Goal: Information Seeking & Learning: Learn about a topic

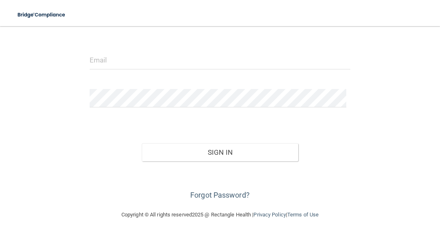
scroll to position [88, 0]
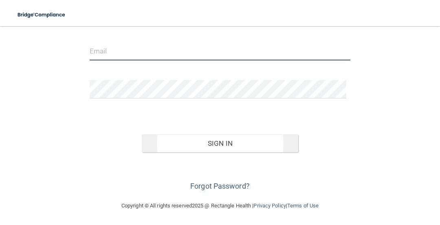
type input "[EMAIL_ADDRESS][DOMAIN_NAME]"
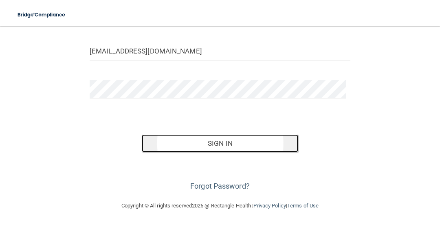
click at [238, 143] on button "Sign In" at bounding box center [220, 143] width 157 height 18
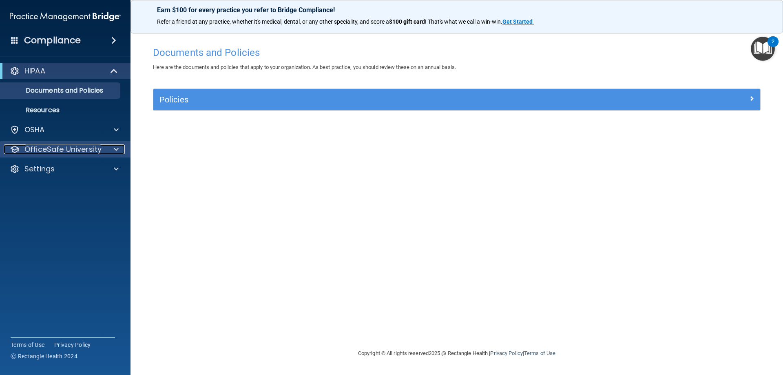
click at [90, 146] on p "OfficeSafe University" at bounding box center [62, 149] width 77 height 10
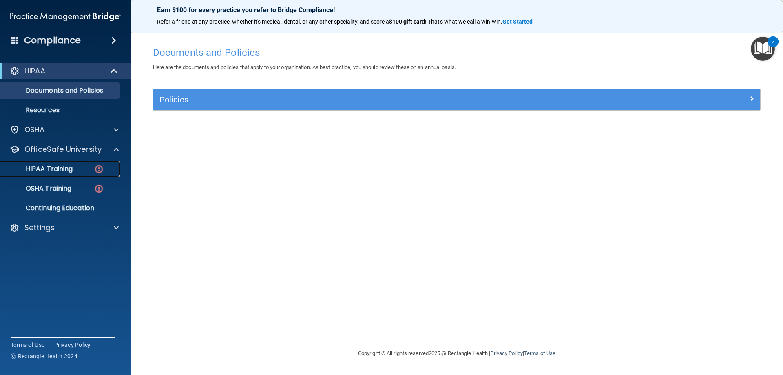
click at [65, 168] on p "HIPAA Training" at bounding box center [38, 169] width 67 height 8
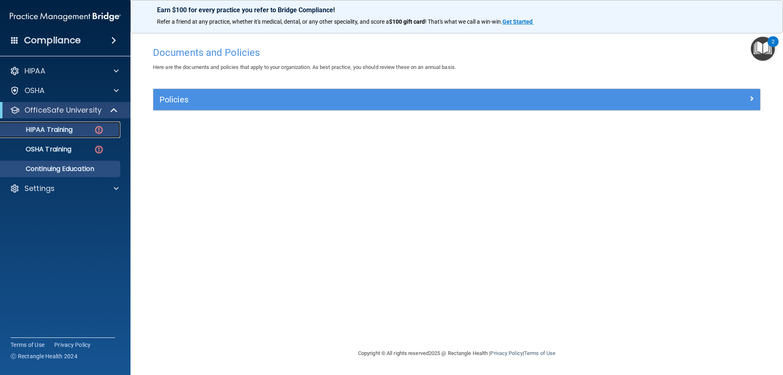
click at [65, 168] on ul "HIPAA Training OSHA Training Continuing Education" at bounding box center [66, 147] width 148 height 59
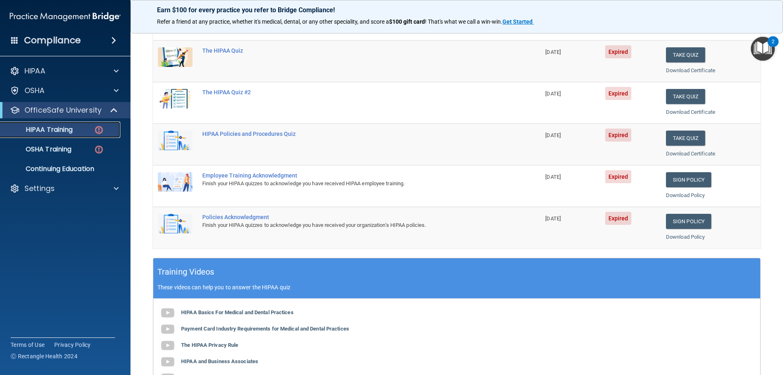
scroll to position [82, 0]
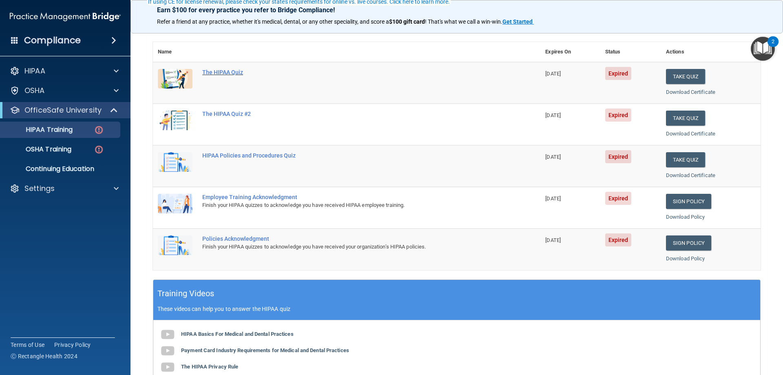
click at [238, 72] on div "The HIPAA Quiz" at bounding box center [350, 72] width 297 height 7
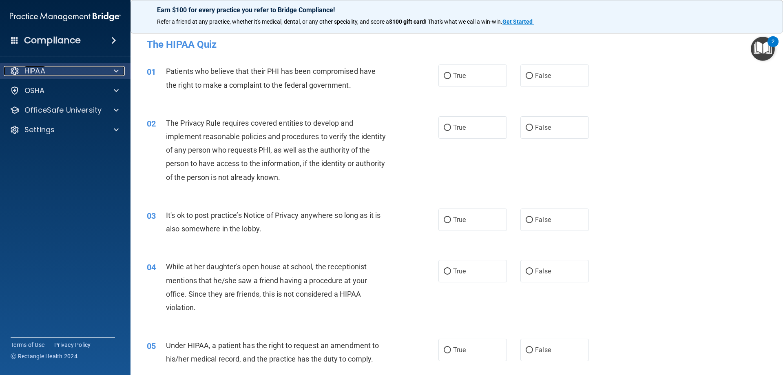
click at [38, 67] on p "HIPAA" at bounding box center [34, 71] width 21 height 10
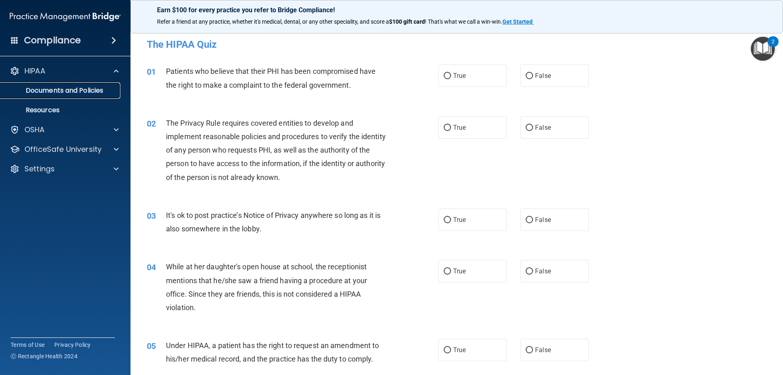
click at [57, 90] on p "Documents and Policies" at bounding box center [60, 90] width 111 height 8
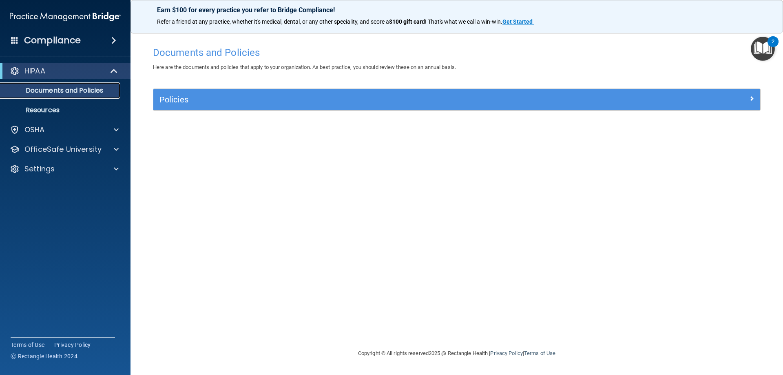
click at [72, 92] on p "Documents and Policies" at bounding box center [60, 90] width 111 height 8
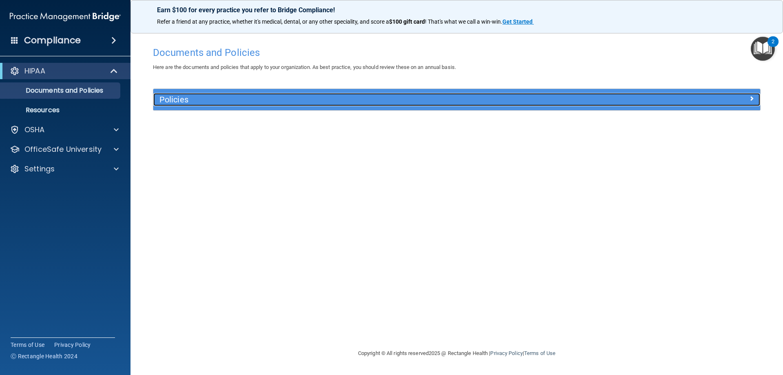
click at [193, 99] on h5 "Policies" at bounding box center [380, 99] width 443 height 9
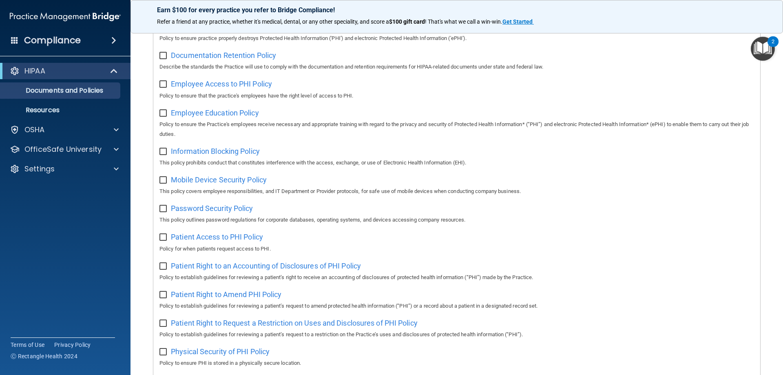
scroll to position [199, 0]
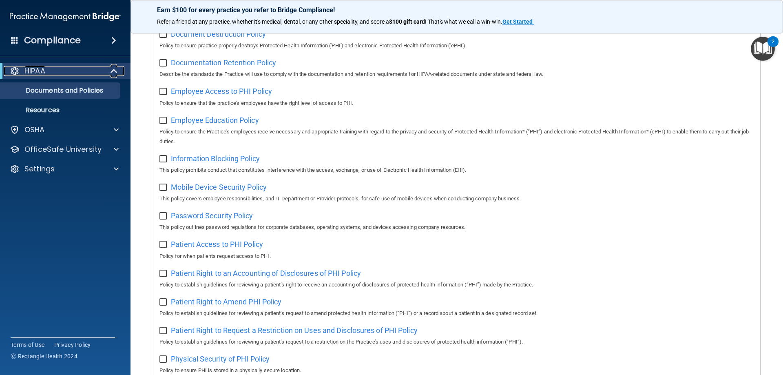
click at [75, 70] on div "HIPAA" at bounding box center [54, 71] width 101 height 10
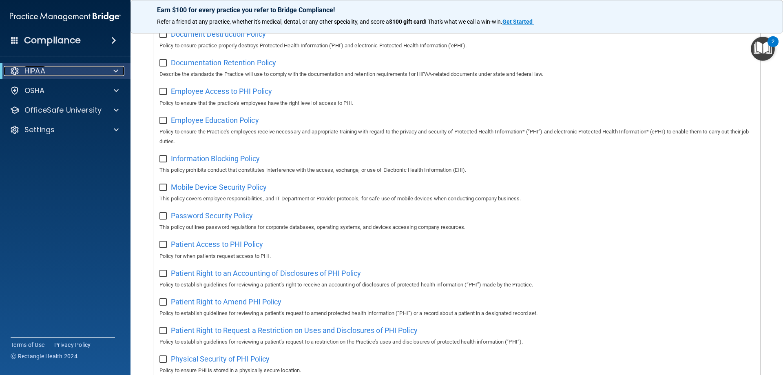
click at [64, 71] on div "HIPAA" at bounding box center [54, 71] width 101 height 10
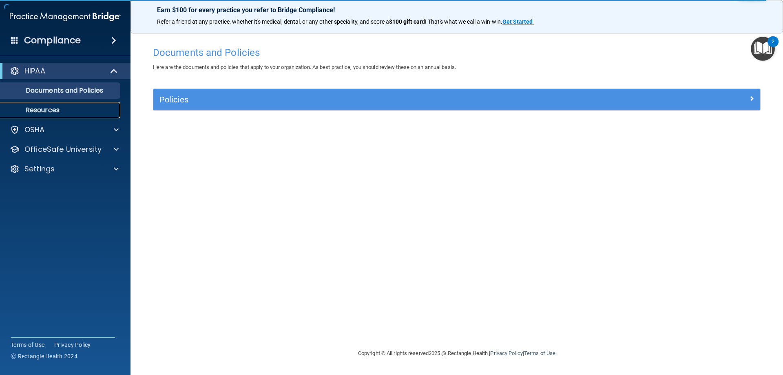
click at [64, 108] on p "Resources" at bounding box center [60, 110] width 111 height 8
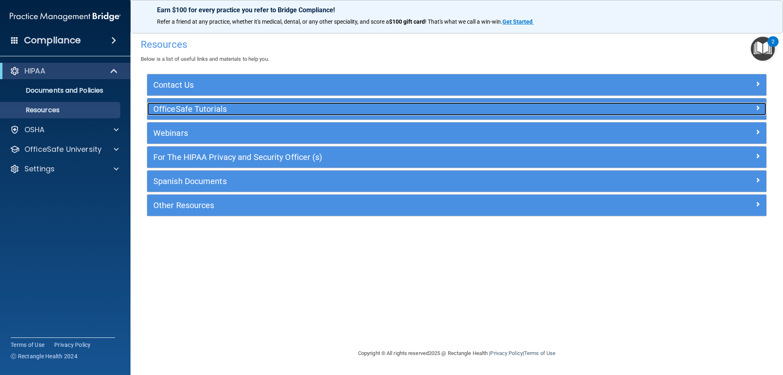
click at [192, 109] on h5 "OfficeSafe Tutorials" at bounding box center [379, 108] width 452 height 9
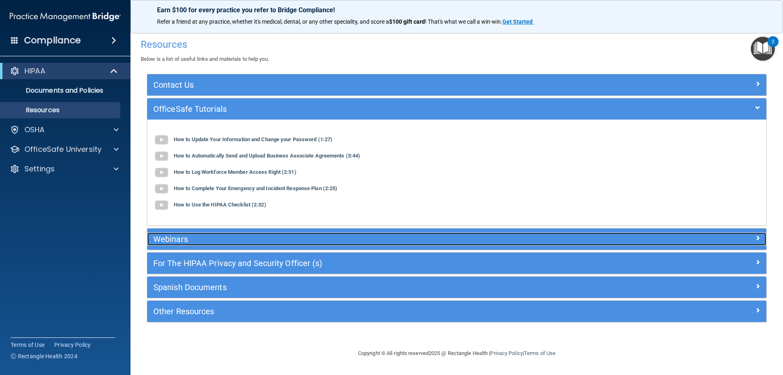
click at [212, 240] on h5 "Webinars" at bounding box center [379, 238] width 452 height 9
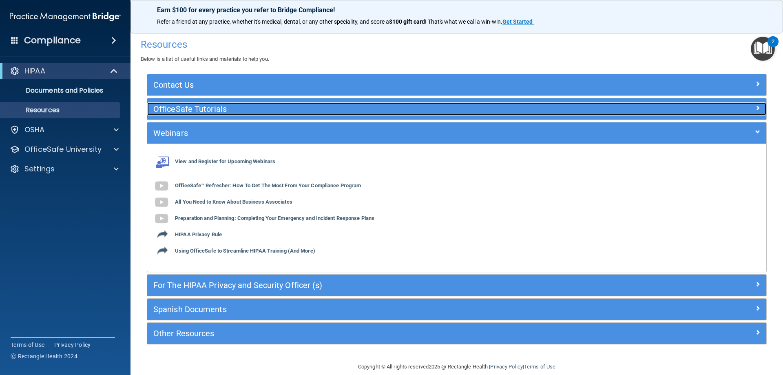
click at [199, 107] on h5 "OfficeSafe Tutorials" at bounding box center [379, 108] width 452 height 9
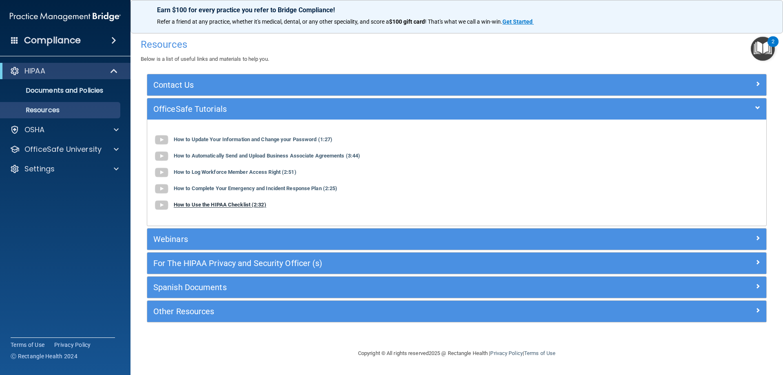
click at [238, 204] on b "How to Use the HIPAA Checklist (2:32)" at bounding box center [220, 205] width 93 height 6
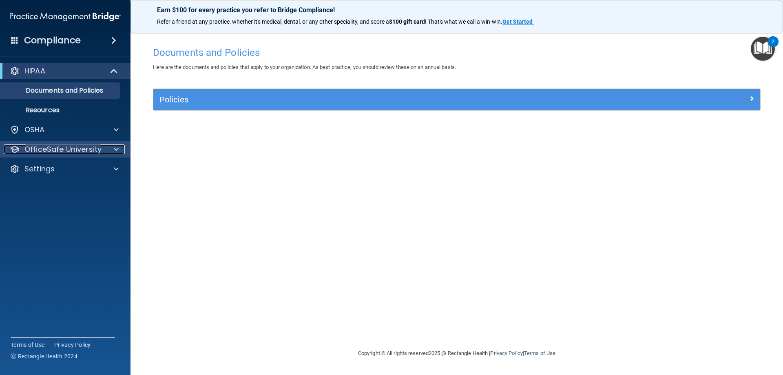
click at [97, 149] on p "OfficeSafe University" at bounding box center [62, 149] width 77 height 10
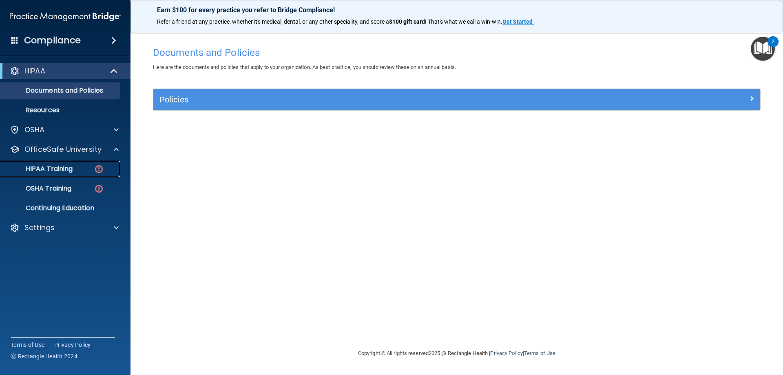
click at [71, 167] on p "HIPAA Training" at bounding box center [38, 169] width 67 height 8
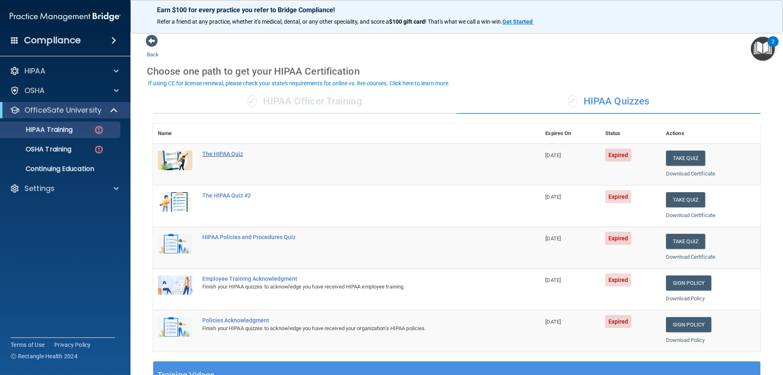
click at [217, 152] on div "The HIPAA Quiz" at bounding box center [350, 153] width 297 height 7
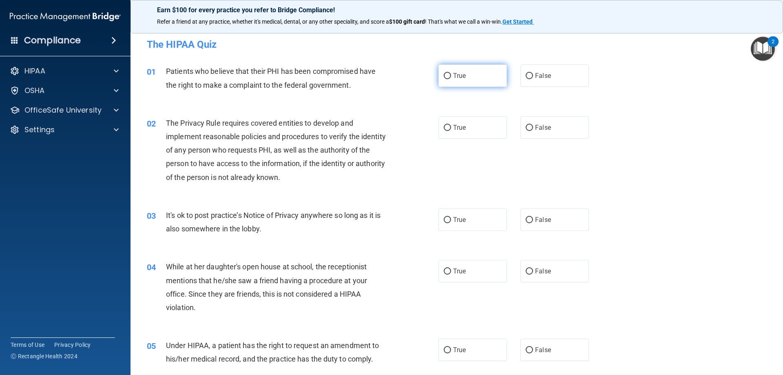
click at [443, 73] on input "True" at bounding box center [446, 76] width 7 height 6
radio input "true"
click at [447, 126] on input "True" at bounding box center [446, 128] width 7 height 6
radio input "true"
click at [445, 217] on input "True" at bounding box center [446, 220] width 7 height 6
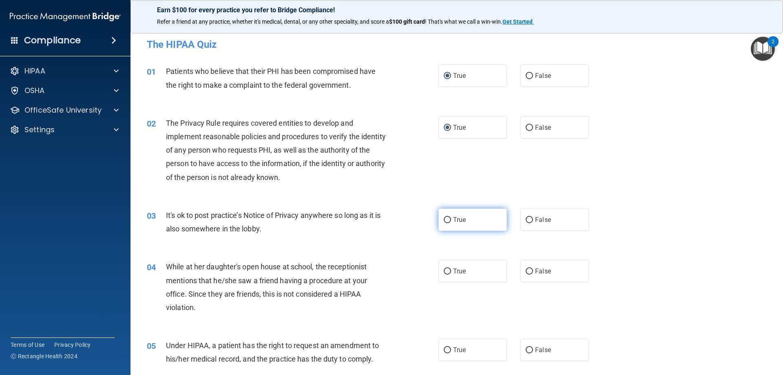
radio input "true"
click at [525, 268] on input "False" at bounding box center [528, 271] width 7 height 6
radio input "true"
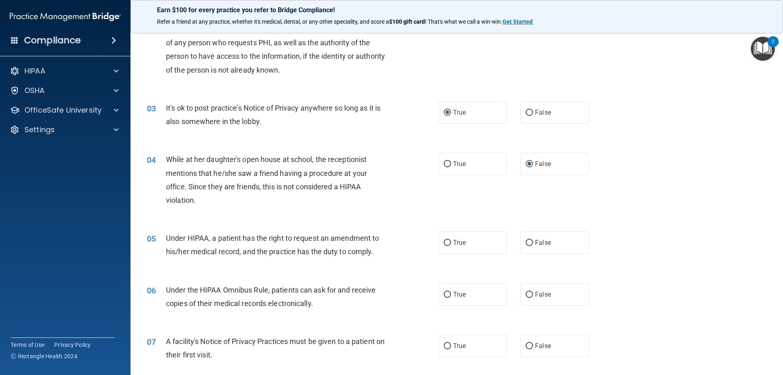
scroll to position [112, 0]
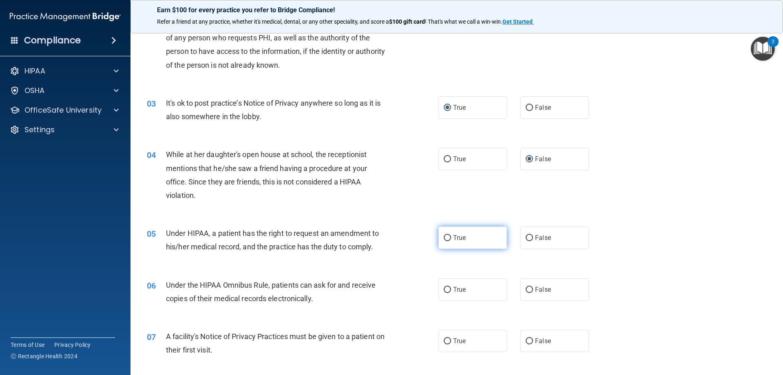
click at [445, 235] on input "True" at bounding box center [446, 238] width 7 height 6
radio input "true"
drag, startPoint x: 446, startPoint y: 288, endPoint x: 444, endPoint y: 293, distance: 5.2
click at [446, 288] on input "True" at bounding box center [446, 290] width 7 height 6
radio input "true"
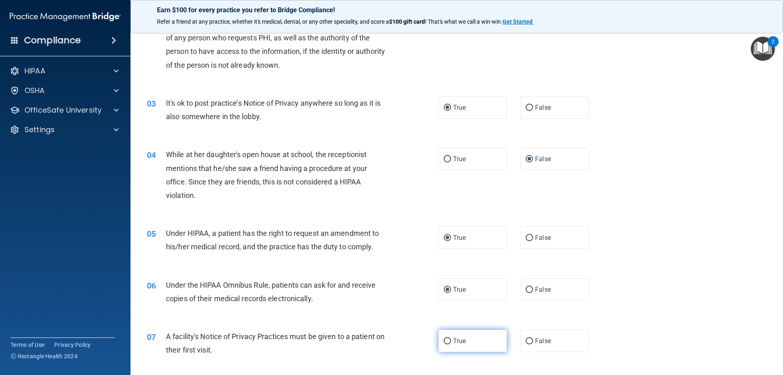
click at [443, 341] on input "True" at bounding box center [446, 341] width 7 height 6
radio input "true"
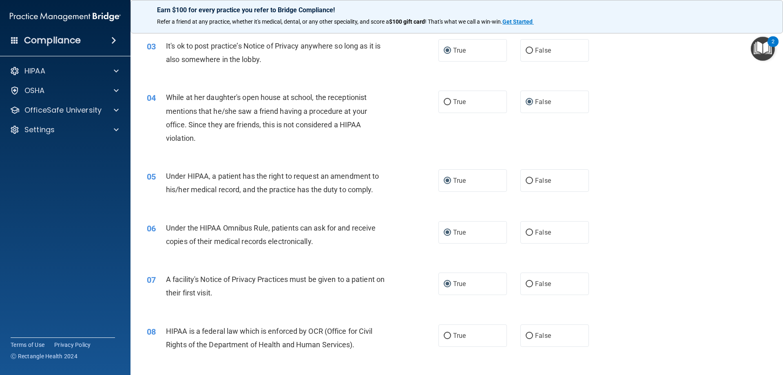
scroll to position [204, 0]
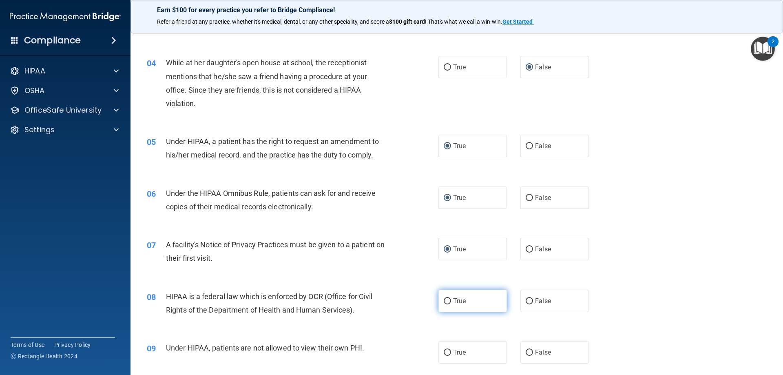
click at [446, 299] on input "True" at bounding box center [446, 301] width 7 height 6
radio input "true"
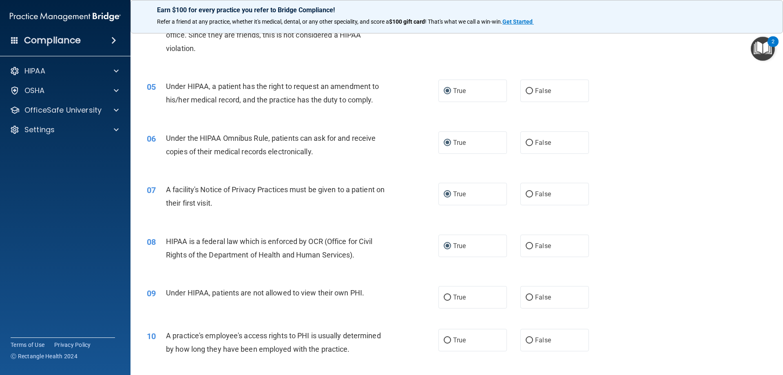
scroll to position [275, 0]
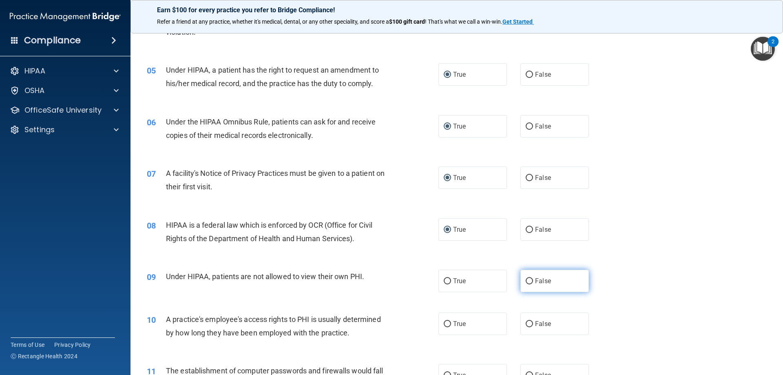
click at [528, 279] on input "False" at bounding box center [528, 281] width 7 height 6
radio input "true"
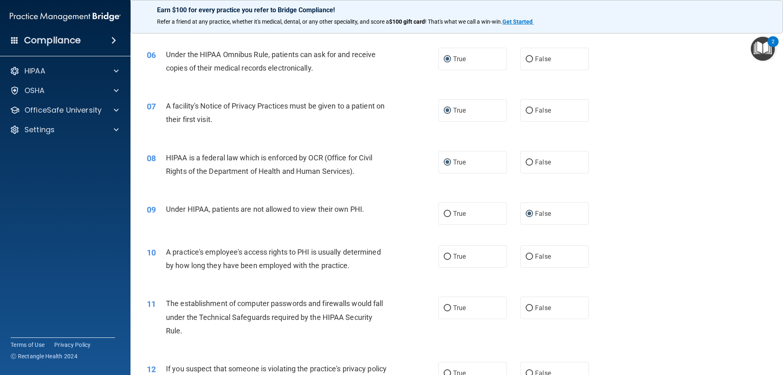
scroll to position [346, 0]
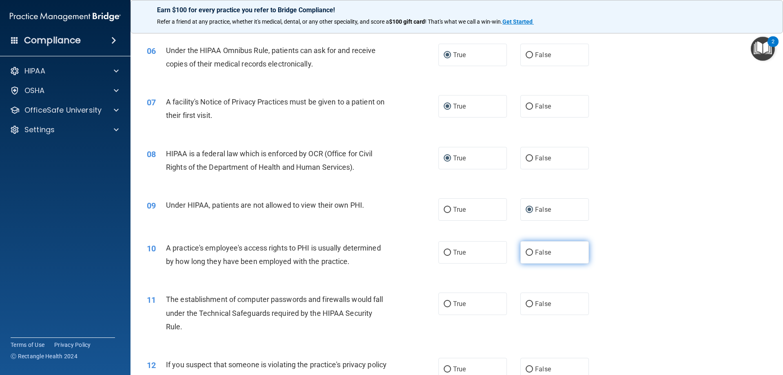
click at [525, 251] on input "False" at bounding box center [528, 252] width 7 height 6
radio input "true"
click at [446, 302] on input "True" at bounding box center [446, 304] width 7 height 6
radio input "true"
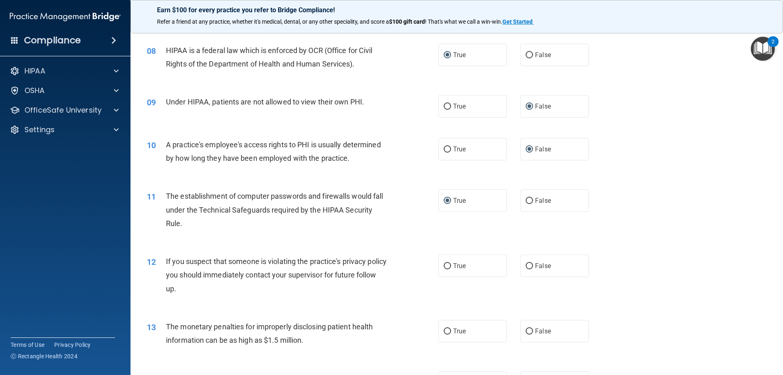
scroll to position [469, 0]
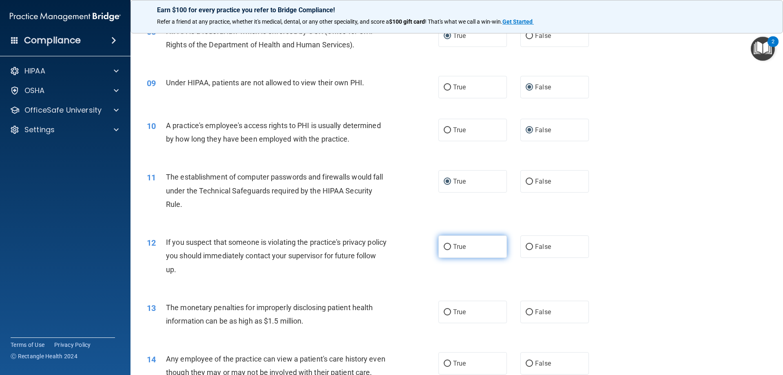
click at [445, 244] on input "True" at bounding box center [446, 247] width 7 height 6
radio input "true"
click at [447, 313] on input "True" at bounding box center [446, 312] width 7 height 6
radio input "true"
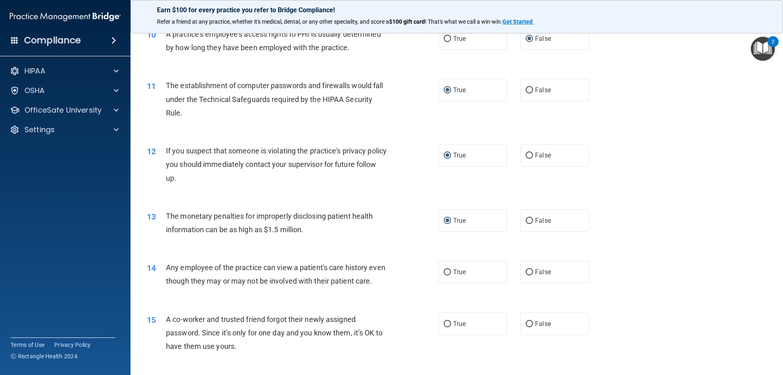
scroll to position [560, 0]
click at [526, 269] on input "False" at bounding box center [528, 272] width 7 height 6
radio input "true"
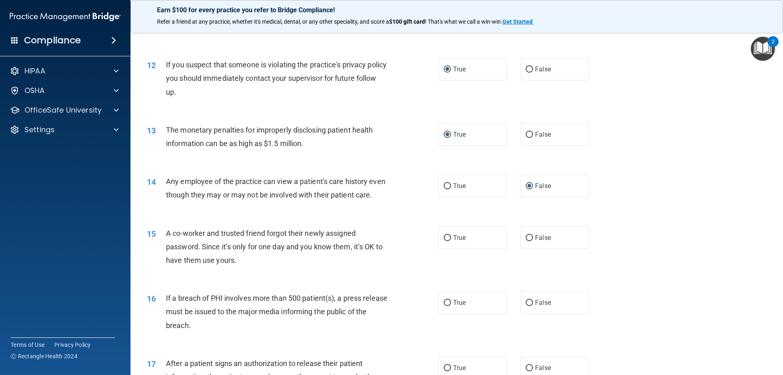
scroll to position [652, 0]
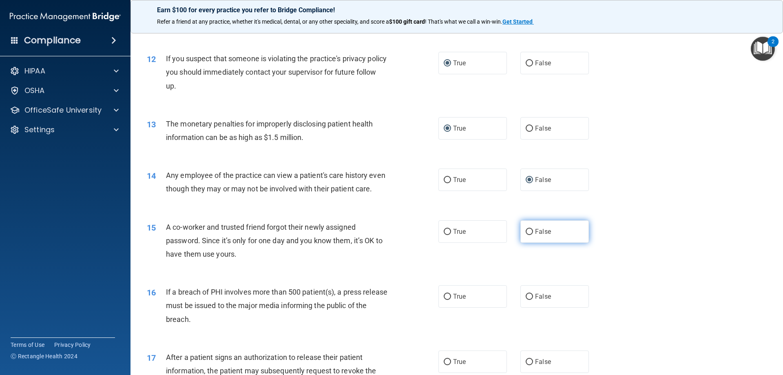
click at [525, 235] on input "False" at bounding box center [528, 232] width 7 height 6
radio input "true"
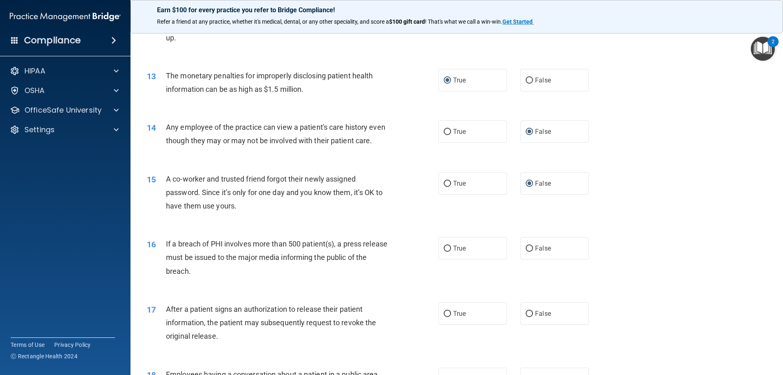
scroll to position [713, 0]
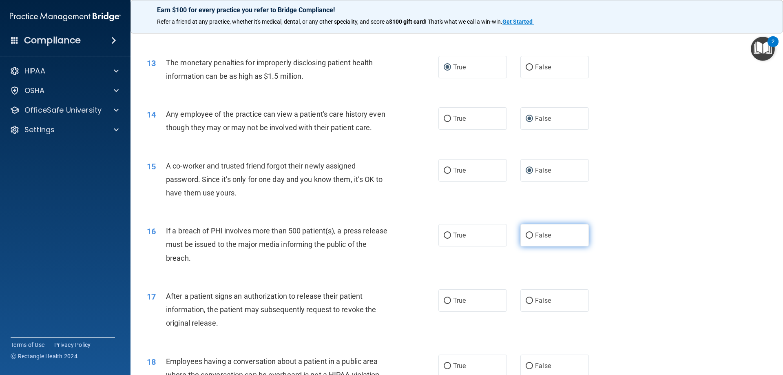
click at [525, 238] on input "False" at bounding box center [528, 235] width 7 height 6
radio input "true"
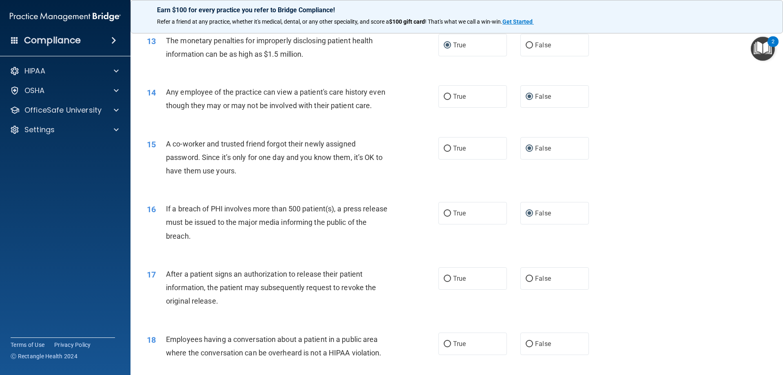
scroll to position [805, 0]
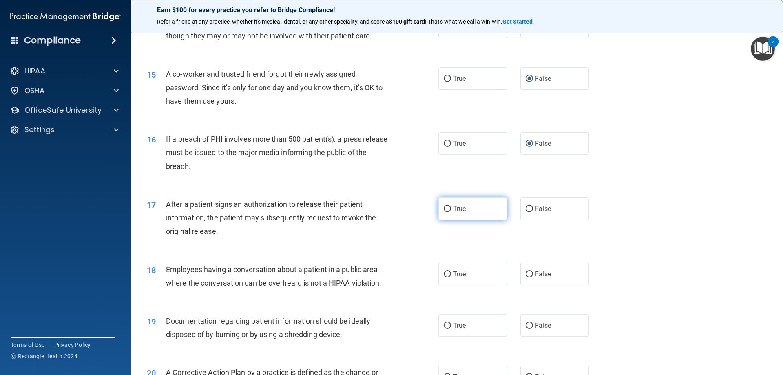
click at [443, 212] on input "True" at bounding box center [446, 209] width 7 height 6
radio input "true"
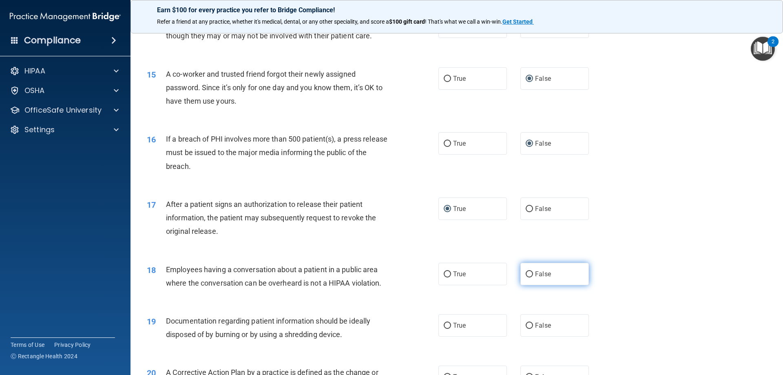
click at [525, 277] on input "False" at bounding box center [528, 274] width 7 height 6
radio input "true"
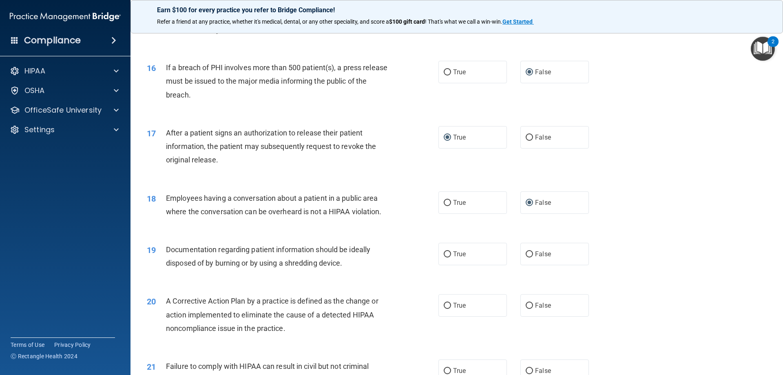
scroll to position [907, 0]
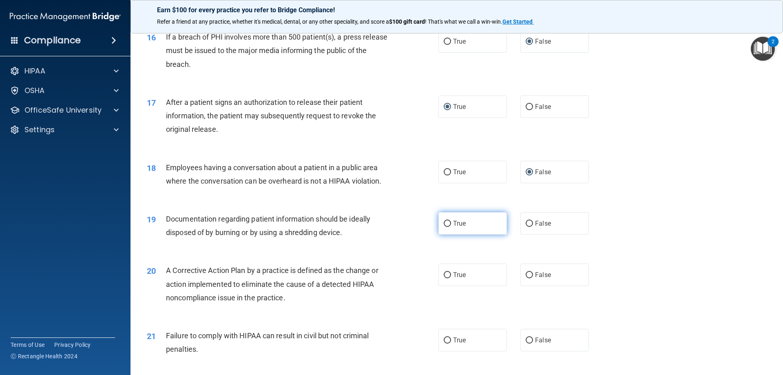
click at [446, 227] on input "True" at bounding box center [446, 224] width 7 height 6
radio input "true"
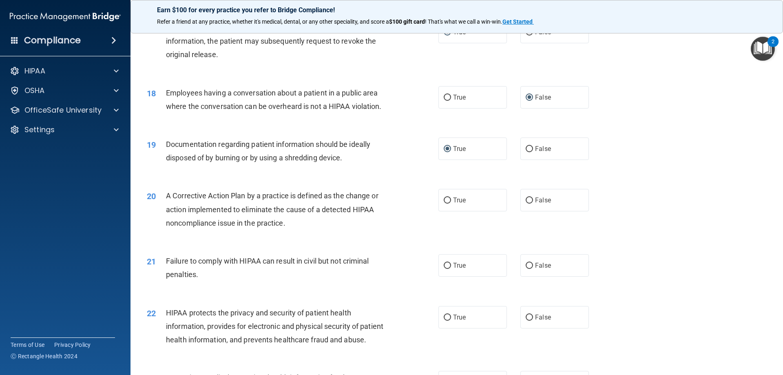
scroll to position [999, 0]
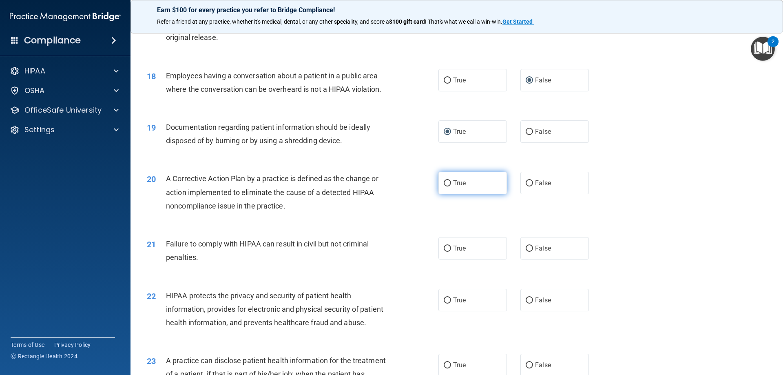
click at [444, 186] on input "True" at bounding box center [446, 183] width 7 height 6
radio input "true"
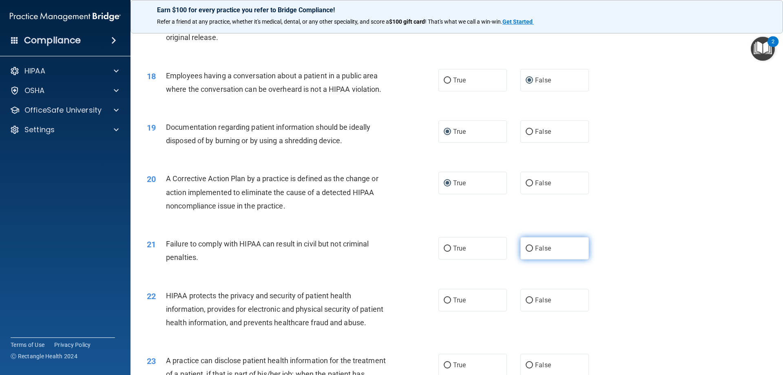
click at [525, 252] on input "False" at bounding box center [528, 248] width 7 height 6
radio input "true"
click at [447, 303] on input "True" at bounding box center [446, 300] width 7 height 6
radio input "true"
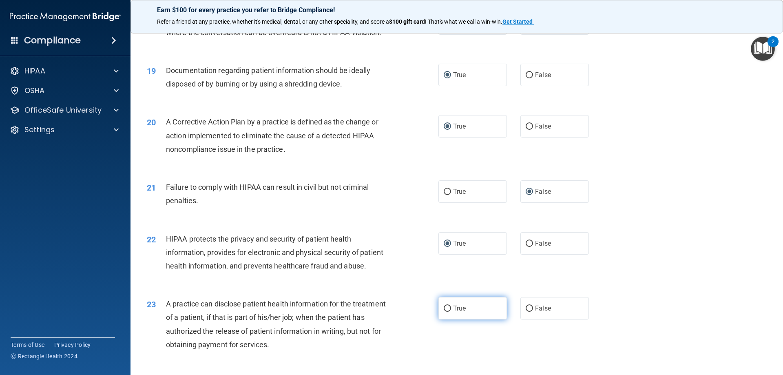
scroll to position [1202, 0]
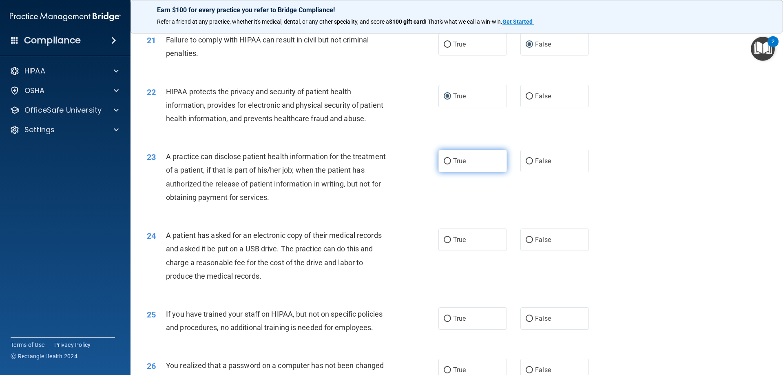
click at [448, 164] on input "True" at bounding box center [446, 161] width 7 height 6
radio input "true"
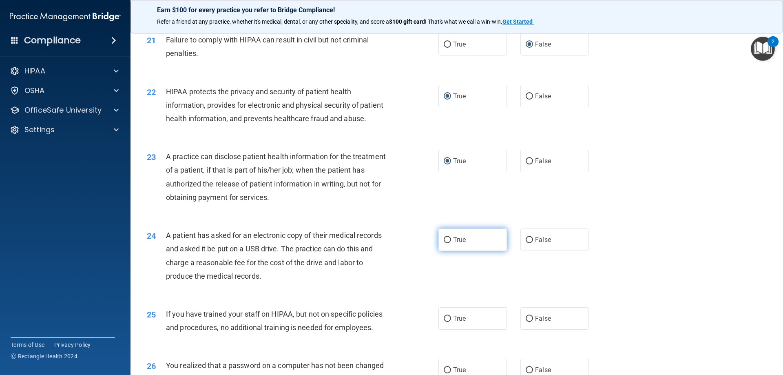
click at [445, 243] on input "True" at bounding box center [446, 240] width 7 height 6
radio input "true"
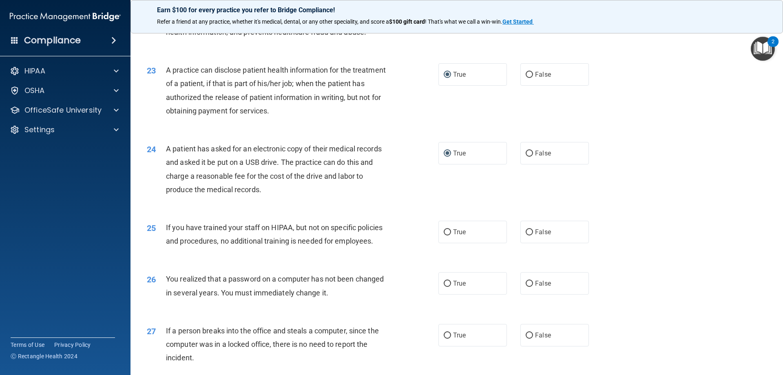
scroll to position [1294, 0]
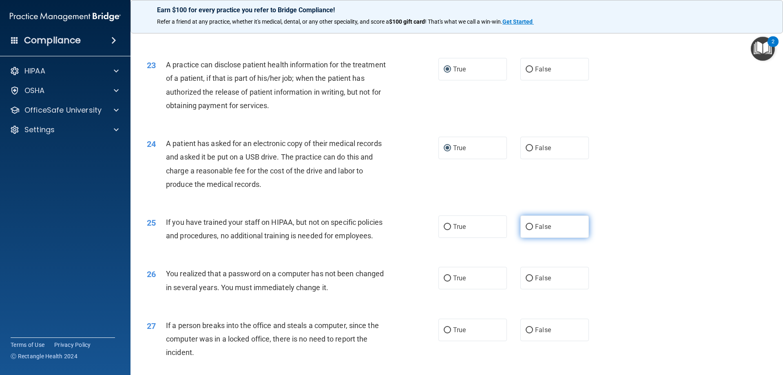
click at [527, 230] on input "False" at bounding box center [528, 227] width 7 height 6
radio input "true"
click at [527, 281] on input "False" at bounding box center [528, 278] width 7 height 6
radio input "true"
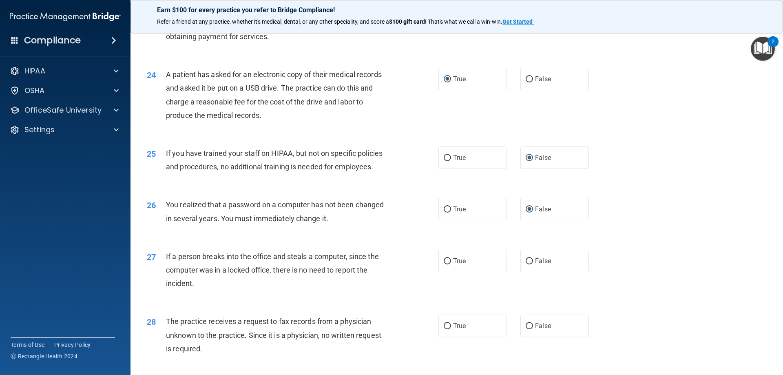
scroll to position [1396, 0]
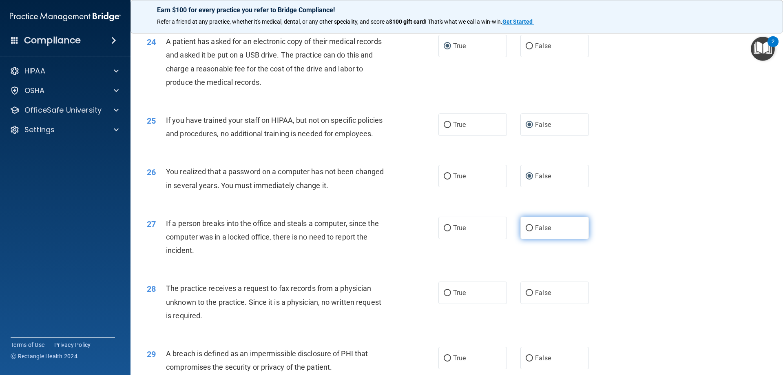
click at [525, 231] on input "False" at bounding box center [528, 228] width 7 height 6
radio input "true"
click at [527, 296] on input "False" at bounding box center [528, 293] width 7 height 6
radio input "true"
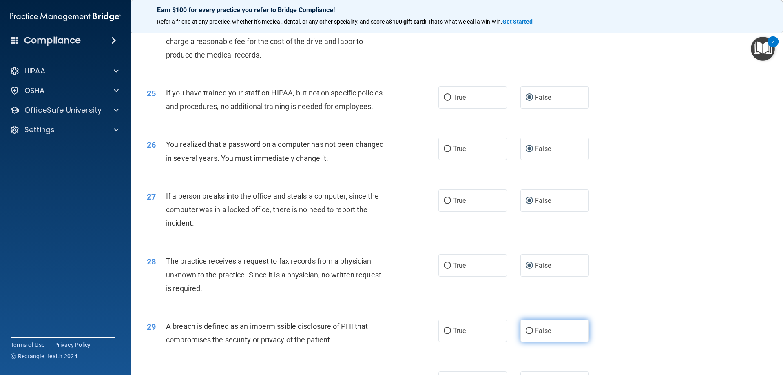
scroll to position [1529, 0]
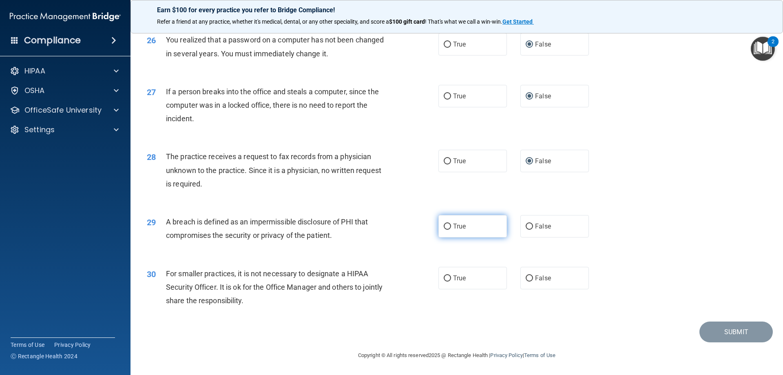
click at [443, 229] on input "True" at bounding box center [446, 226] width 7 height 6
radio input "true"
click at [525, 281] on input "False" at bounding box center [528, 278] width 7 height 6
radio input "true"
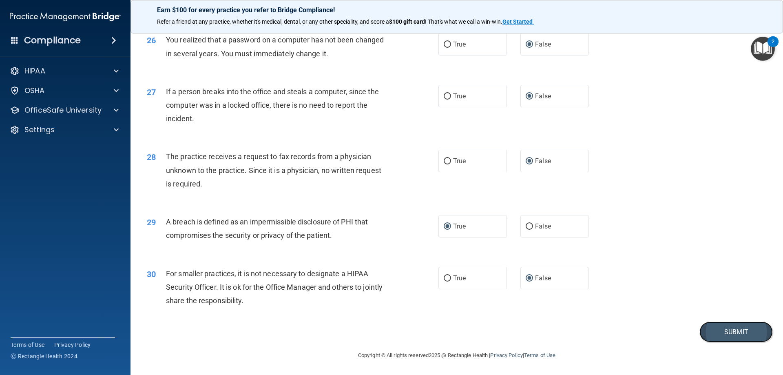
click at [724, 331] on button "Submit" at bounding box center [735, 331] width 73 height 21
click at [731, 330] on button "Submit" at bounding box center [735, 331] width 73 height 21
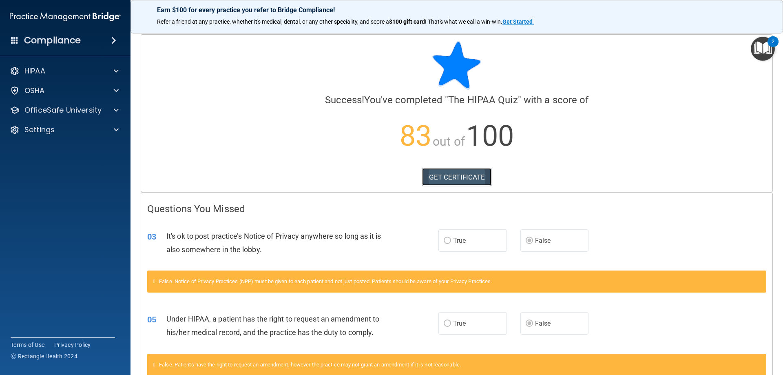
click at [478, 176] on link "GET CERTIFICATE" at bounding box center [457, 177] width 70 height 18
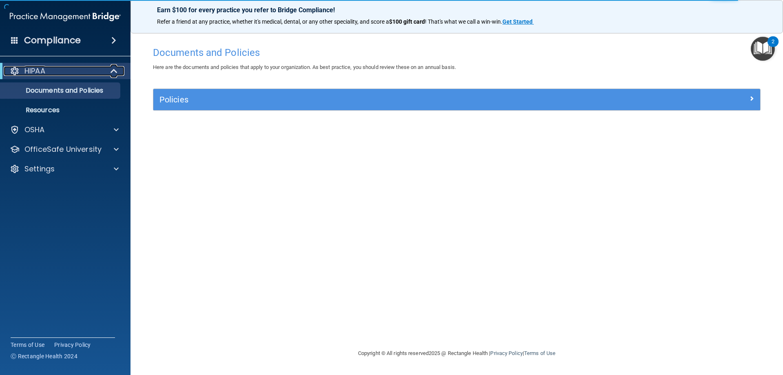
click at [64, 72] on div "HIPAA" at bounding box center [54, 71] width 101 height 10
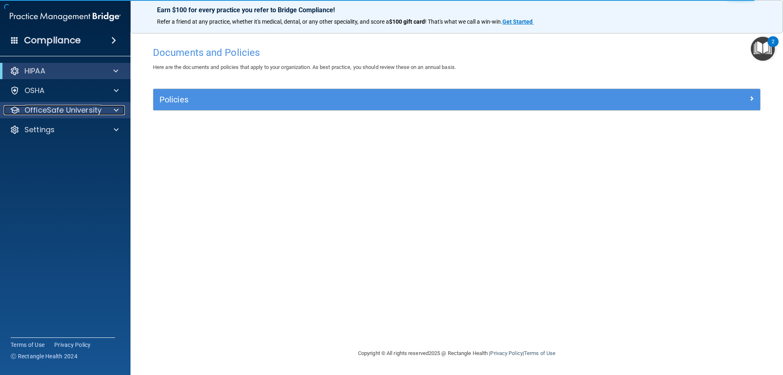
click at [70, 107] on p "OfficeSafe University" at bounding box center [62, 110] width 77 height 10
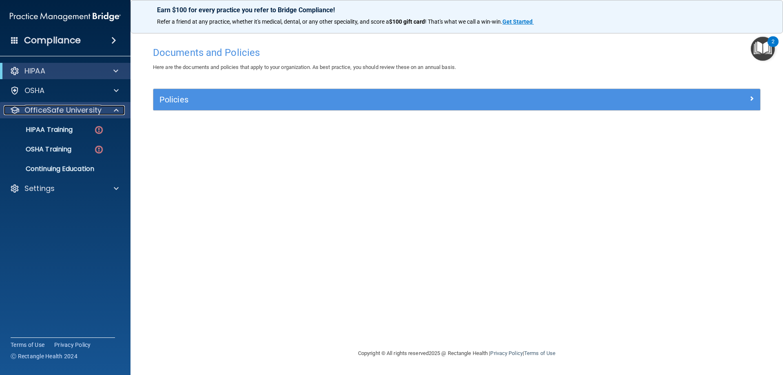
click at [72, 109] on p "OfficeSafe University" at bounding box center [62, 110] width 77 height 10
click at [51, 71] on div "HIPAA" at bounding box center [54, 71] width 101 height 10
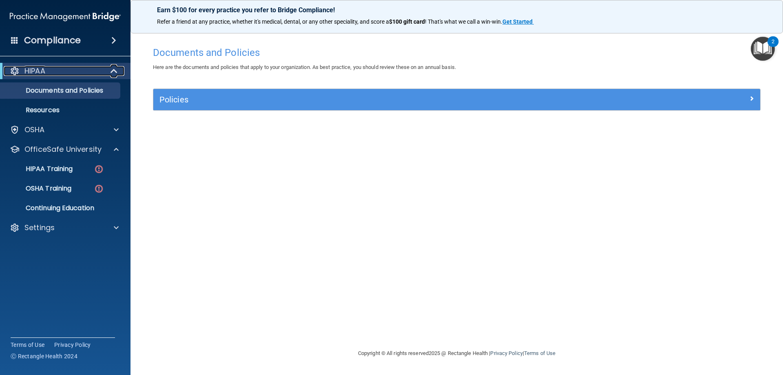
click at [51, 71] on div "HIPAA" at bounding box center [54, 71] width 101 height 10
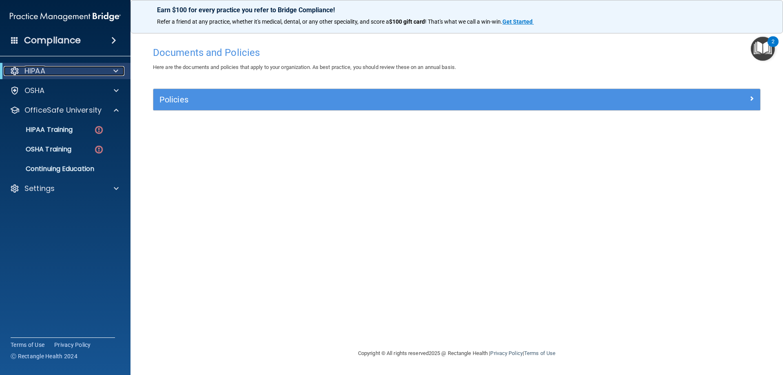
click at [115, 68] on span at bounding box center [115, 71] width 5 height 10
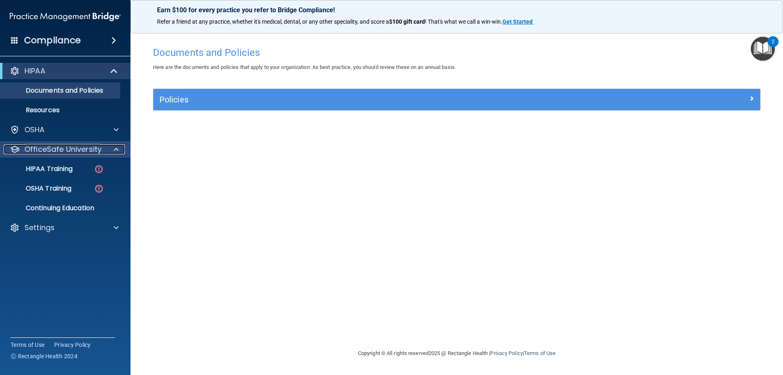
click at [69, 147] on p "OfficeSafe University" at bounding box center [62, 149] width 77 height 10
click at [50, 166] on p "HIPAA Training" at bounding box center [38, 169] width 67 height 8
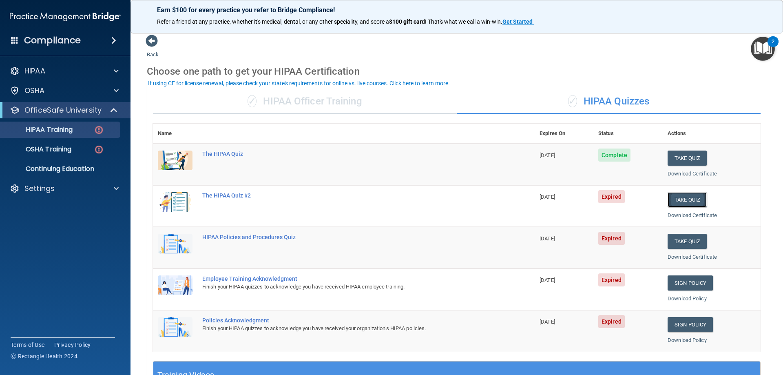
click at [678, 199] on button "Take Quiz" at bounding box center [686, 199] width 39 height 15
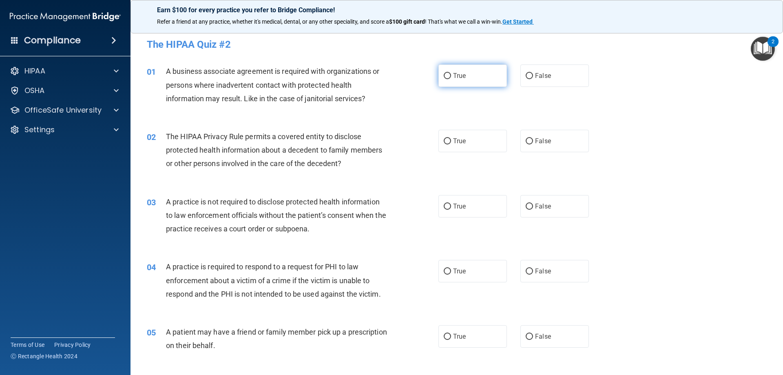
click at [445, 75] on input "True" at bounding box center [446, 76] width 7 height 6
radio input "true"
click at [527, 141] on input "False" at bounding box center [528, 141] width 7 height 6
radio input "true"
click at [444, 204] on input "True" at bounding box center [446, 206] width 7 height 6
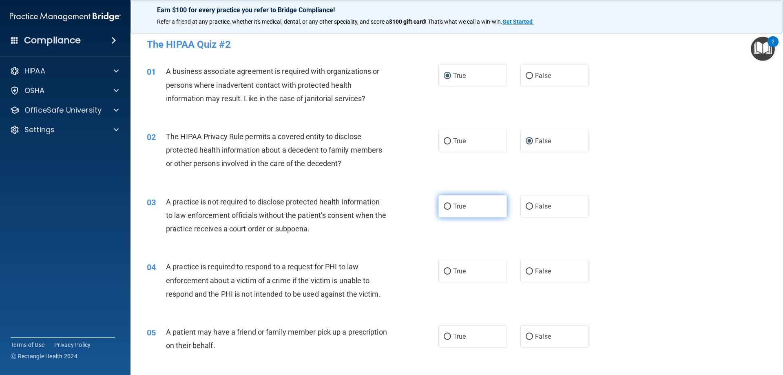
radio input "true"
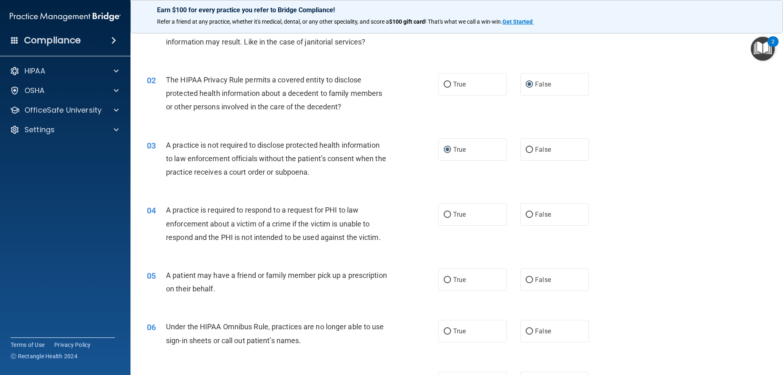
scroll to position [61, 0]
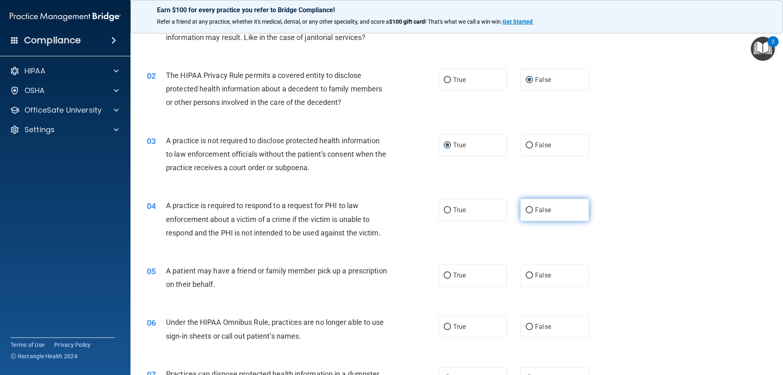
click at [525, 210] on input "False" at bounding box center [528, 210] width 7 height 6
radio input "true"
click at [443, 274] on input "True" at bounding box center [446, 275] width 7 height 6
radio input "true"
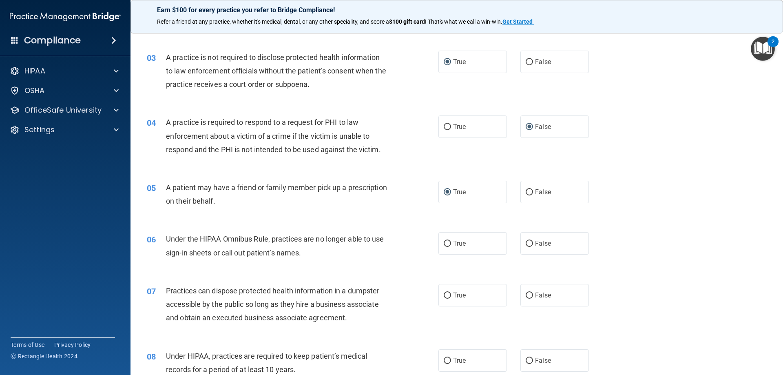
scroll to position [163, 0]
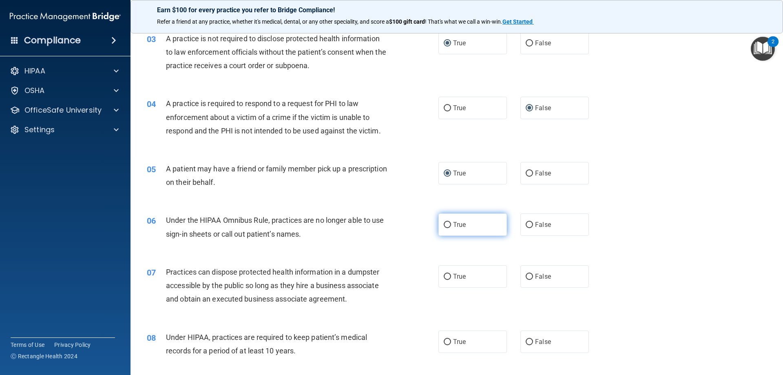
click at [445, 225] on input "True" at bounding box center [446, 225] width 7 height 6
radio input "true"
click at [527, 275] on input "False" at bounding box center [528, 277] width 7 height 6
radio input "true"
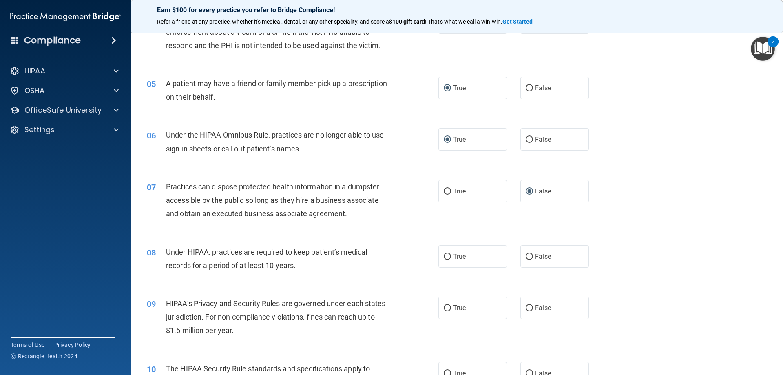
scroll to position [265, 0]
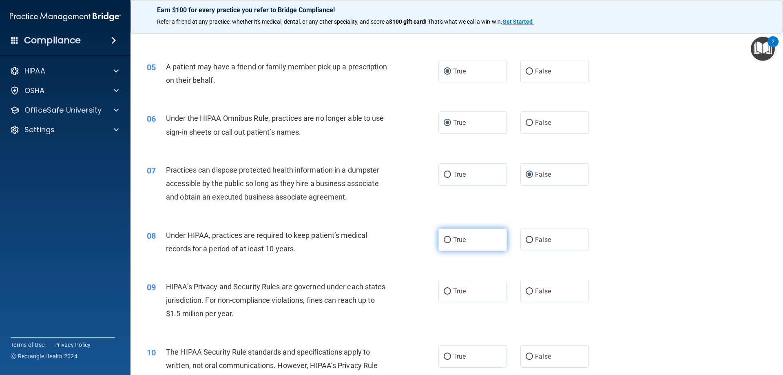
click at [443, 237] on input "True" at bounding box center [446, 240] width 7 height 6
radio input "true"
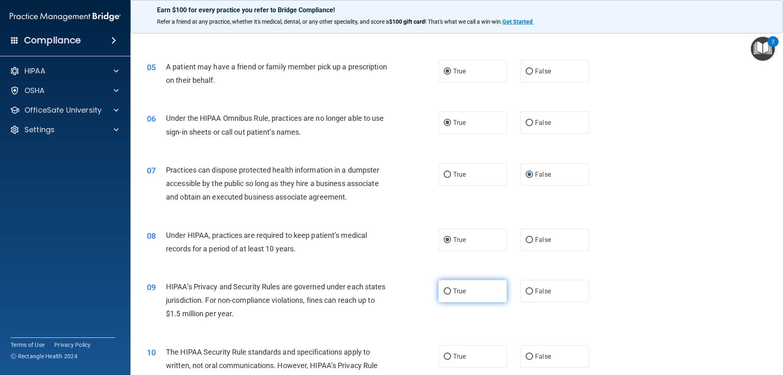
click at [444, 288] on input "True" at bounding box center [446, 291] width 7 height 6
radio input "true"
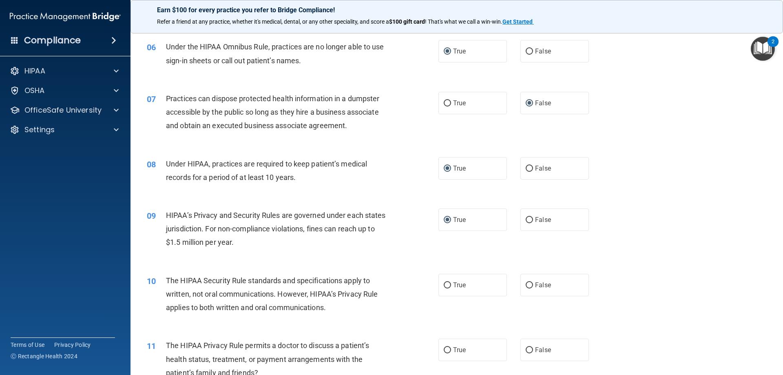
scroll to position [357, 0]
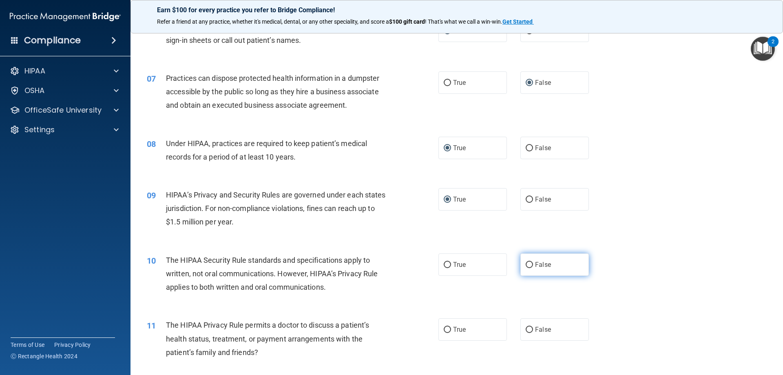
click at [527, 262] on input "False" at bounding box center [528, 265] width 7 height 6
radio input "true"
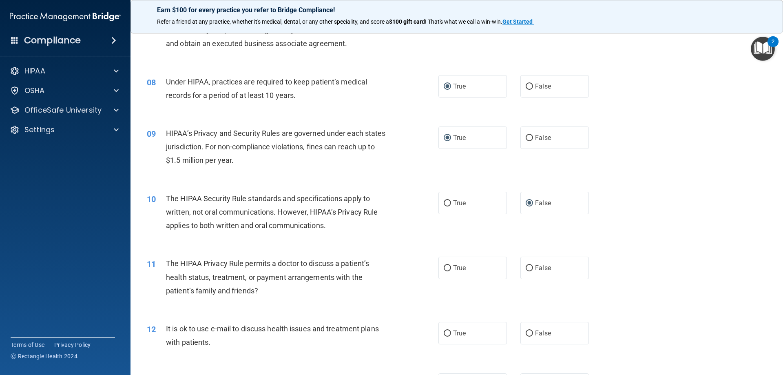
scroll to position [448, 0]
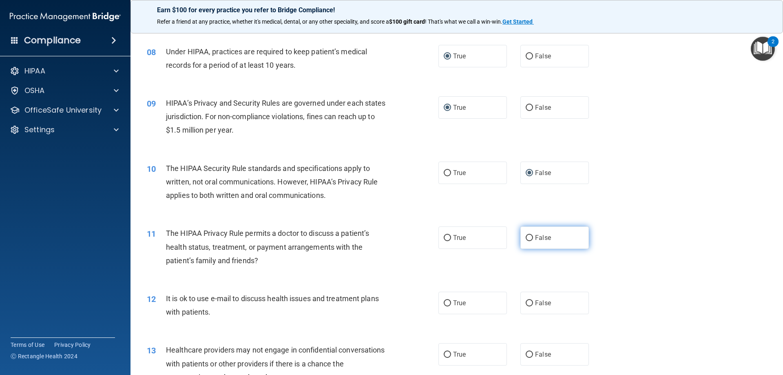
click at [528, 238] on input "False" at bounding box center [528, 238] width 7 height 6
radio input "true"
click at [525, 300] on input "False" at bounding box center [528, 303] width 7 height 6
radio input "true"
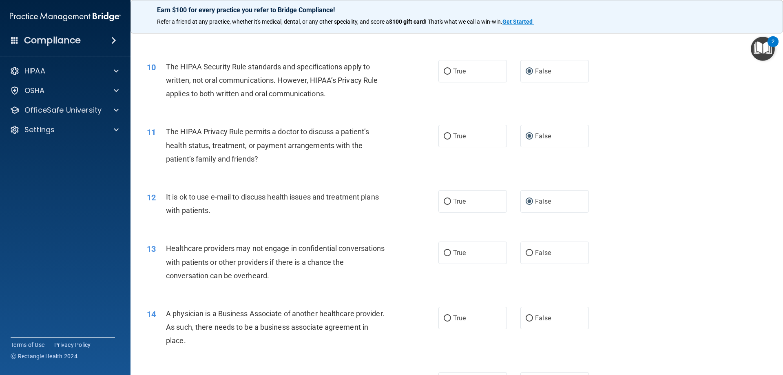
scroll to position [581, 0]
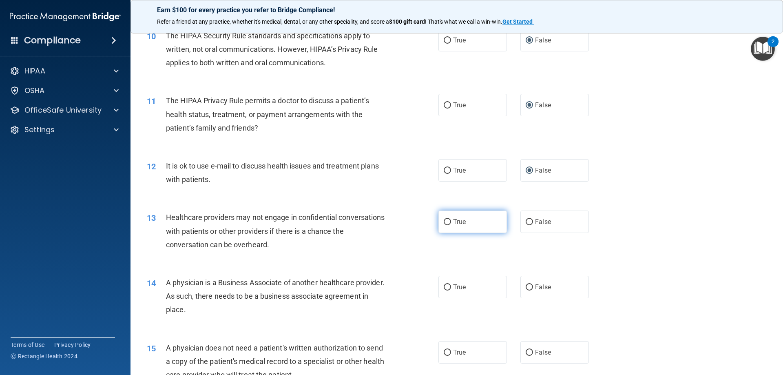
click at [446, 223] on input "True" at bounding box center [446, 222] width 7 height 6
radio input "true"
click at [444, 285] on input "True" at bounding box center [446, 287] width 7 height 6
radio input "true"
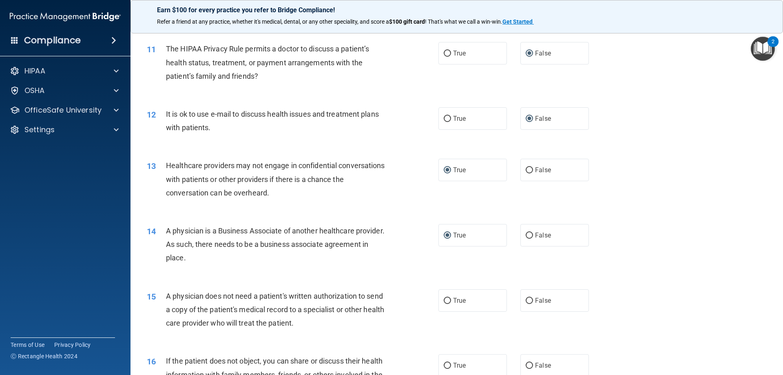
scroll to position [642, 0]
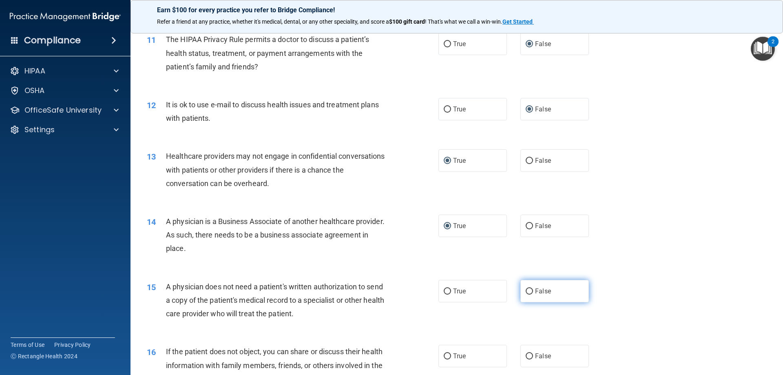
click at [530, 291] on label "False" at bounding box center [554, 291] width 68 height 22
click at [530, 291] on input "False" at bounding box center [528, 291] width 7 height 6
radio input "true"
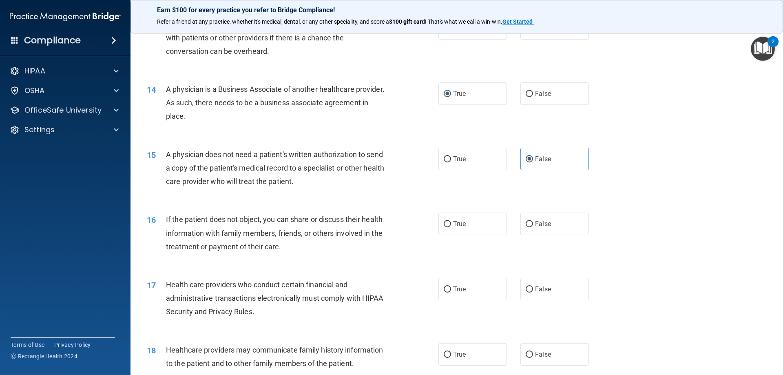
scroll to position [774, 0]
click at [443, 223] on input "True" at bounding box center [446, 224] width 7 height 6
radio input "true"
click at [446, 286] on input "True" at bounding box center [446, 289] width 7 height 6
radio input "true"
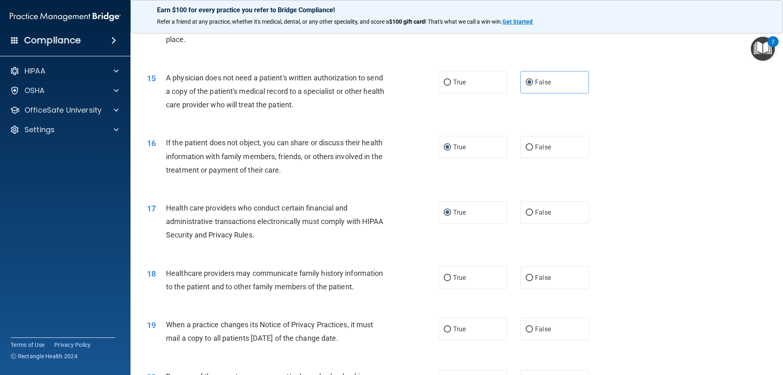
scroll to position [856, 0]
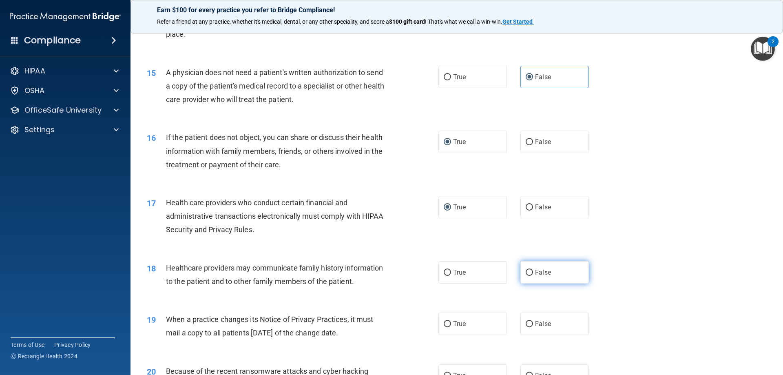
click at [526, 271] on input "False" at bounding box center [528, 272] width 7 height 6
radio input "true"
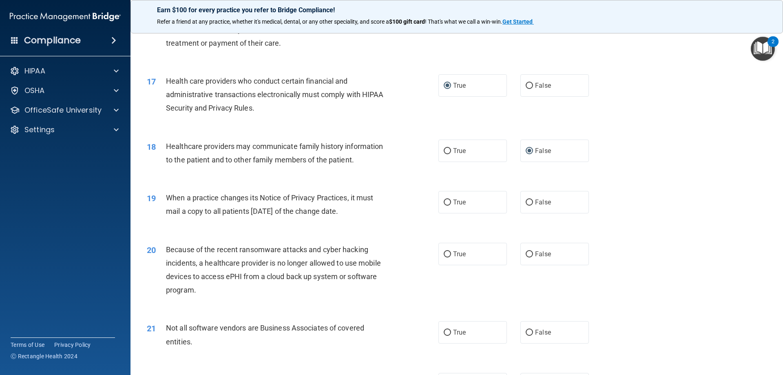
scroll to position [999, 0]
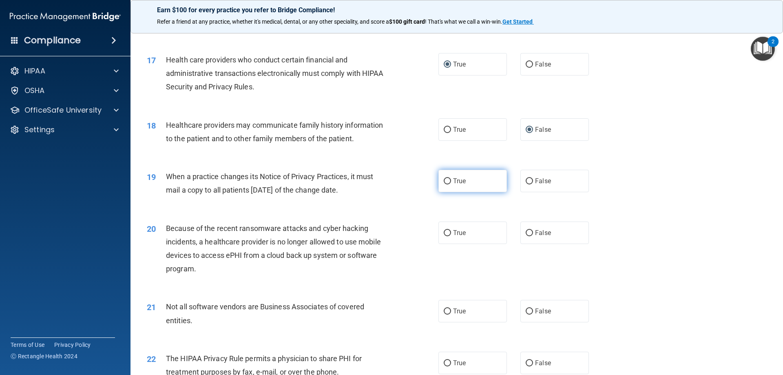
click at [443, 178] on input "True" at bounding box center [446, 181] width 7 height 6
radio input "true"
click at [443, 232] on input "True" at bounding box center [446, 233] width 7 height 6
radio input "true"
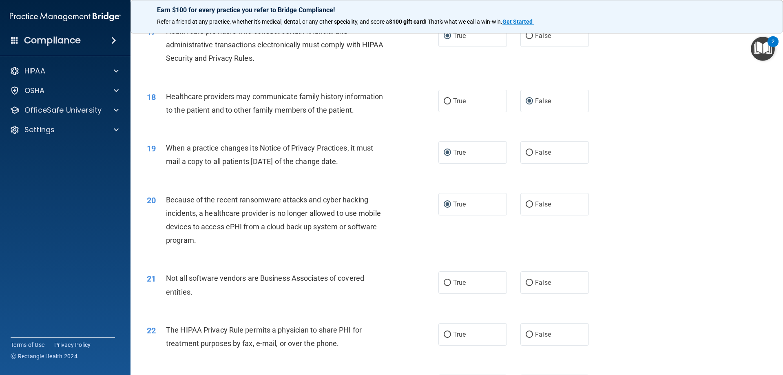
scroll to position [1060, 0]
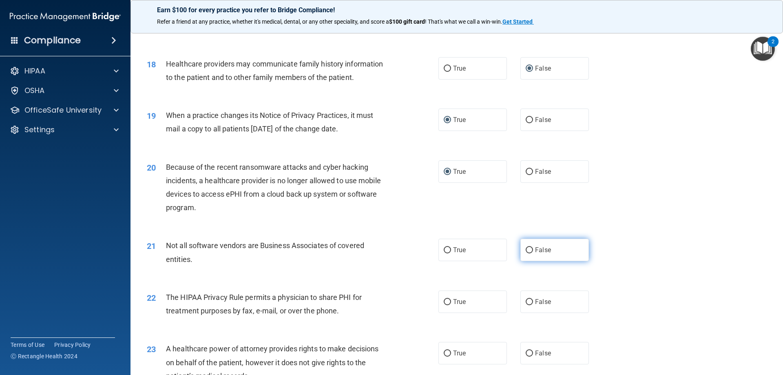
click at [526, 249] on input "False" at bounding box center [528, 250] width 7 height 6
radio input "true"
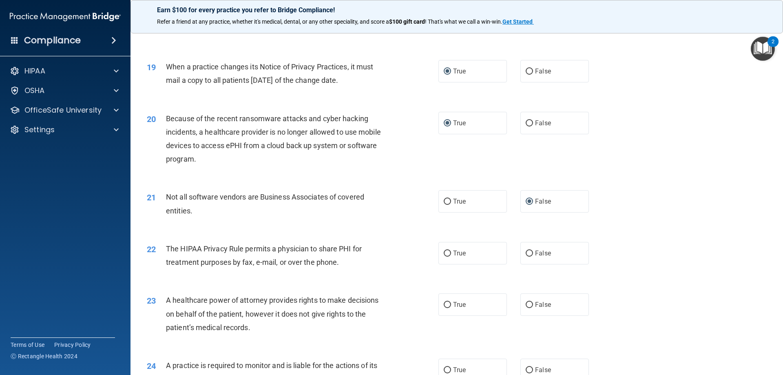
scroll to position [1121, 0]
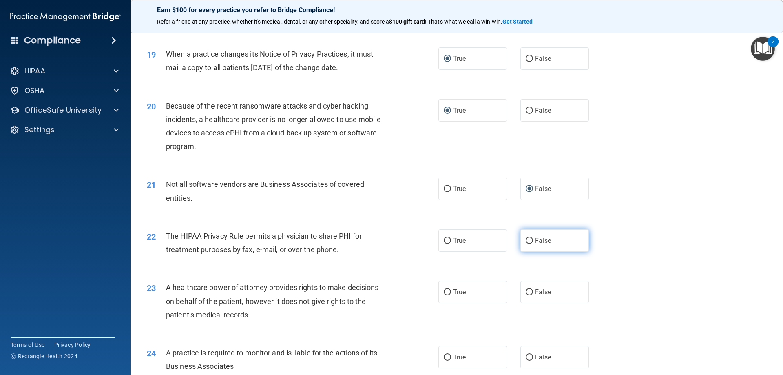
click at [522, 237] on label "False" at bounding box center [554, 240] width 68 height 22
click at [525, 238] on input "False" at bounding box center [528, 241] width 7 height 6
radio input "true"
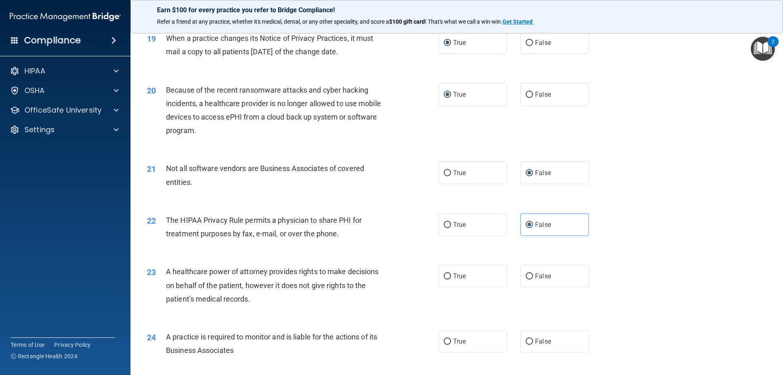
scroll to position [1192, 0]
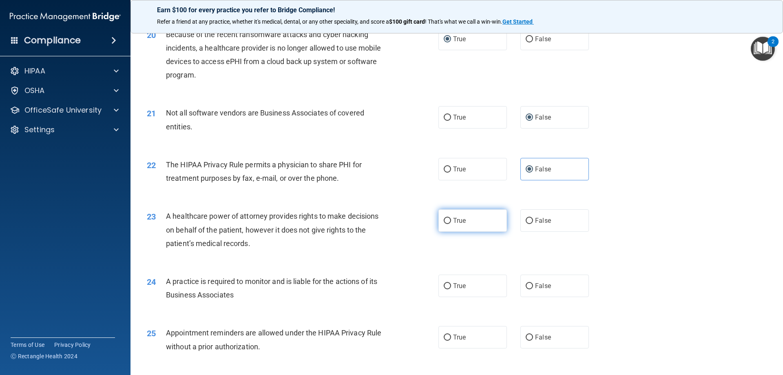
click at [447, 219] on input "True" at bounding box center [446, 221] width 7 height 6
radio input "true"
click at [444, 288] on input "True" at bounding box center [446, 286] width 7 height 6
radio input "true"
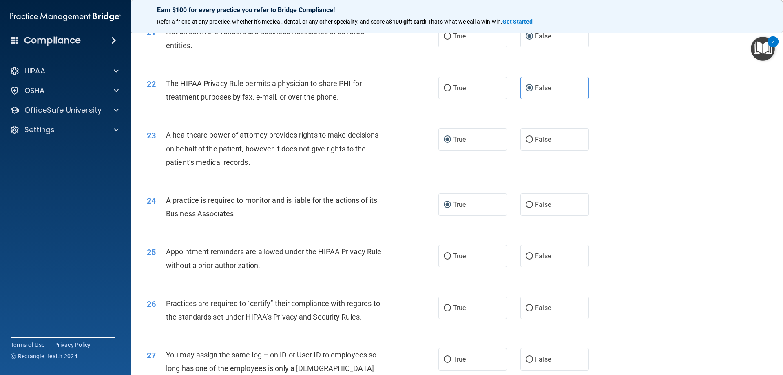
scroll to position [1274, 0]
click at [525, 255] on input "False" at bounding box center [528, 256] width 7 height 6
radio input "true"
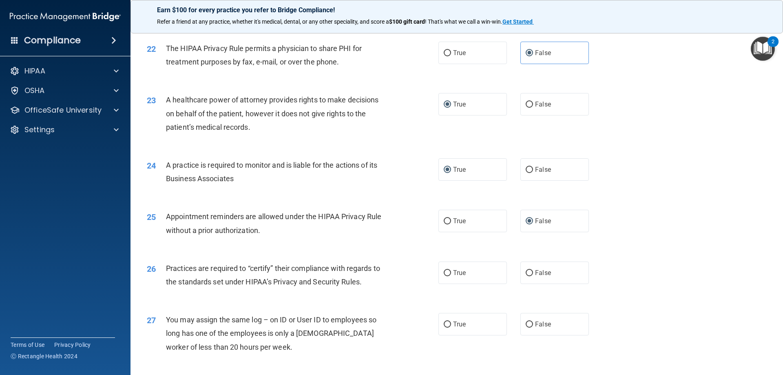
scroll to position [1315, 0]
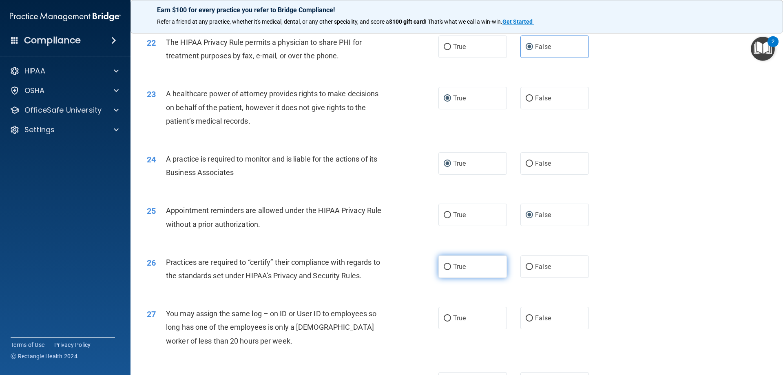
click at [443, 266] on input "True" at bounding box center [446, 267] width 7 height 6
radio input "true"
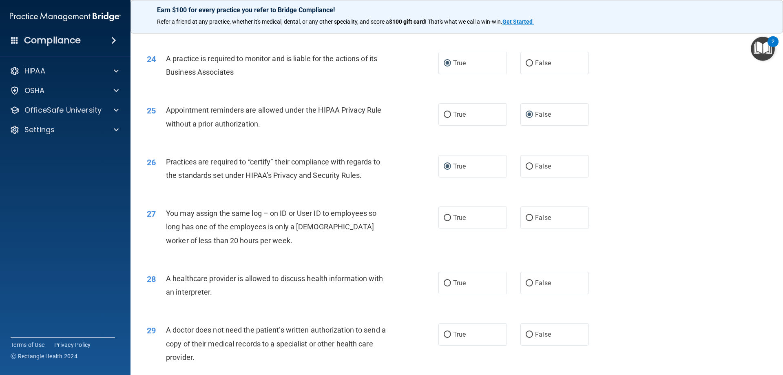
scroll to position [1416, 0]
click at [527, 214] on input "False" at bounding box center [528, 216] width 7 height 6
radio input "true"
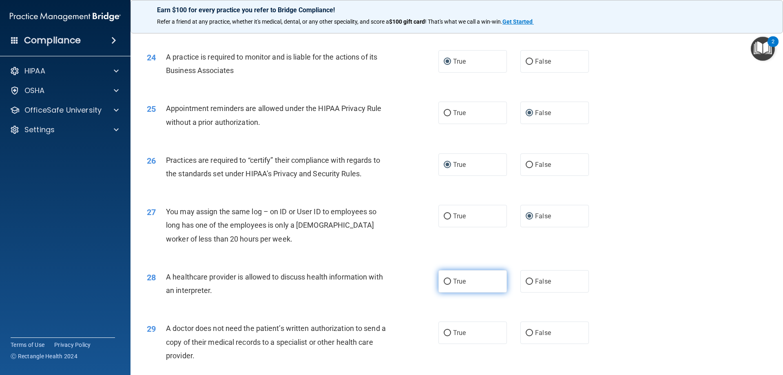
click at [444, 279] on input "True" at bounding box center [446, 281] width 7 height 6
radio input "true"
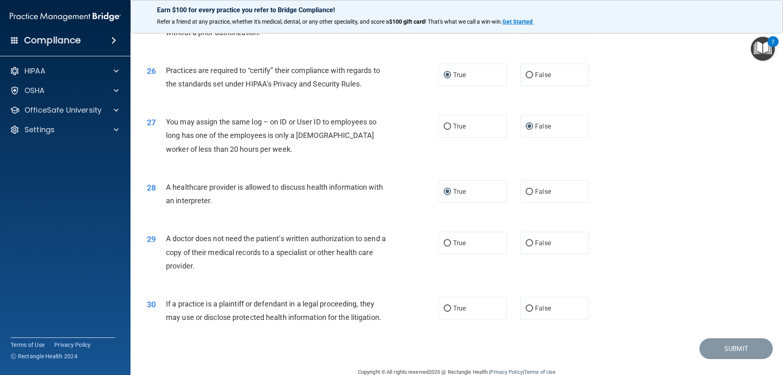
scroll to position [1508, 0]
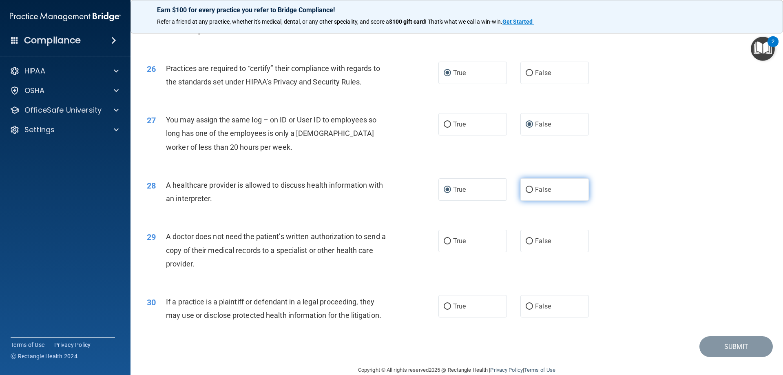
click at [525, 187] on input "False" at bounding box center [528, 190] width 7 height 6
radio input "true"
radio input "false"
click at [525, 238] on input "False" at bounding box center [528, 241] width 7 height 6
radio input "true"
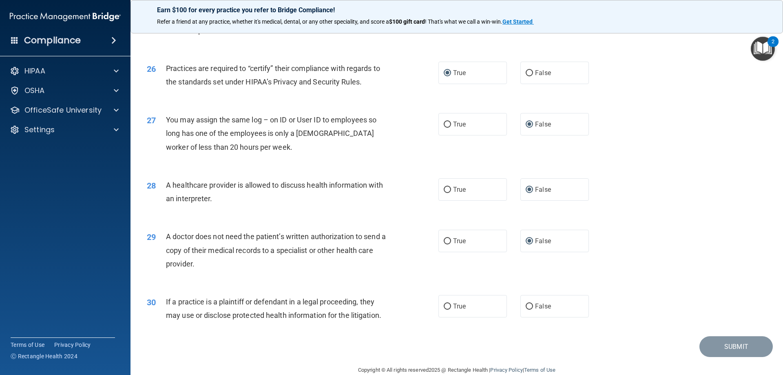
scroll to position [1523, 0]
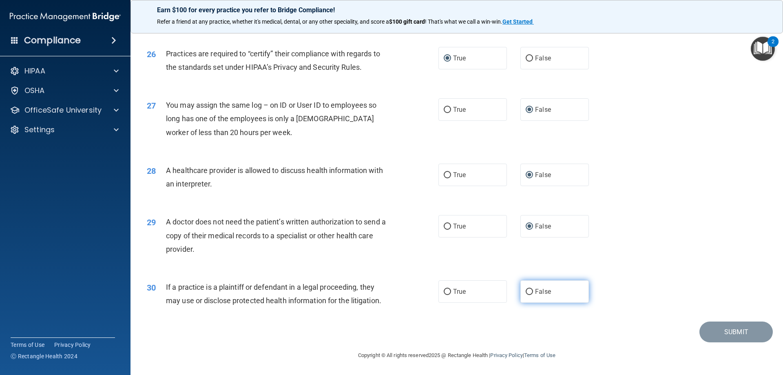
click at [526, 291] on input "False" at bounding box center [528, 292] width 7 height 6
radio input "true"
click at [721, 329] on button "Submit" at bounding box center [735, 331] width 73 height 21
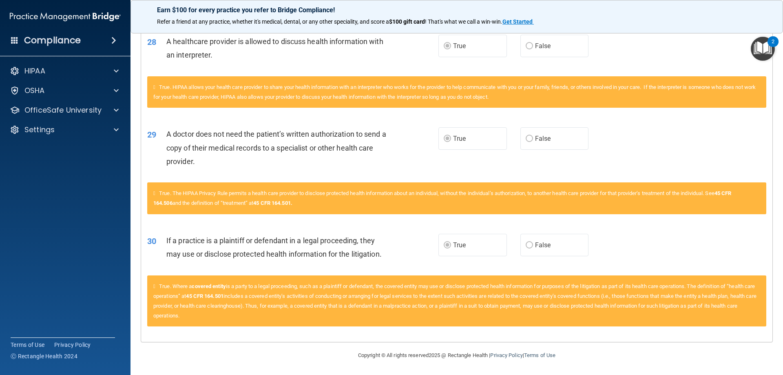
scroll to position [2297, 0]
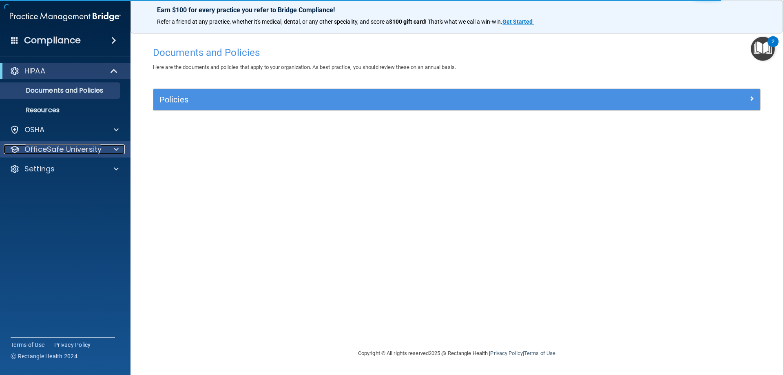
click at [94, 146] on p "OfficeSafe University" at bounding box center [62, 149] width 77 height 10
click at [93, 146] on p "OfficeSafe University" at bounding box center [62, 149] width 77 height 10
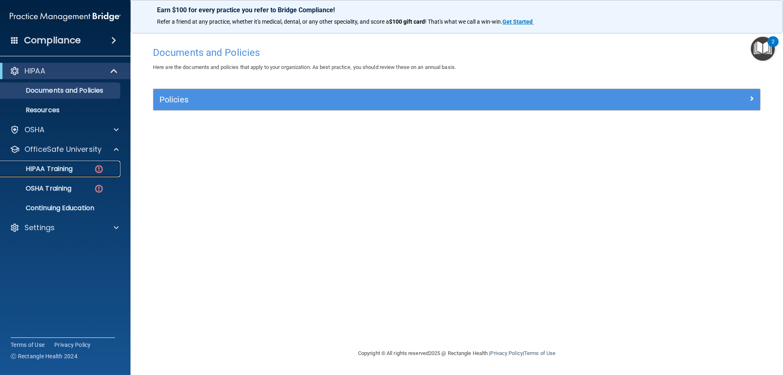
click at [60, 169] on p "HIPAA Training" at bounding box center [38, 169] width 67 height 8
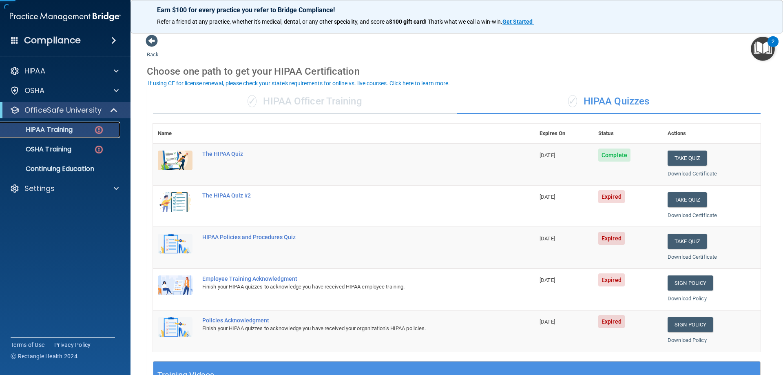
click at [56, 126] on p "HIPAA Training" at bounding box center [38, 130] width 67 height 8
click at [690, 198] on button "Take Quiz" at bounding box center [686, 199] width 39 height 15
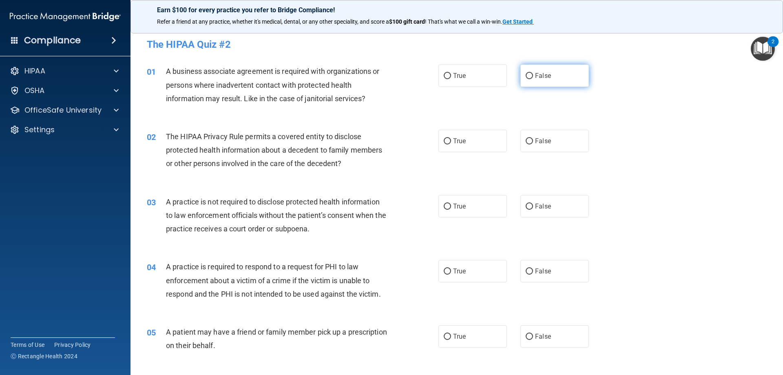
click at [527, 74] on input "False" at bounding box center [528, 76] width 7 height 6
radio input "true"
click at [444, 139] on input "True" at bounding box center [446, 141] width 7 height 6
radio input "true"
click at [526, 204] on input "False" at bounding box center [528, 206] width 7 height 6
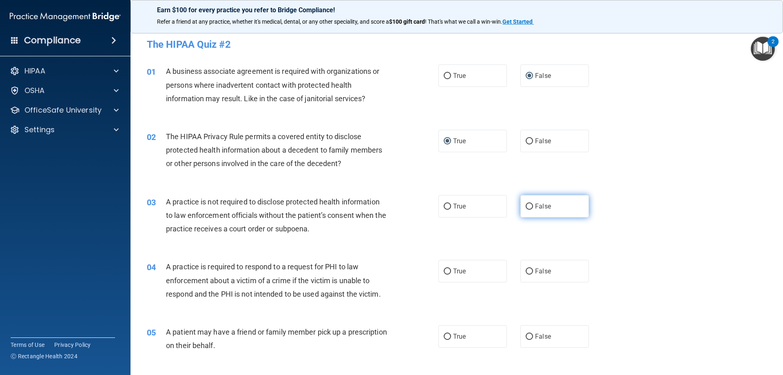
radio input "true"
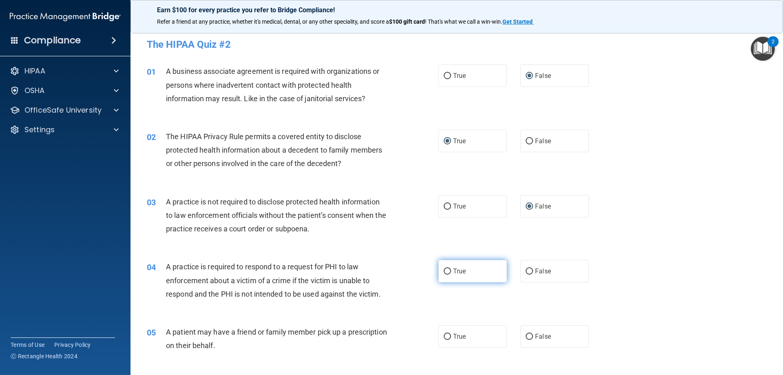
click at [443, 266] on label "True" at bounding box center [472, 271] width 68 height 22
click at [443, 268] on input "True" at bounding box center [446, 271] width 7 height 6
radio input "true"
click at [527, 335] on input "False" at bounding box center [528, 336] width 7 height 6
radio input "true"
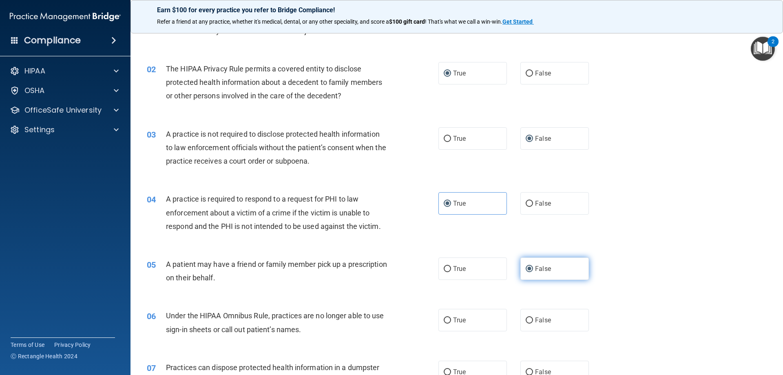
scroll to position [82, 0]
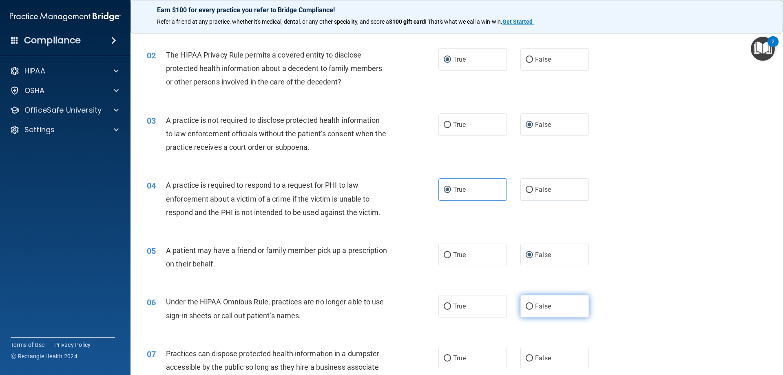
click at [527, 306] on input "False" at bounding box center [528, 306] width 7 height 6
radio input "true"
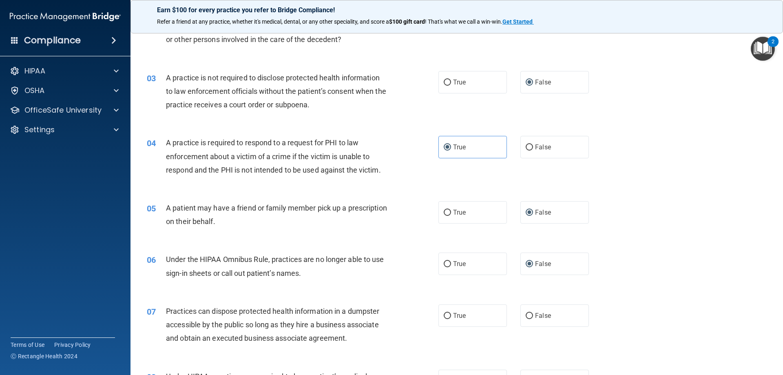
scroll to position [132, 0]
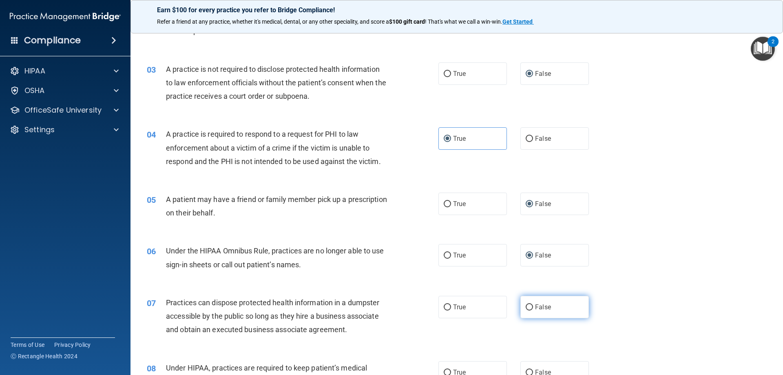
click at [525, 304] on input "False" at bounding box center [528, 307] width 7 height 6
radio input "true"
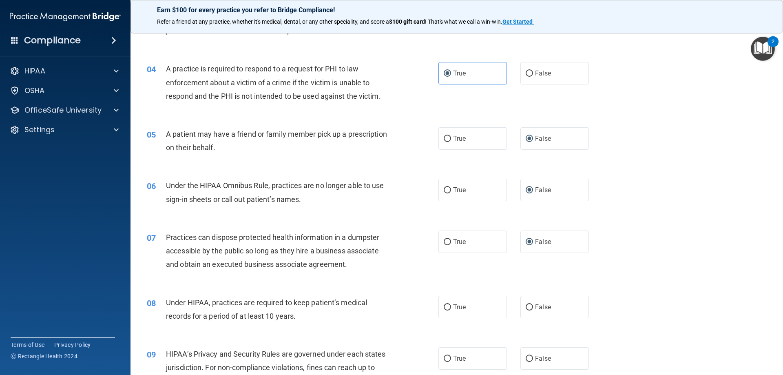
scroll to position [204, 0]
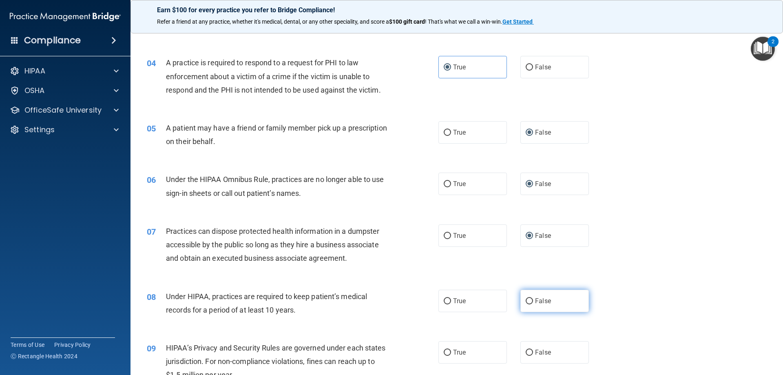
click at [528, 296] on label "False" at bounding box center [554, 300] width 68 height 22
click at [528, 298] on input "False" at bounding box center [528, 301] width 7 height 6
radio input "true"
click at [525, 351] on input "False" at bounding box center [528, 352] width 7 height 6
radio input "true"
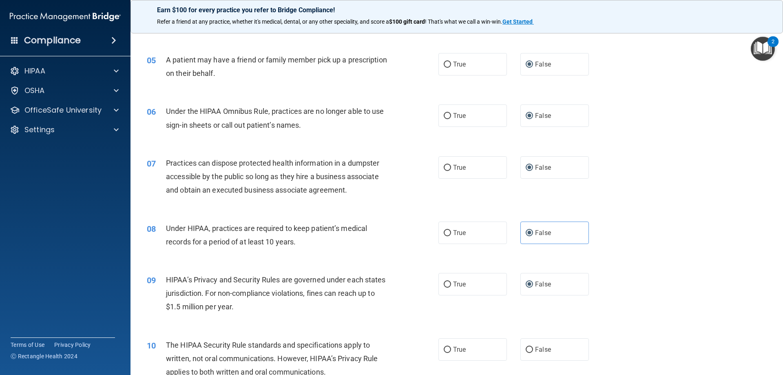
scroll to position [306, 0]
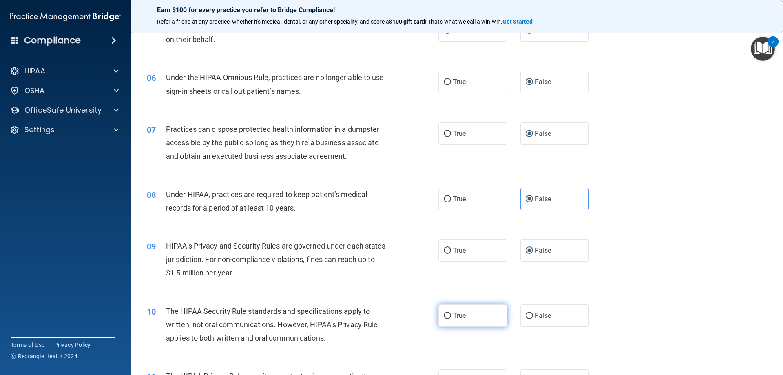
click at [447, 313] on input "True" at bounding box center [446, 316] width 7 height 6
radio input "true"
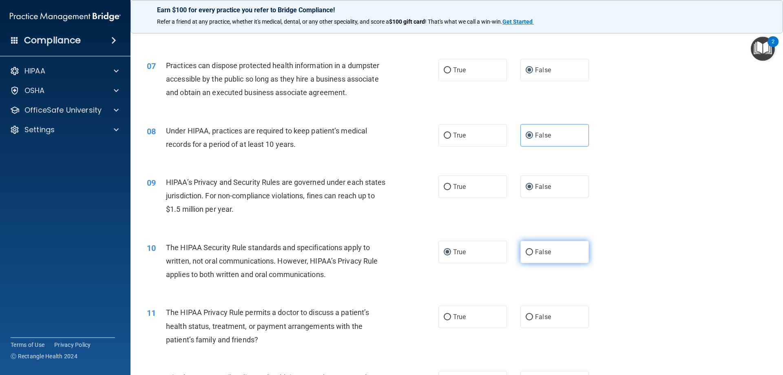
scroll to position [377, 0]
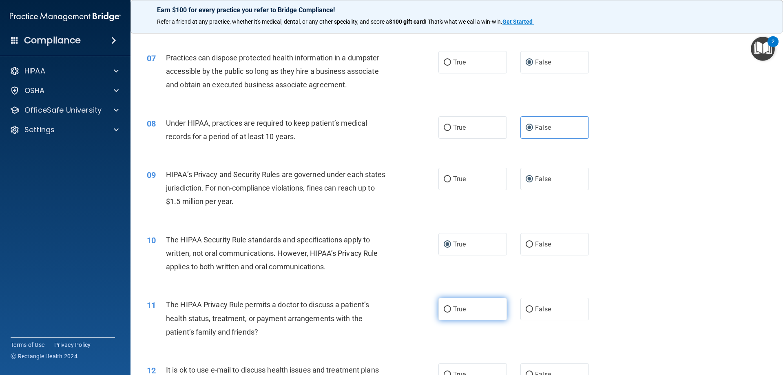
click at [447, 306] on input "True" at bounding box center [446, 309] width 7 height 6
radio input "true"
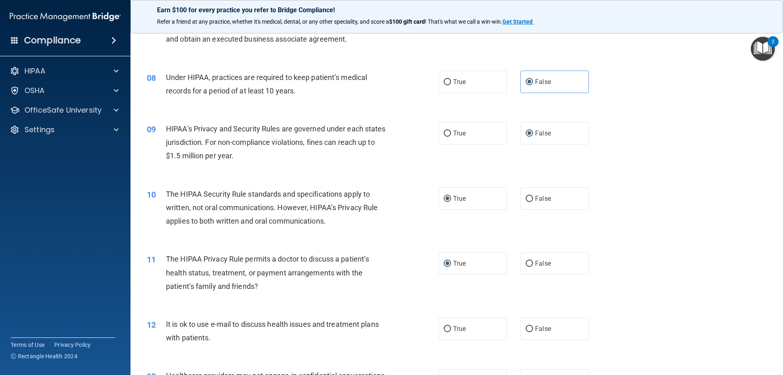
scroll to position [438, 0]
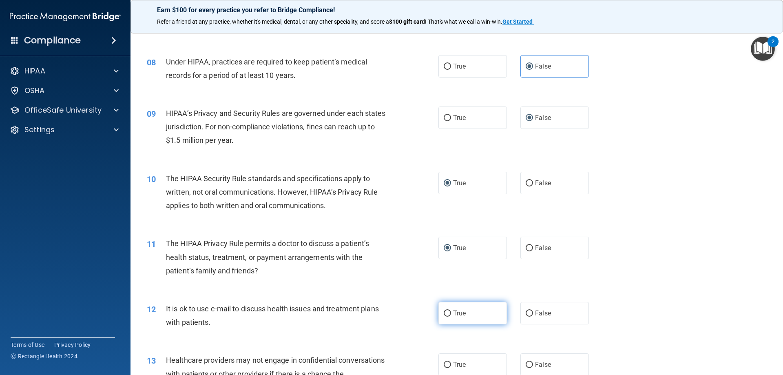
click at [443, 312] on input "True" at bounding box center [446, 313] width 7 height 6
radio input "true"
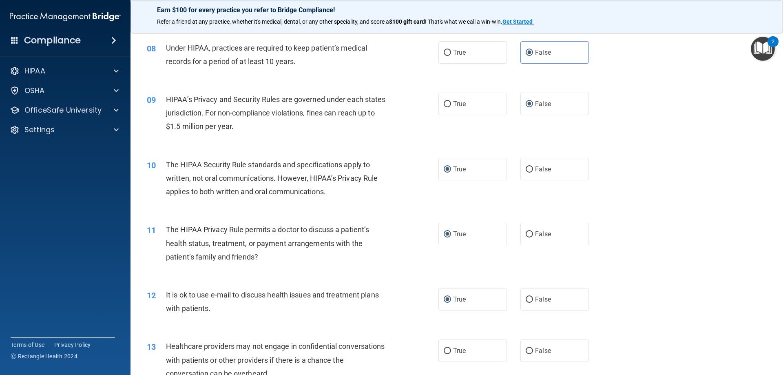
scroll to position [499, 0]
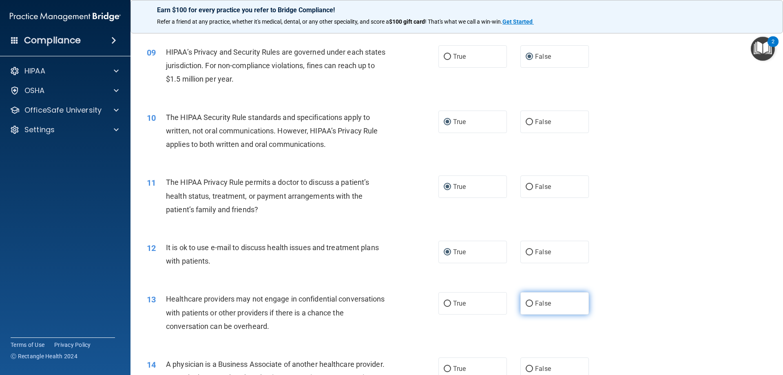
click at [526, 302] on input "False" at bounding box center [528, 303] width 7 height 6
radio input "true"
click at [525, 367] on input "False" at bounding box center [528, 369] width 7 height 6
radio input "true"
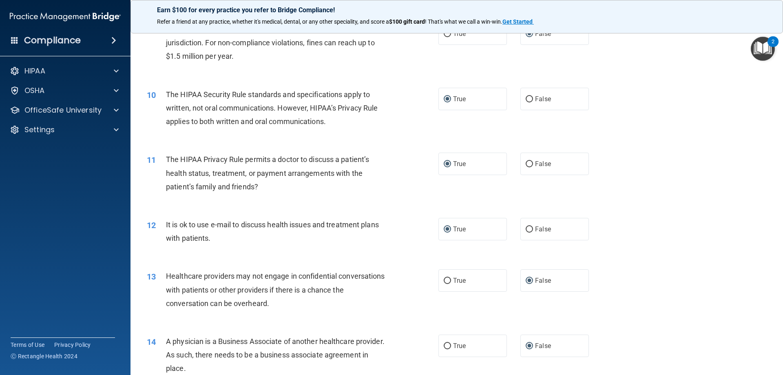
scroll to position [581, 0]
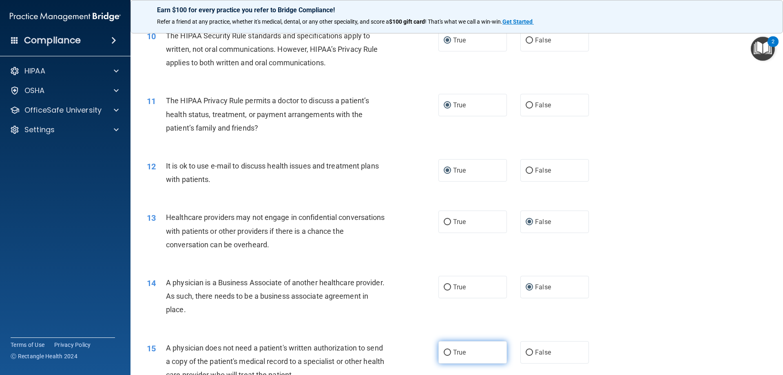
click at [443, 351] on input "True" at bounding box center [446, 352] width 7 height 6
radio input "true"
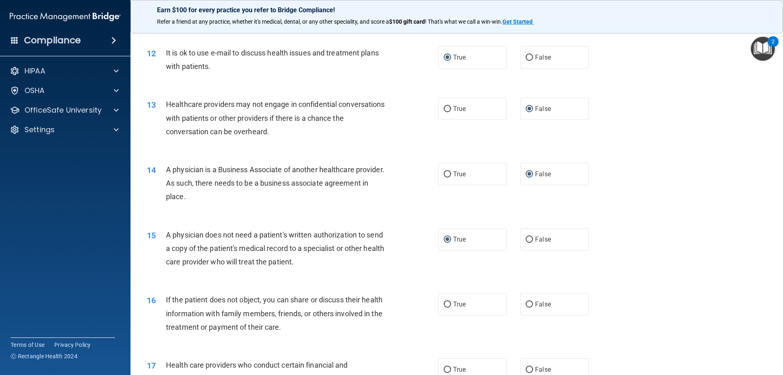
scroll to position [703, 0]
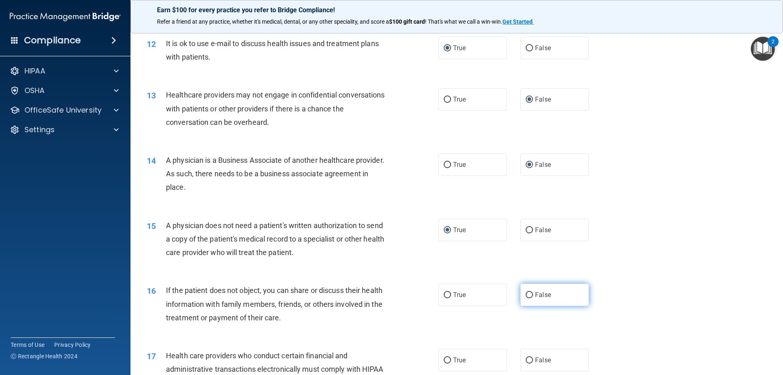
click at [525, 293] on input "False" at bounding box center [528, 295] width 7 height 6
radio input "true"
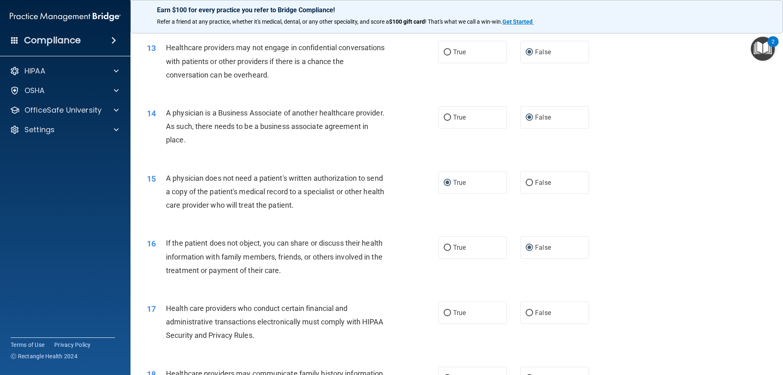
scroll to position [764, 0]
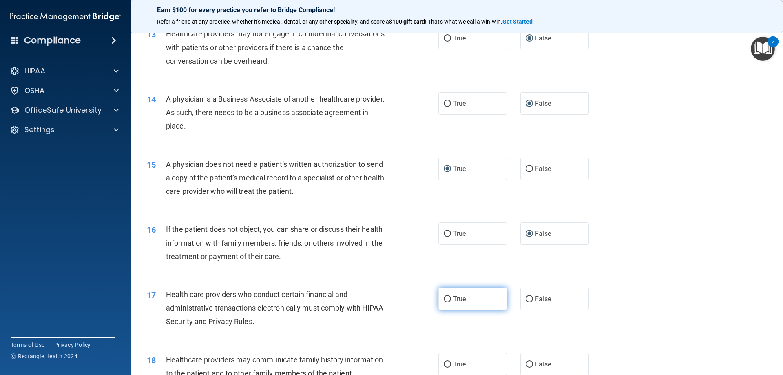
click at [443, 296] on input "True" at bounding box center [446, 299] width 7 height 6
radio input "true"
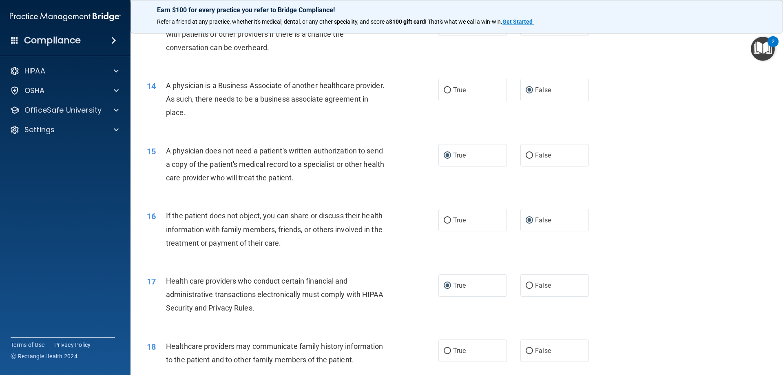
scroll to position [815, 0]
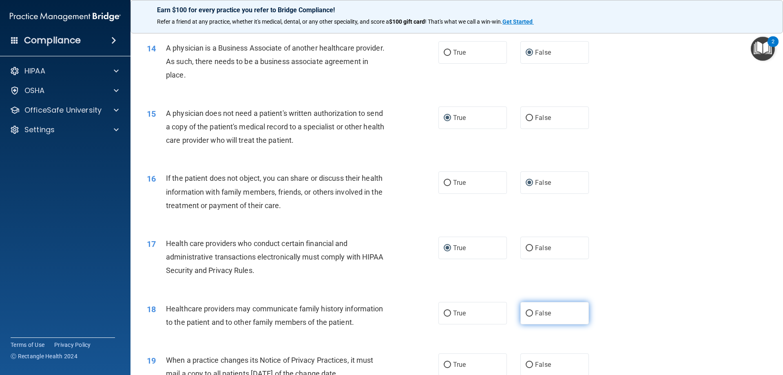
click at [525, 312] on input "False" at bounding box center [528, 313] width 7 height 6
radio input "true"
click at [526, 362] on input "False" at bounding box center [528, 365] width 7 height 6
radio input "true"
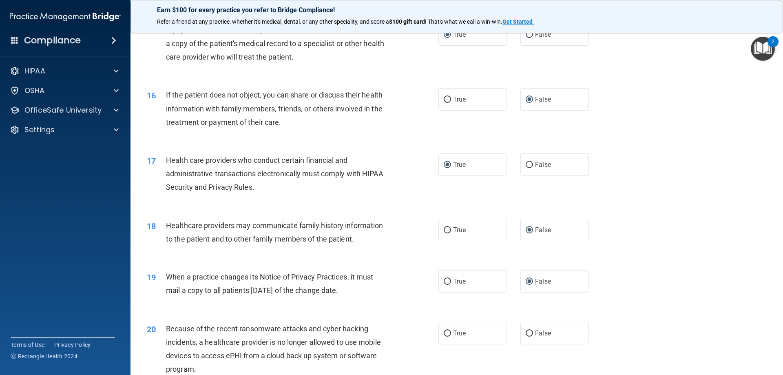
scroll to position [907, 0]
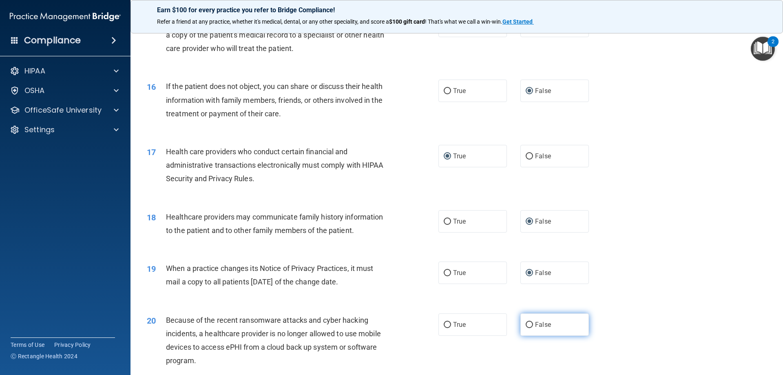
click at [526, 322] on input "False" at bounding box center [528, 325] width 7 height 6
radio input "true"
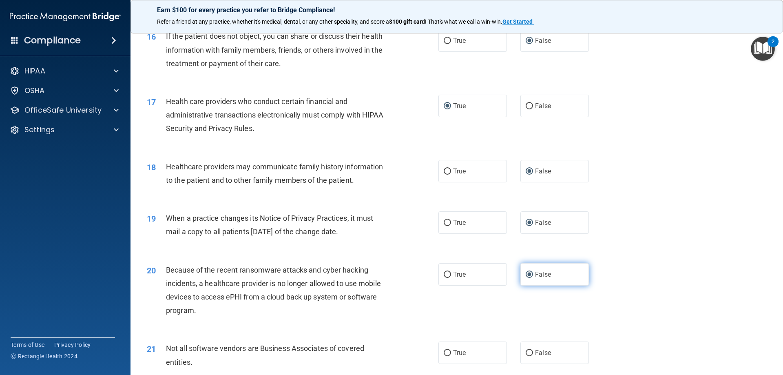
scroll to position [978, 0]
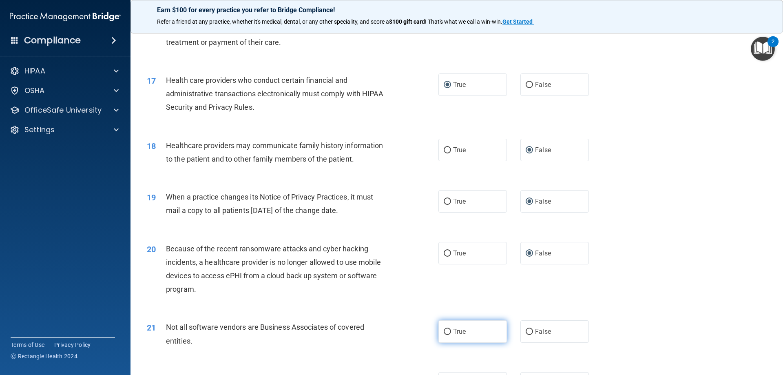
click at [444, 331] on input "True" at bounding box center [446, 332] width 7 height 6
radio input "true"
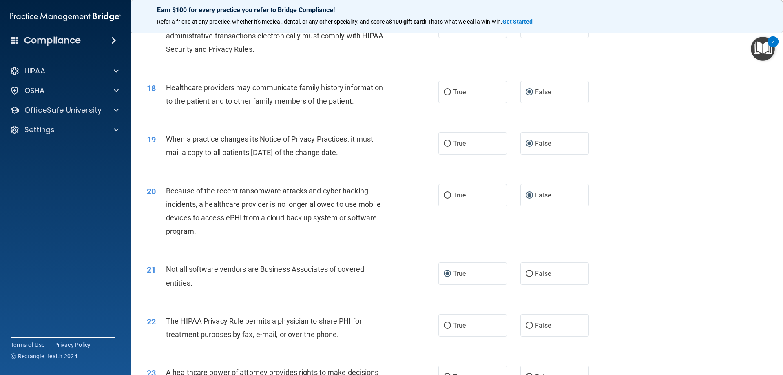
scroll to position [1060, 0]
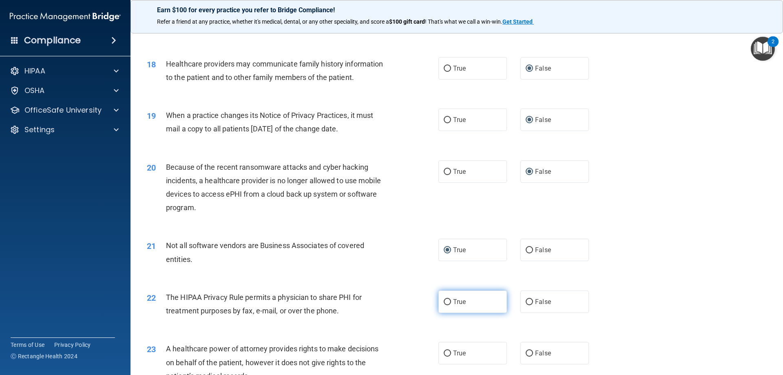
click at [443, 300] on input "True" at bounding box center [446, 302] width 7 height 6
radio input "true"
click at [525, 353] on input "False" at bounding box center [528, 353] width 7 height 6
radio input "true"
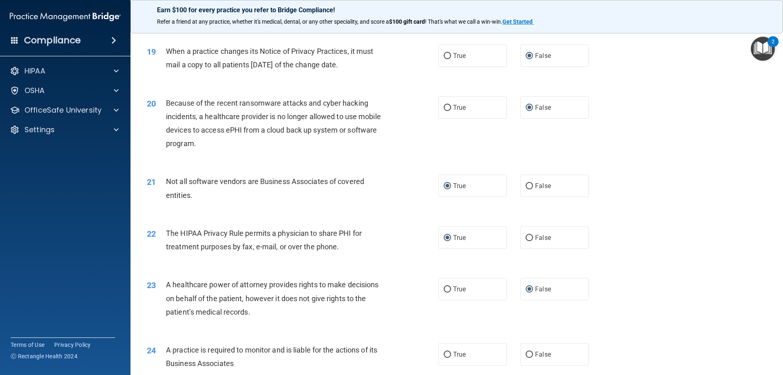
scroll to position [1131, 0]
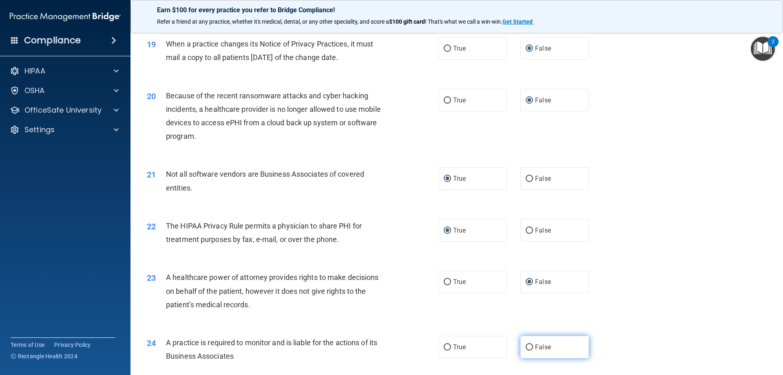
click at [526, 348] on input "False" at bounding box center [528, 347] width 7 height 6
radio input "true"
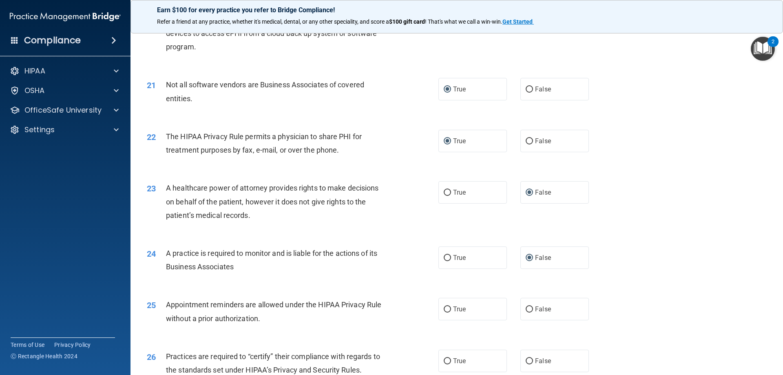
scroll to position [1233, 0]
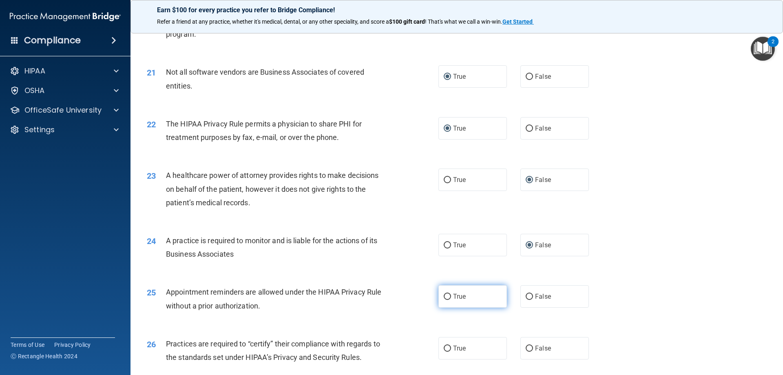
click at [447, 293] on input "True" at bounding box center [446, 296] width 7 height 6
radio input "true"
click at [525, 346] on input "False" at bounding box center [528, 348] width 7 height 6
radio input "true"
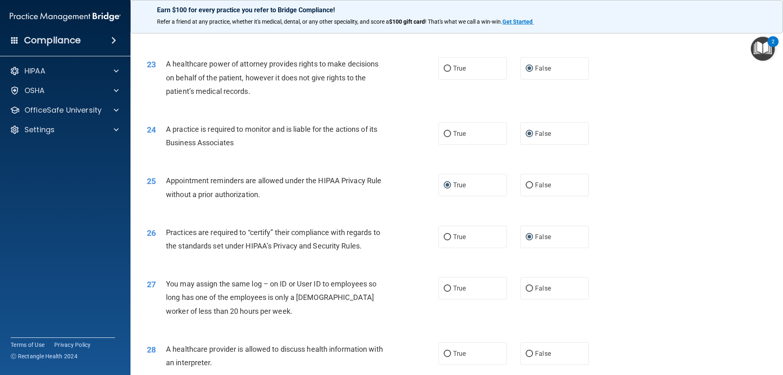
scroll to position [1345, 0]
click at [525, 287] on input "False" at bounding box center [528, 288] width 7 height 6
radio input "true"
click at [450, 351] on label "True" at bounding box center [472, 352] width 68 height 22
click at [450, 351] on input "True" at bounding box center [446, 353] width 7 height 6
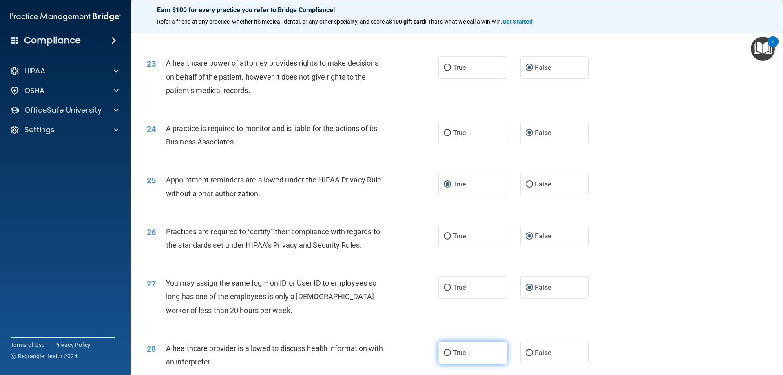
radio input "true"
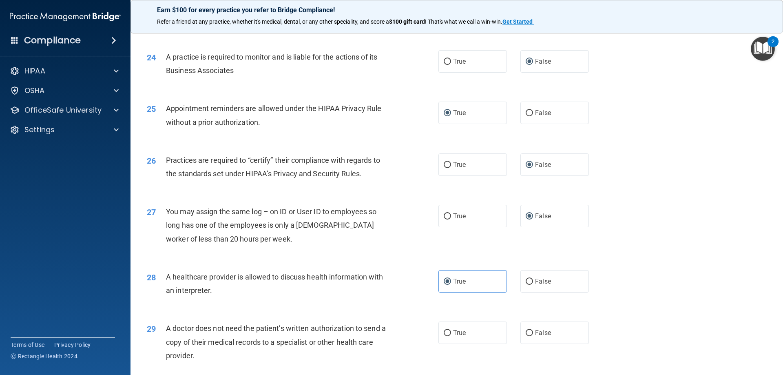
scroll to position [1427, 0]
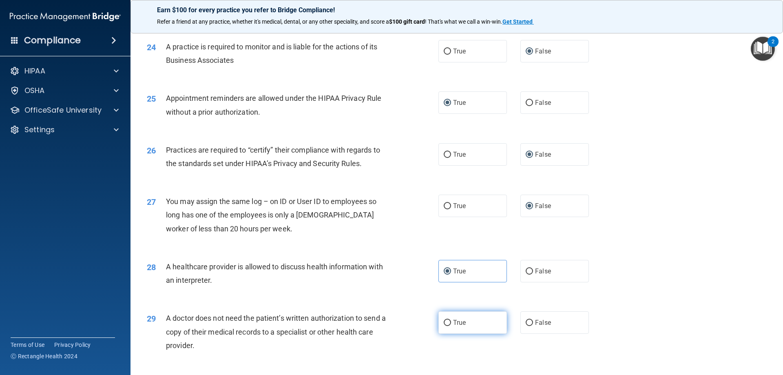
click at [447, 321] on input "True" at bounding box center [446, 323] width 7 height 6
radio input "true"
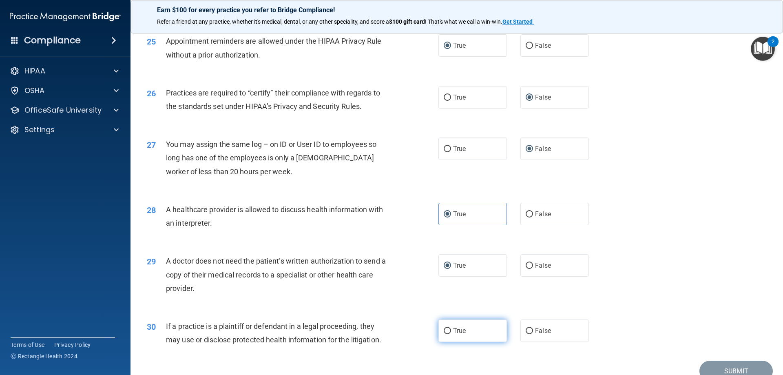
scroll to position [1508, 0]
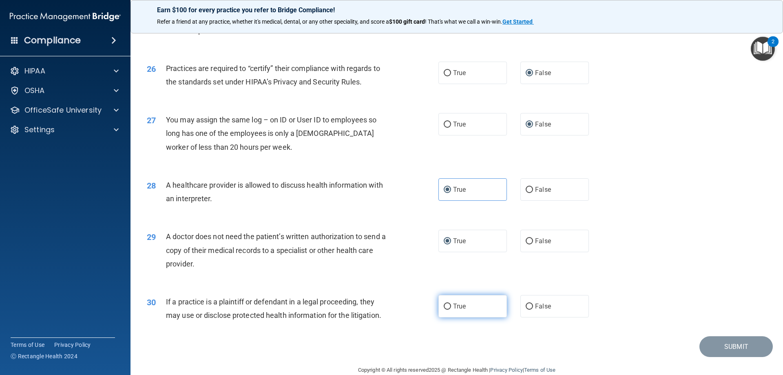
click at [443, 306] on input "True" at bounding box center [446, 306] width 7 height 6
radio input "true"
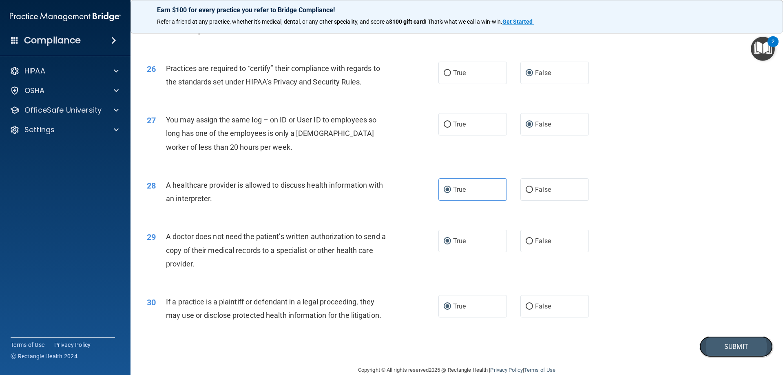
click at [731, 345] on button "Submit" at bounding box center [735, 346] width 73 height 21
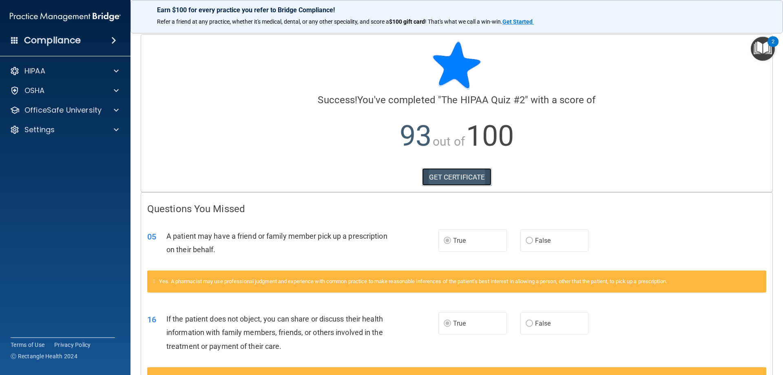
click at [457, 177] on link "GET CERTIFICATE" at bounding box center [457, 177] width 70 height 18
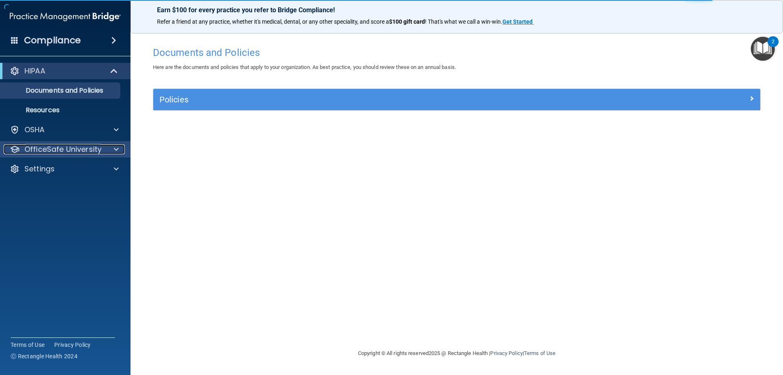
click at [87, 146] on p "OfficeSafe University" at bounding box center [62, 149] width 77 height 10
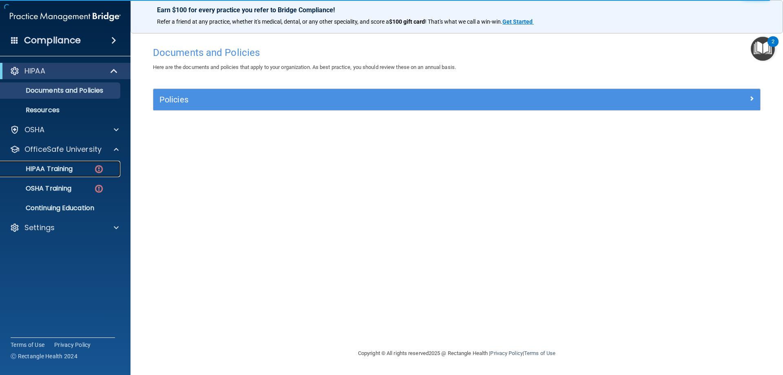
click at [75, 170] on div "HIPAA Training" at bounding box center [60, 169] width 111 height 8
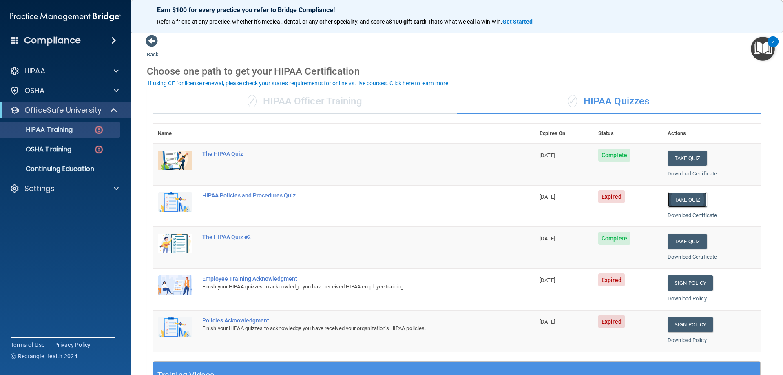
click at [680, 199] on button "Take Quiz" at bounding box center [686, 199] width 39 height 15
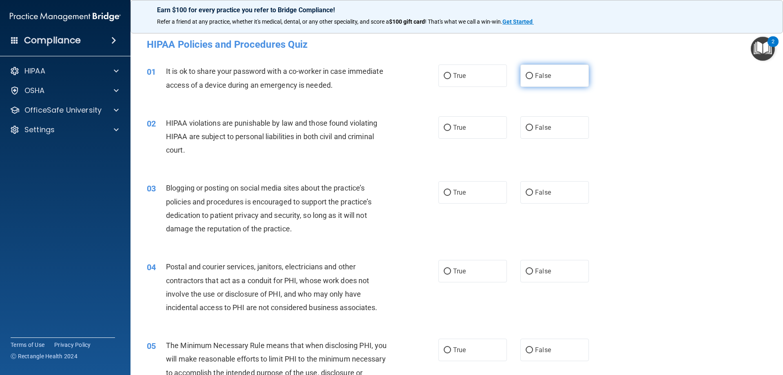
click at [525, 75] on input "False" at bounding box center [528, 76] width 7 height 6
radio input "true"
click at [443, 125] on input "True" at bounding box center [446, 128] width 7 height 6
radio input "true"
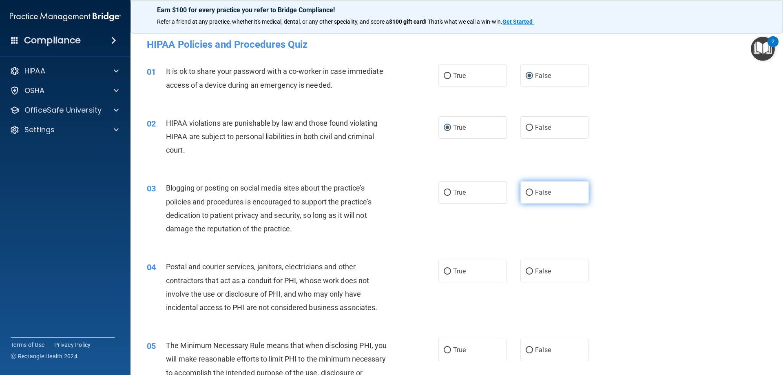
click at [523, 189] on label "False" at bounding box center [554, 192] width 68 height 22
click at [525, 190] on input "False" at bounding box center [528, 193] width 7 height 6
radio input "true"
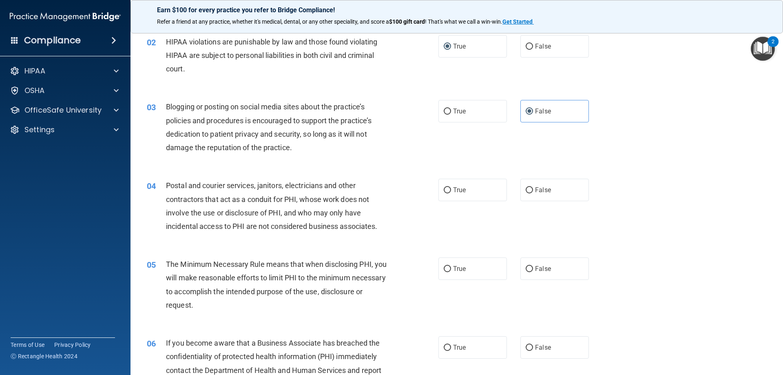
scroll to position [82, 0]
click at [526, 190] on input "False" at bounding box center [528, 190] width 7 height 6
radio input "true"
click at [446, 267] on input "True" at bounding box center [446, 268] width 7 height 6
radio input "true"
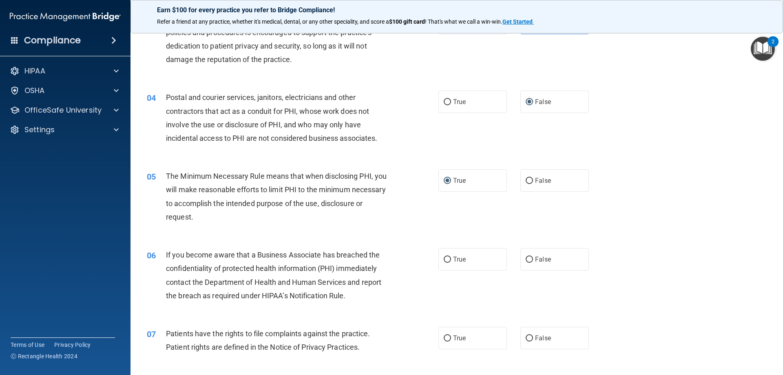
scroll to position [173, 0]
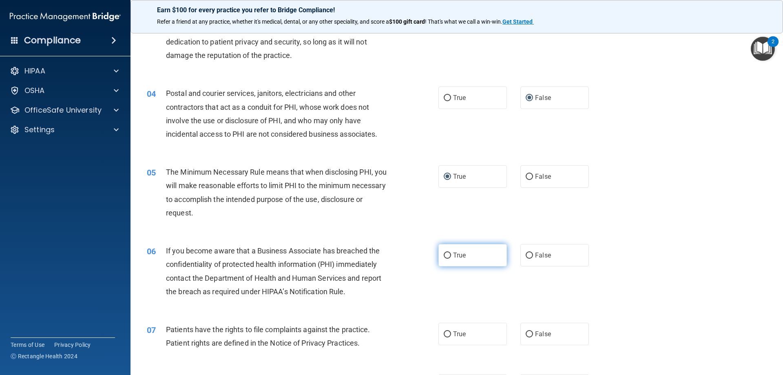
click at [445, 252] on input "True" at bounding box center [446, 255] width 7 height 6
radio input "true"
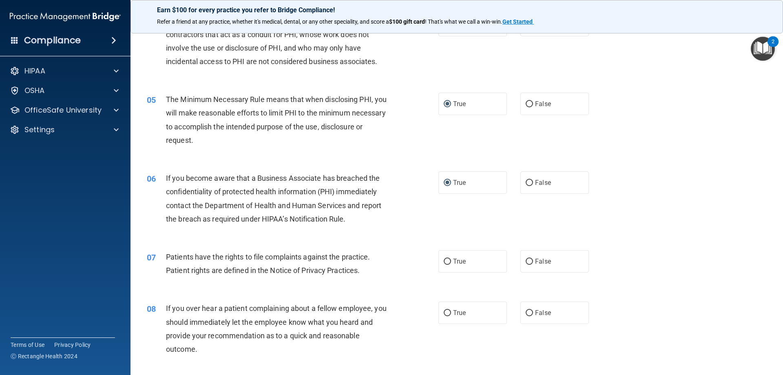
scroll to position [265, 0]
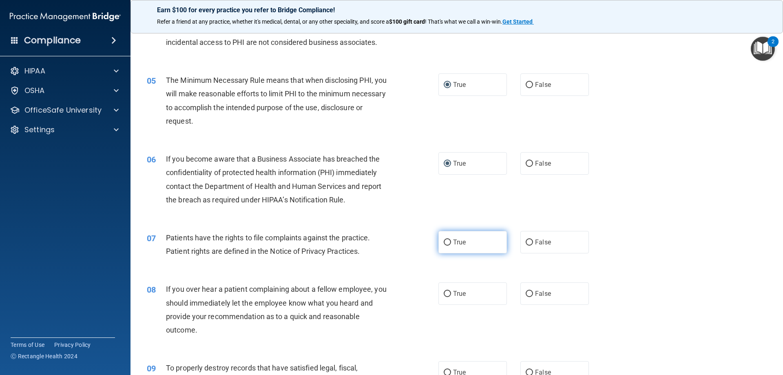
click at [443, 240] on input "True" at bounding box center [446, 242] width 7 height 6
radio input "true"
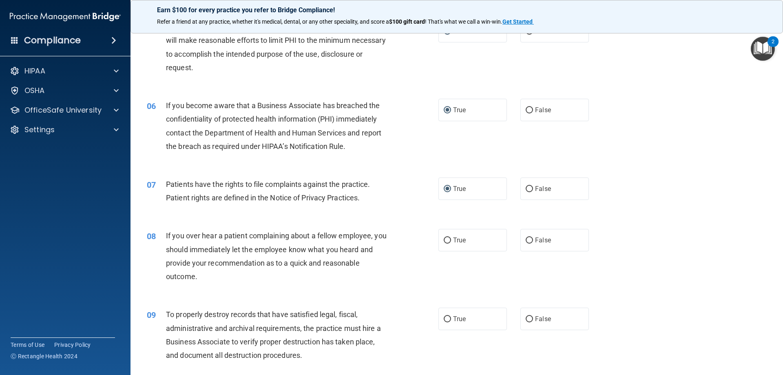
scroll to position [367, 0]
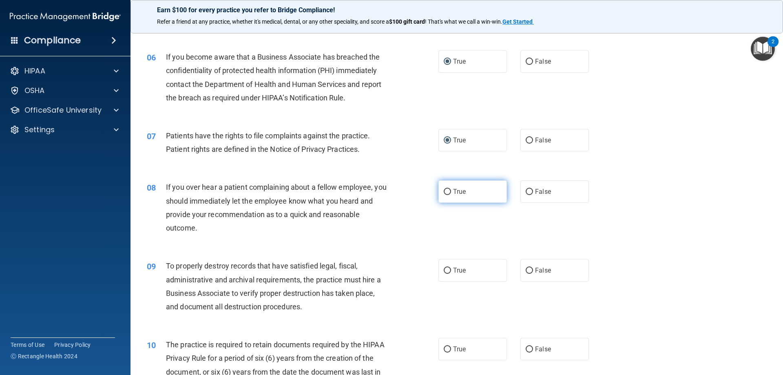
click at [443, 192] on input "True" at bounding box center [446, 192] width 7 height 6
radio input "true"
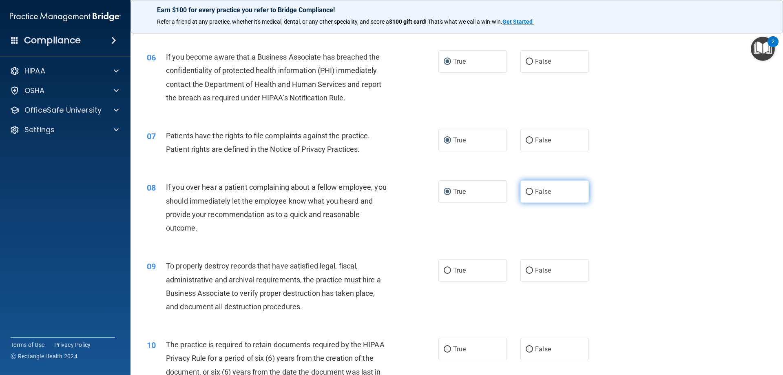
click at [527, 189] on input "False" at bounding box center [528, 192] width 7 height 6
radio input "true"
radio input "false"
click at [443, 272] on input "True" at bounding box center [446, 270] width 7 height 6
radio input "true"
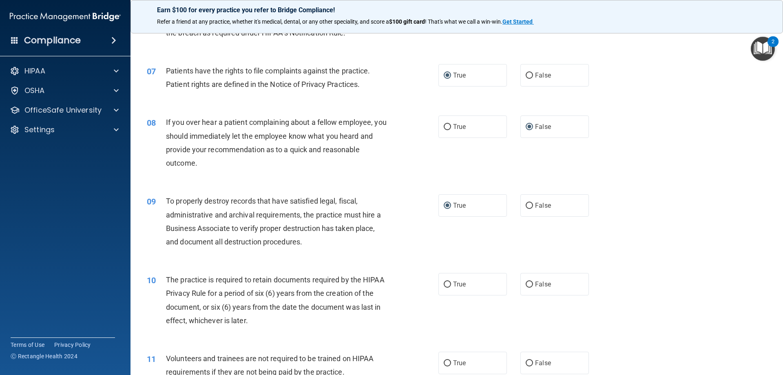
scroll to position [469, 0]
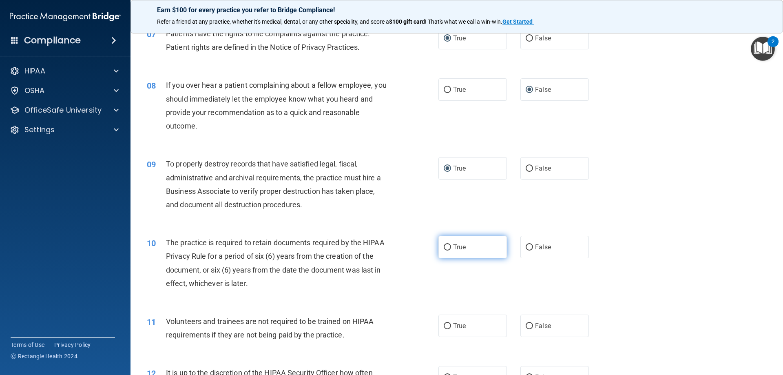
click at [444, 248] on input "True" at bounding box center [446, 247] width 7 height 6
radio input "true"
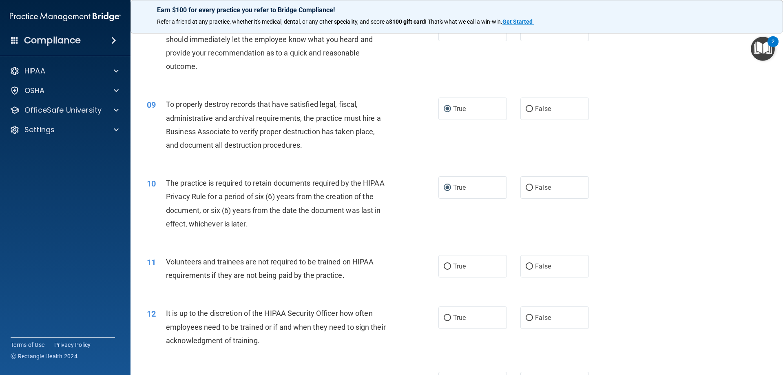
scroll to position [530, 0]
click at [527, 262] on input "False" at bounding box center [528, 265] width 7 height 6
radio input "true"
click at [526, 315] on input "False" at bounding box center [528, 316] width 7 height 6
radio input "true"
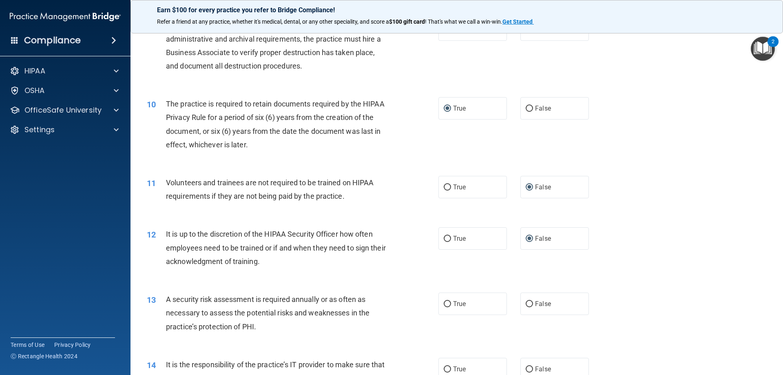
scroll to position [622, 0]
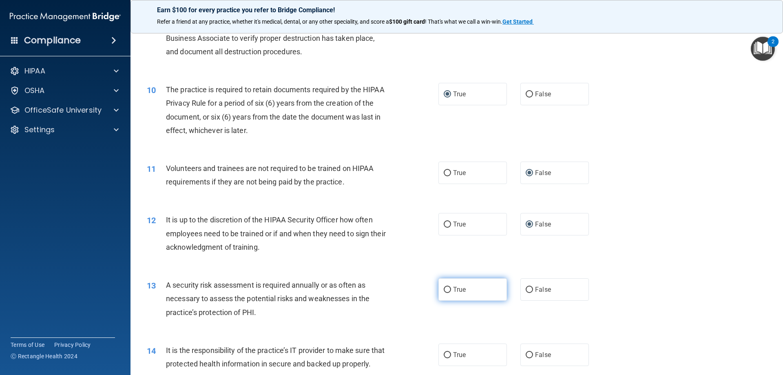
click at [443, 289] on input "True" at bounding box center [446, 290] width 7 height 6
radio input "true"
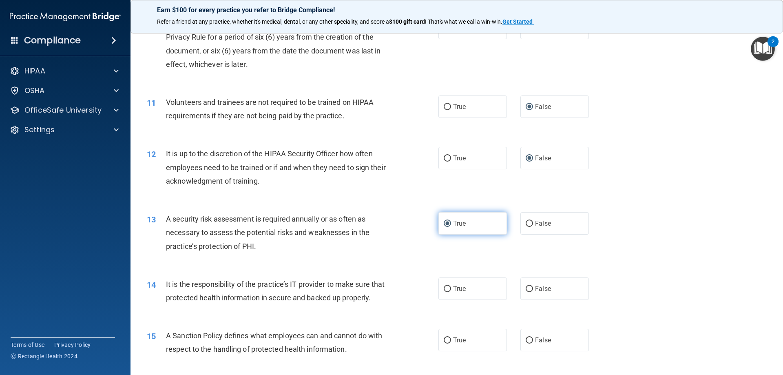
scroll to position [713, 0]
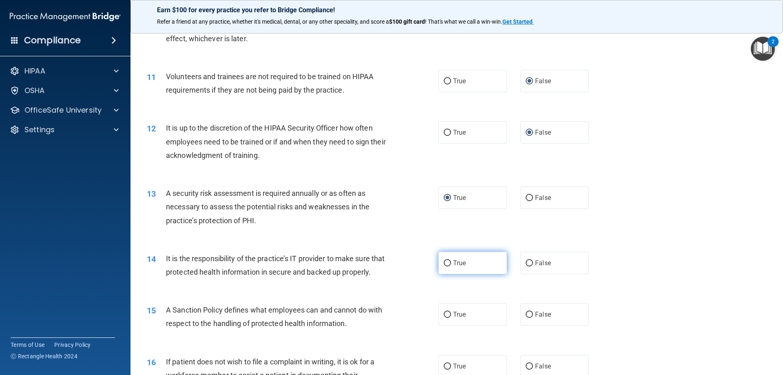
click at [446, 262] on input "True" at bounding box center [446, 263] width 7 height 6
radio input "true"
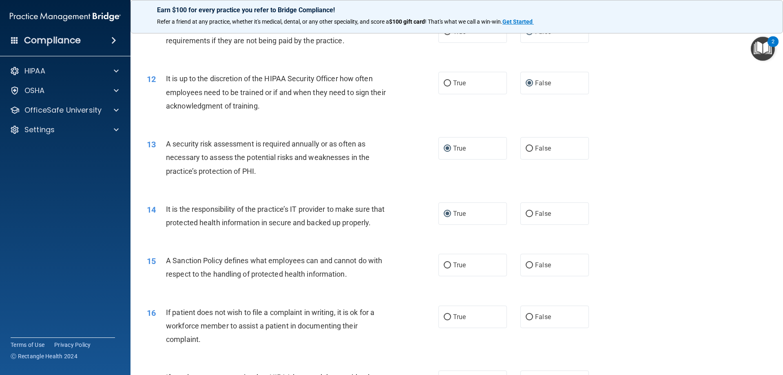
scroll to position [764, 0]
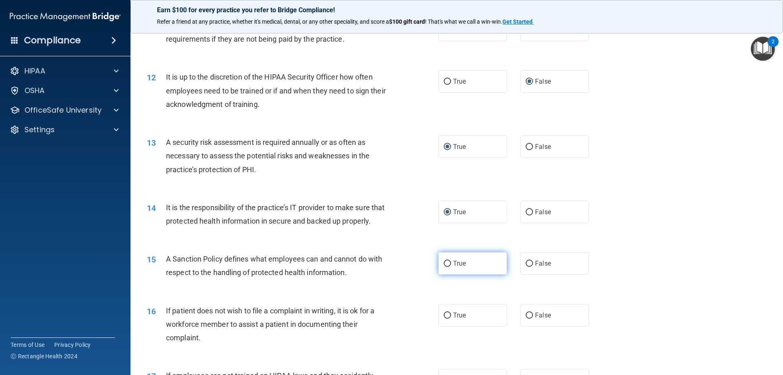
click at [448, 274] on label "True" at bounding box center [472, 263] width 68 height 22
click at [448, 267] on input "True" at bounding box center [446, 263] width 7 height 6
radio input "true"
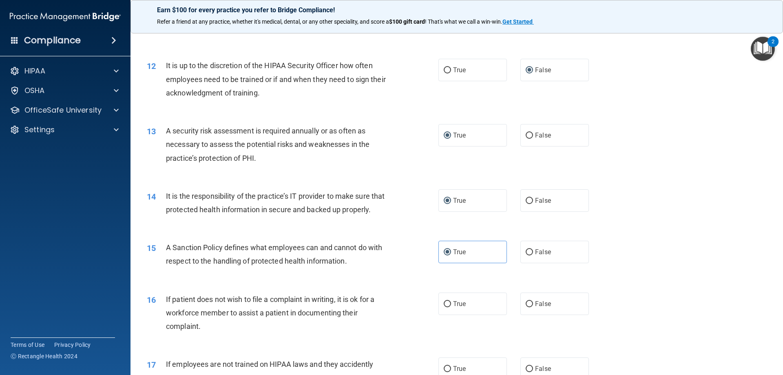
scroll to position [815, 0]
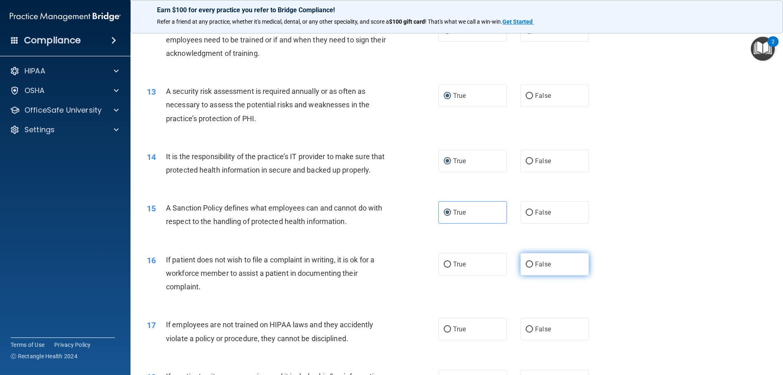
click at [526, 267] on input "False" at bounding box center [528, 264] width 7 height 6
radio input "true"
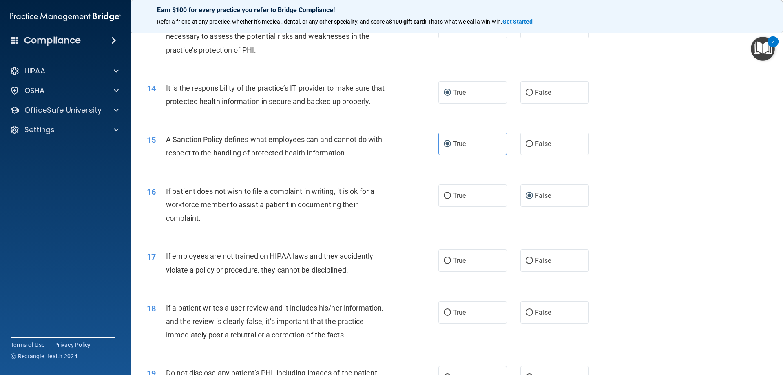
scroll to position [907, 0]
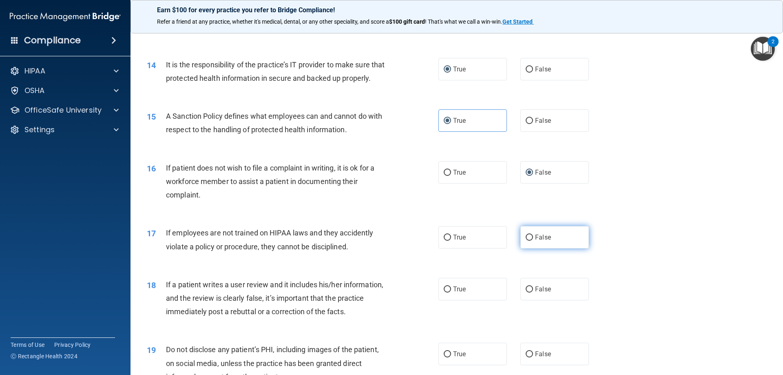
click at [525, 240] on input "False" at bounding box center [528, 237] width 7 height 6
radio input "true"
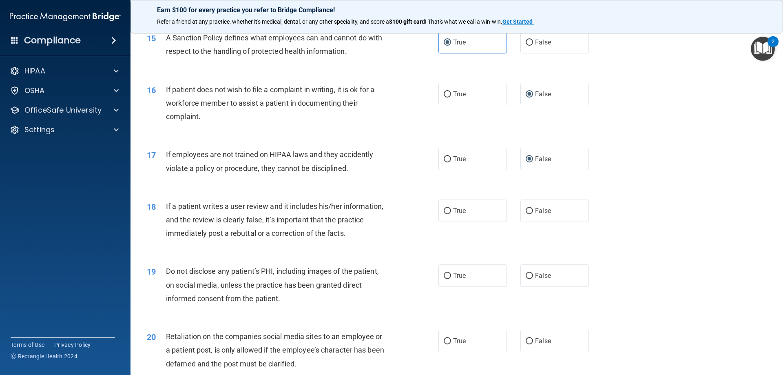
scroll to position [988, 0]
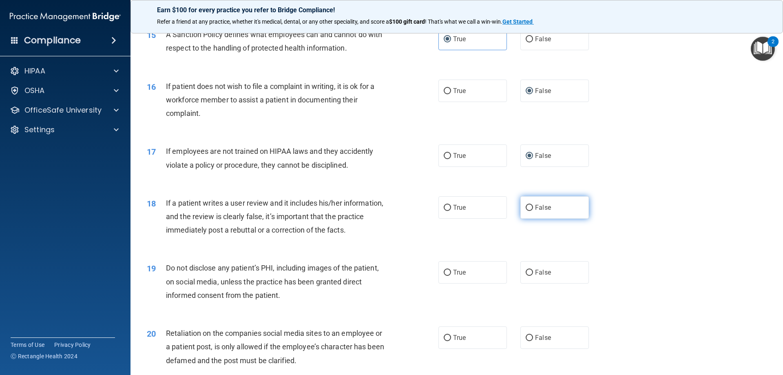
click at [525, 211] on input "False" at bounding box center [528, 208] width 7 height 6
radio input "true"
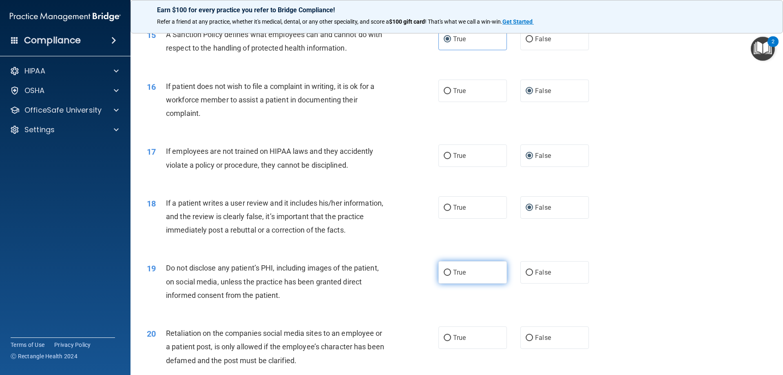
click at [443, 276] on input "True" at bounding box center [446, 272] width 7 height 6
radio input "true"
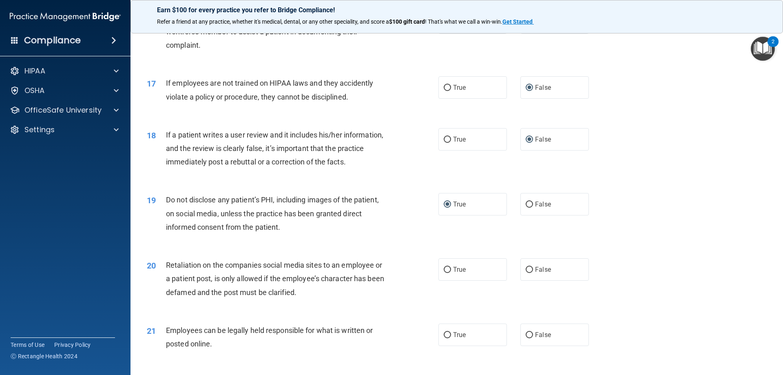
scroll to position [1080, 0]
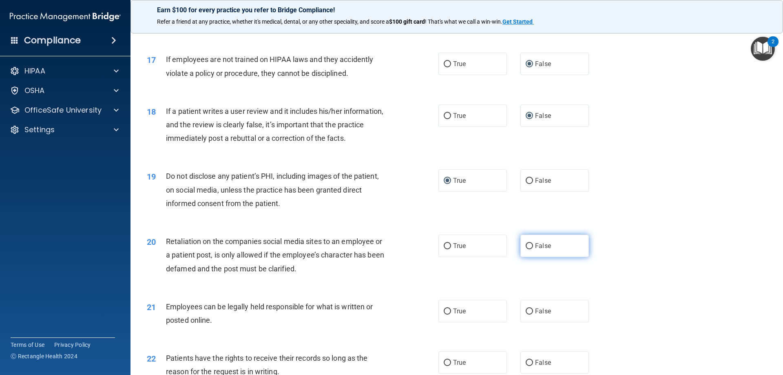
click at [525, 249] on input "False" at bounding box center [528, 246] width 7 height 6
radio input "true"
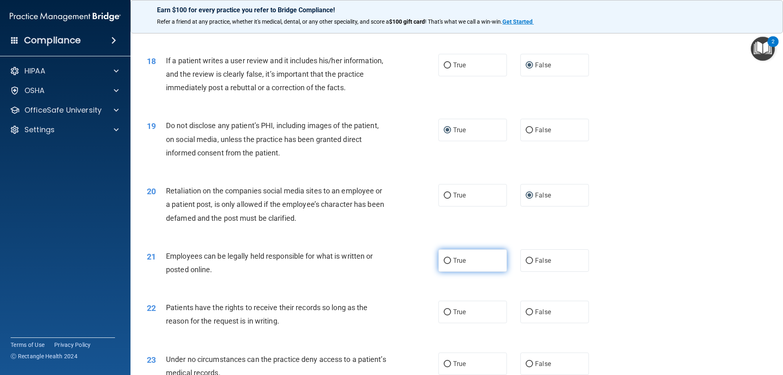
scroll to position [1141, 0]
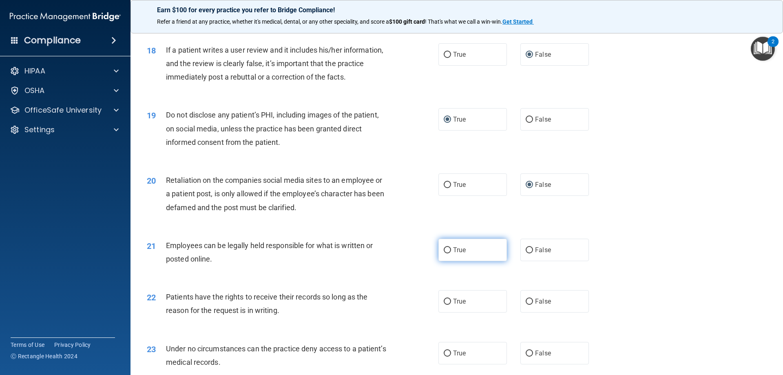
click at [443, 253] on input "True" at bounding box center [446, 250] width 7 height 6
radio input "true"
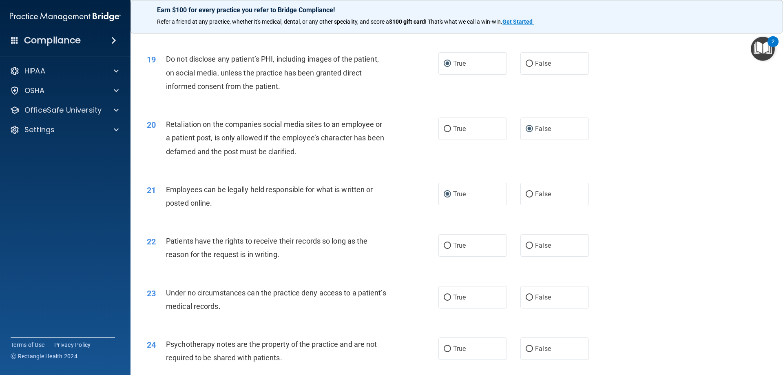
scroll to position [1223, 0]
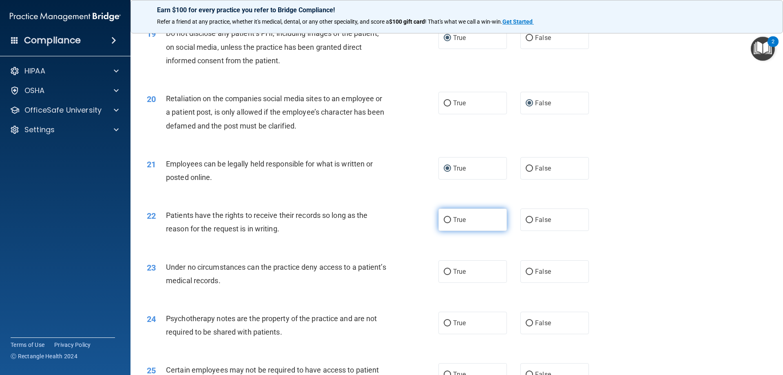
click at [438, 231] on label "True" at bounding box center [472, 219] width 68 height 22
click at [443, 223] on input "True" at bounding box center [446, 220] width 7 height 6
radio input "true"
click at [525, 275] on input "False" at bounding box center [528, 272] width 7 height 6
radio input "true"
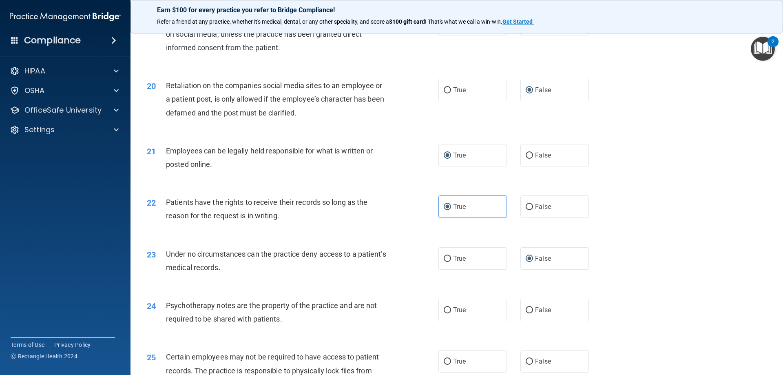
scroll to position [1325, 0]
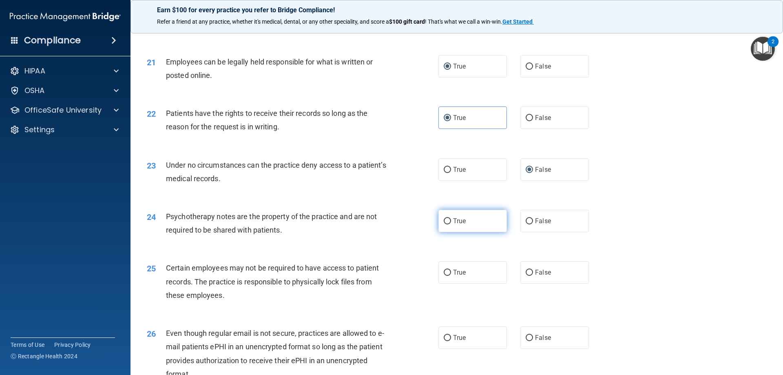
click at [448, 232] on label "True" at bounding box center [472, 221] width 68 height 22
click at [448, 224] on input "True" at bounding box center [446, 221] width 7 height 6
radio input "true"
click at [525, 276] on input "False" at bounding box center [528, 272] width 7 height 6
radio input "true"
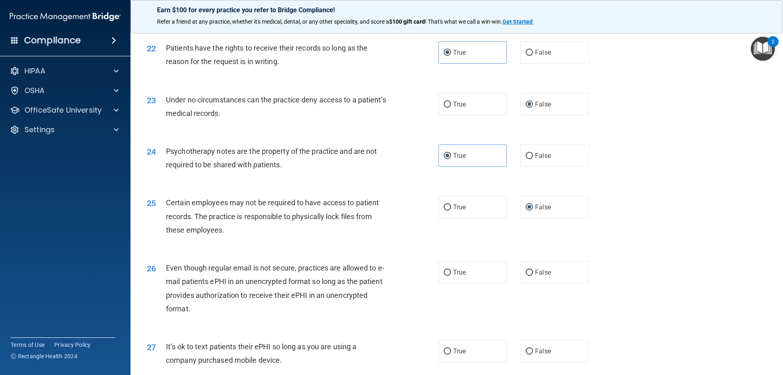
scroll to position [1427, 0]
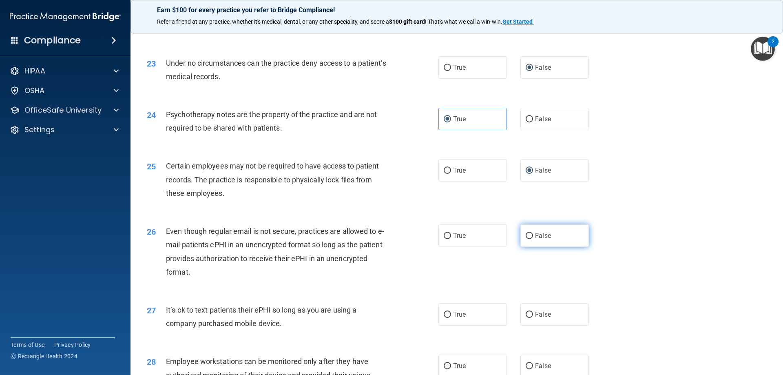
click at [525, 239] on input "False" at bounding box center [528, 236] width 7 height 6
radio input "true"
click at [525, 318] on input "False" at bounding box center [528, 314] width 7 height 6
radio input "true"
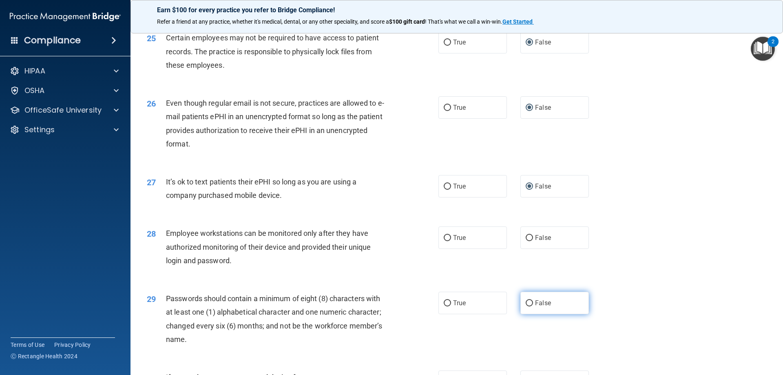
scroll to position [1559, 0]
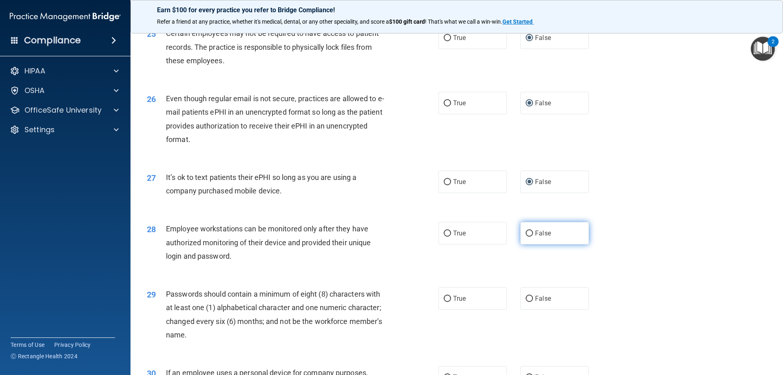
click at [525, 236] on input "False" at bounding box center [528, 233] width 7 height 6
radio input "true"
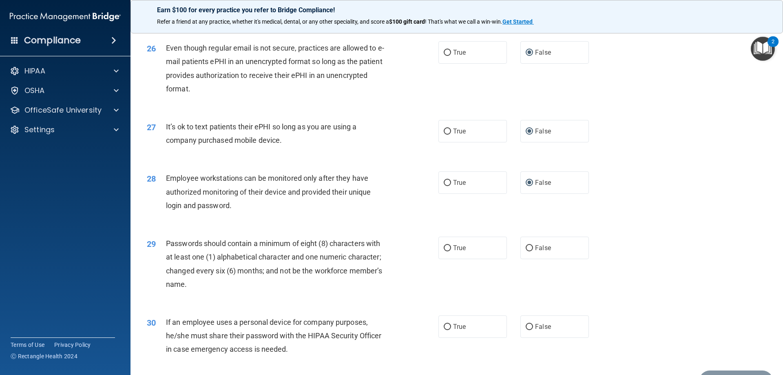
scroll to position [1610, 0]
click at [447, 251] on input "True" at bounding box center [446, 248] width 7 height 6
radio input "true"
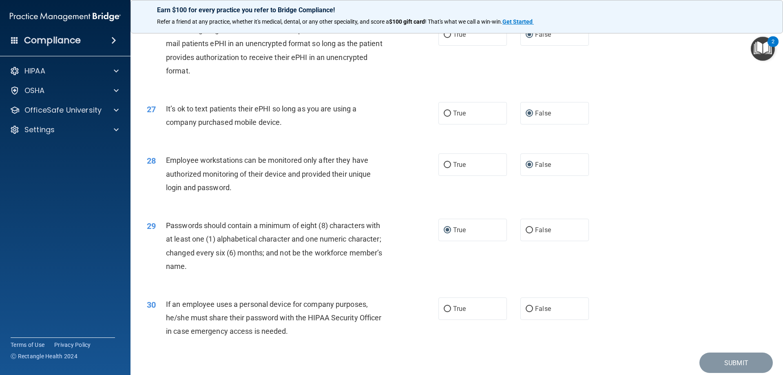
scroll to position [1672, 0]
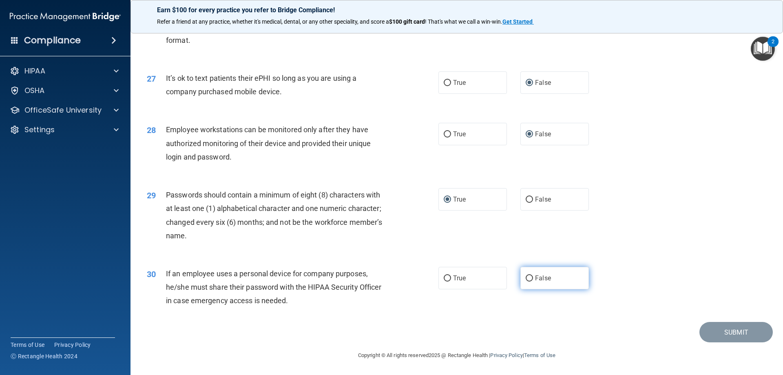
click at [525, 276] on input "False" at bounding box center [528, 278] width 7 height 6
radio input "true"
click at [719, 331] on button "Submit" at bounding box center [735, 332] width 73 height 21
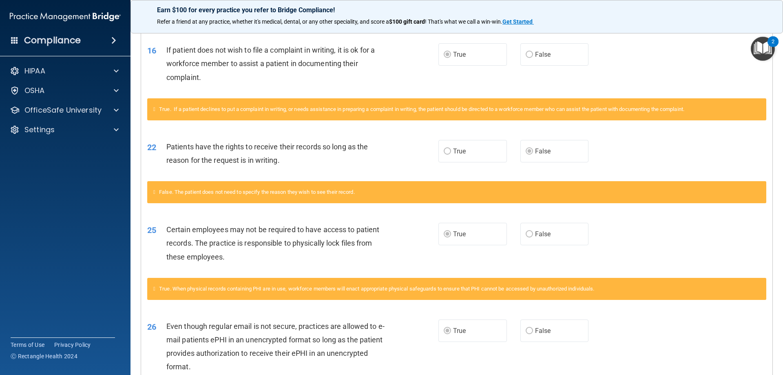
scroll to position [677, 0]
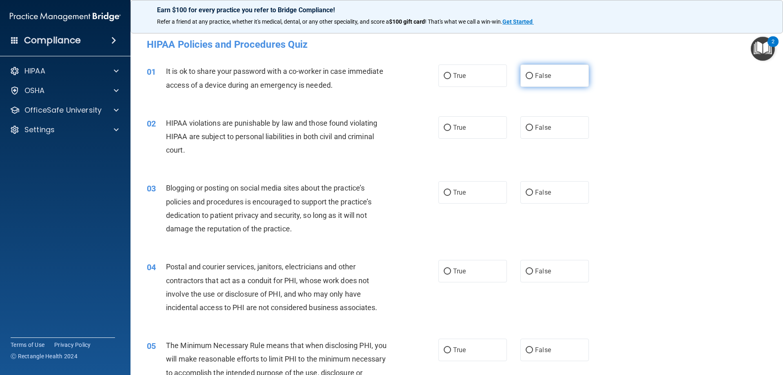
click at [525, 74] on input "False" at bounding box center [528, 76] width 7 height 6
radio input "true"
click at [525, 126] on input "False" at bounding box center [528, 128] width 7 height 6
radio input "true"
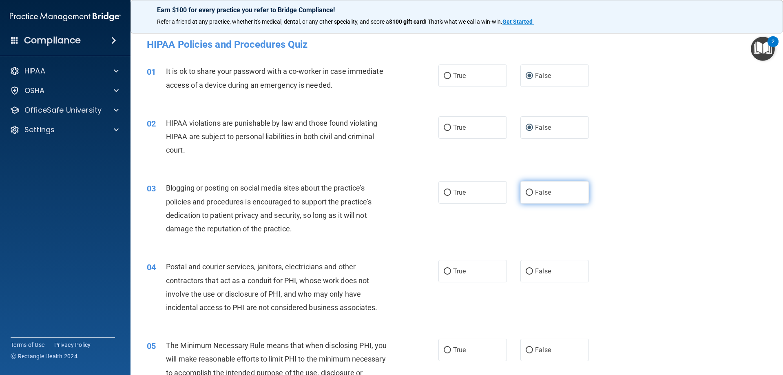
click at [521, 189] on label "False" at bounding box center [554, 192] width 68 height 22
click at [525, 190] on input "False" at bounding box center [528, 193] width 7 height 6
radio input "true"
click at [445, 271] on input "True" at bounding box center [446, 271] width 7 height 6
radio input "true"
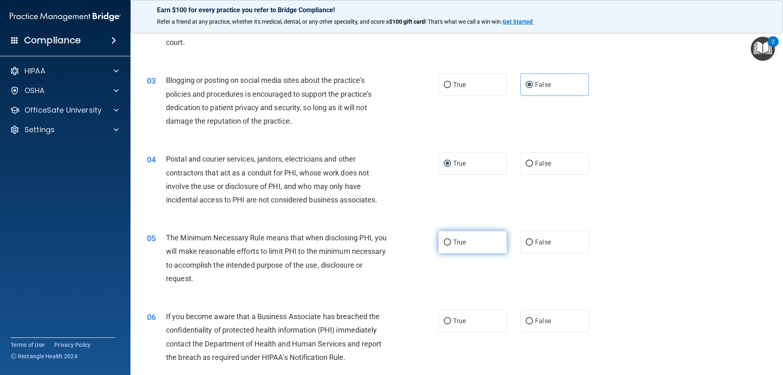
scroll to position [132, 0]
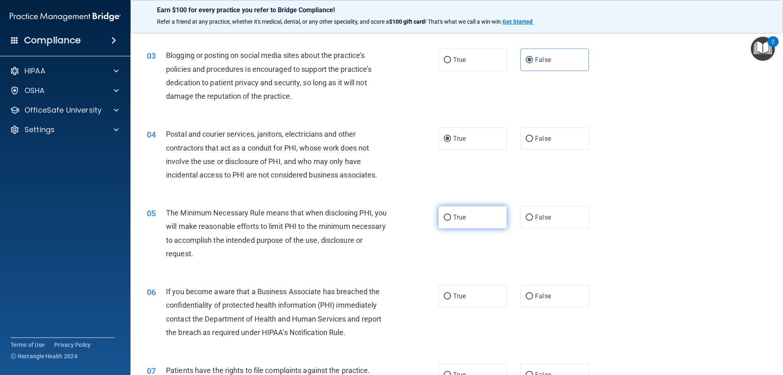
click at [447, 220] on input "True" at bounding box center [446, 217] width 7 height 6
radio input "true"
click at [528, 295] on input "False" at bounding box center [528, 296] width 7 height 6
radio input "true"
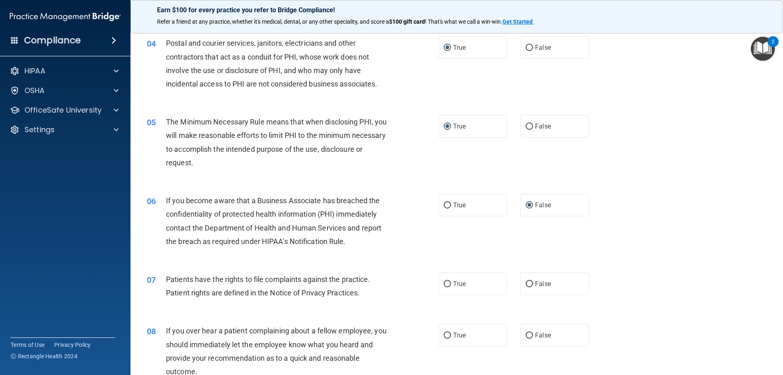
scroll to position [224, 0]
click at [443, 284] on input "True" at bounding box center [446, 283] width 7 height 6
radio input "true"
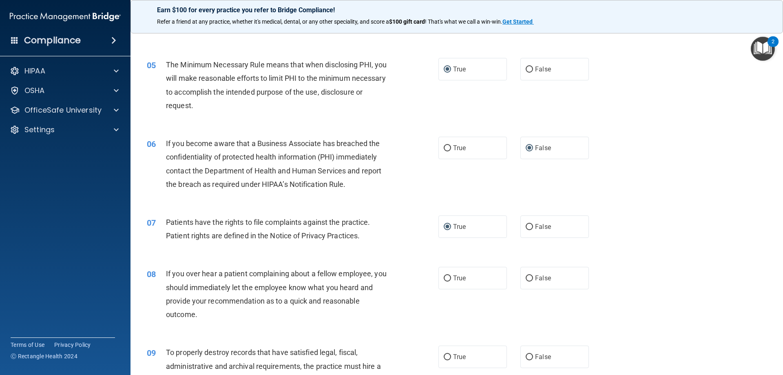
scroll to position [296, 0]
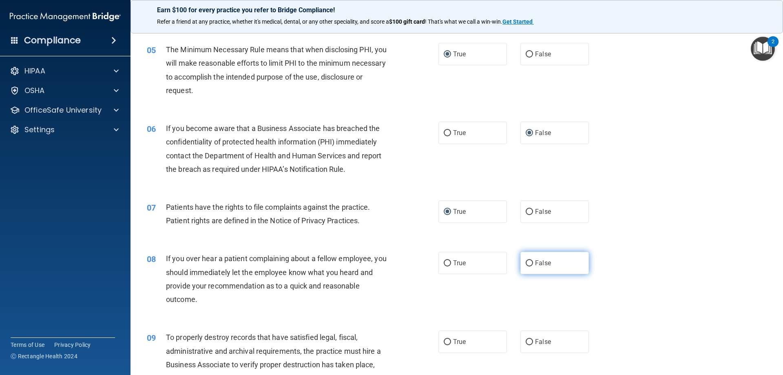
click at [526, 260] on input "False" at bounding box center [528, 263] width 7 height 6
radio input "true"
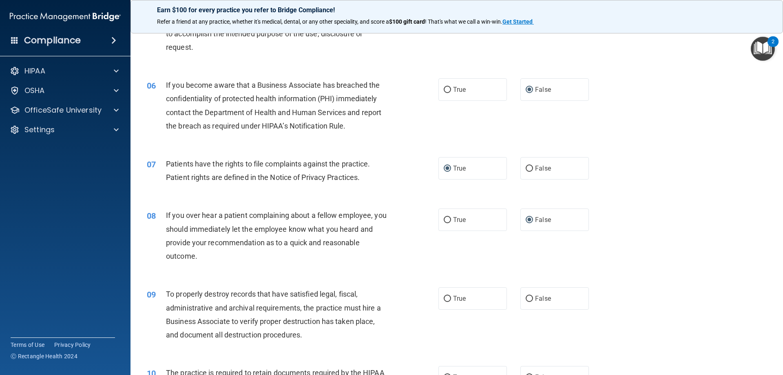
scroll to position [346, 0]
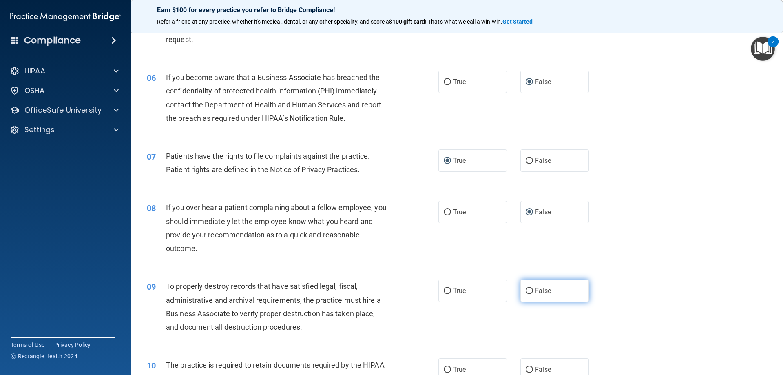
click at [526, 290] on input "False" at bounding box center [528, 291] width 7 height 6
radio input "true"
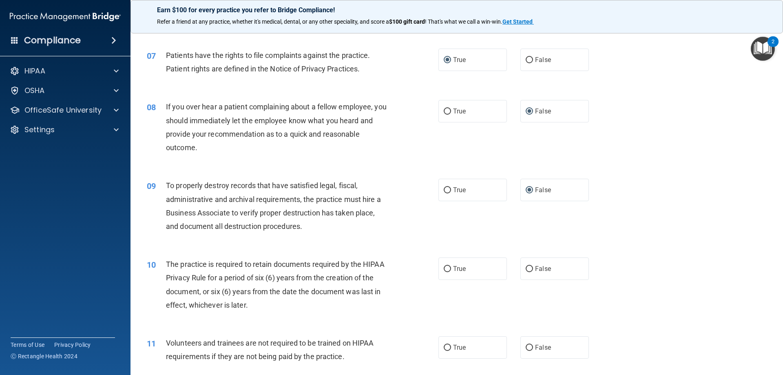
scroll to position [448, 0]
click at [441, 264] on label "True" at bounding box center [472, 267] width 68 height 22
click at [443, 265] on input "True" at bounding box center [446, 268] width 7 height 6
radio input "true"
click at [525, 343] on input "False" at bounding box center [528, 346] width 7 height 6
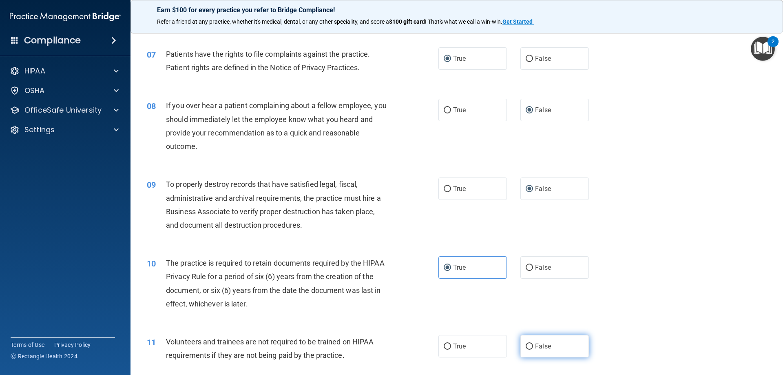
radio input "true"
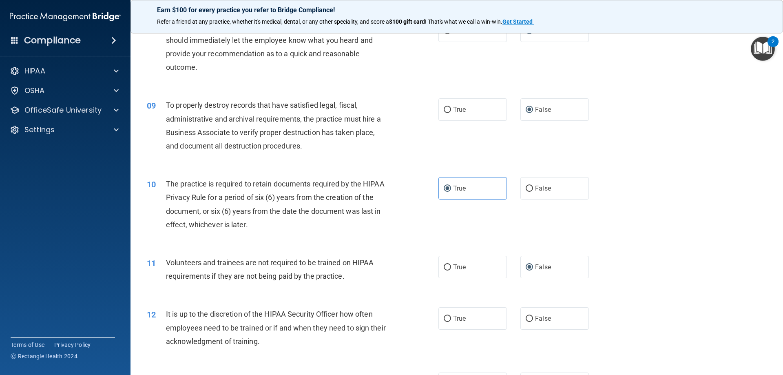
scroll to position [530, 0]
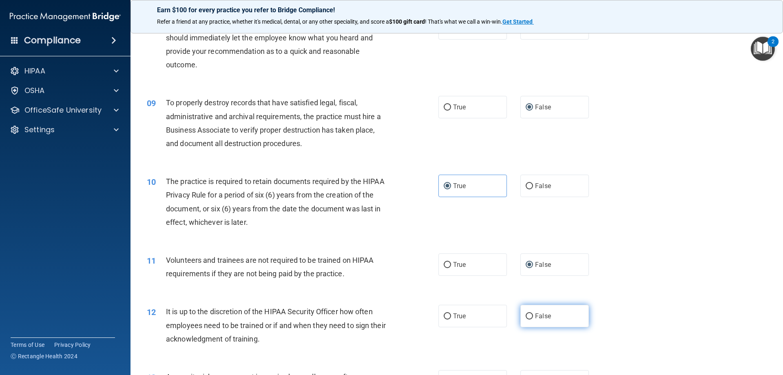
click at [527, 313] on input "False" at bounding box center [528, 316] width 7 height 6
radio input "true"
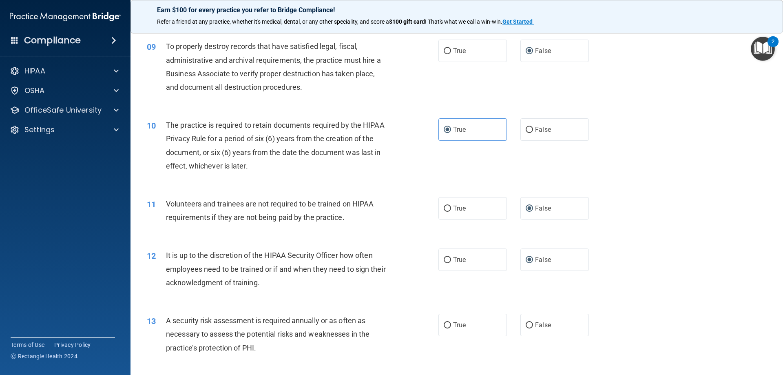
scroll to position [601, 0]
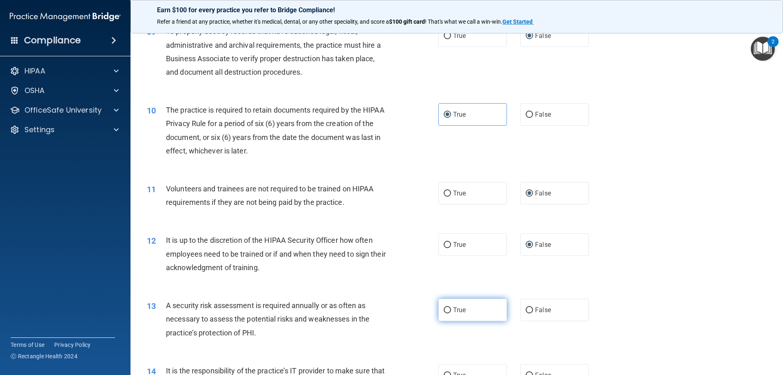
click at [444, 309] on input "True" at bounding box center [446, 310] width 7 height 6
radio input "true"
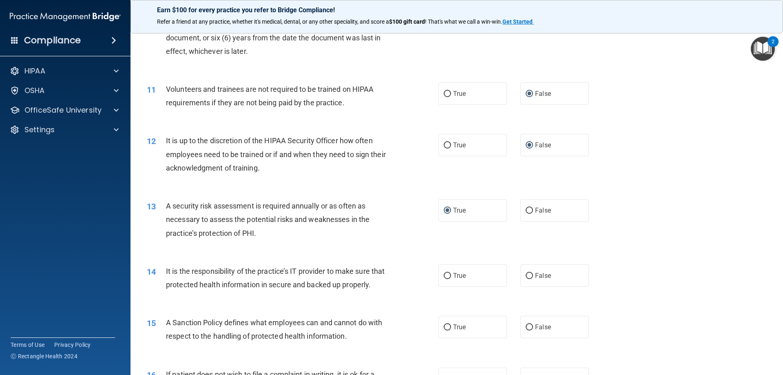
scroll to position [703, 0]
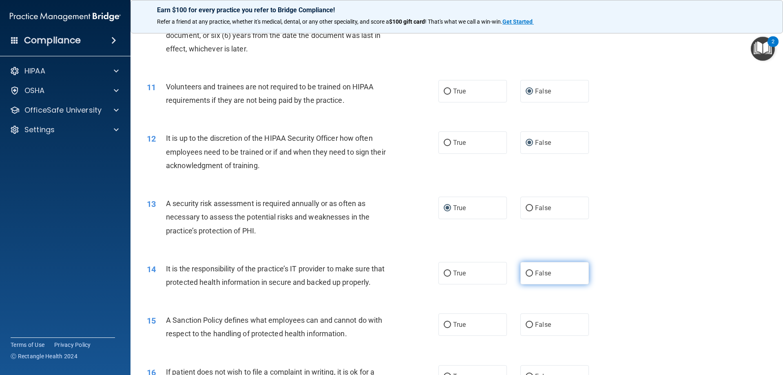
click at [525, 270] on input "False" at bounding box center [528, 273] width 7 height 6
radio input "true"
click at [529, 328] on input "False" at bounding box center [528, 325] width 7 height 6
radio input "true"
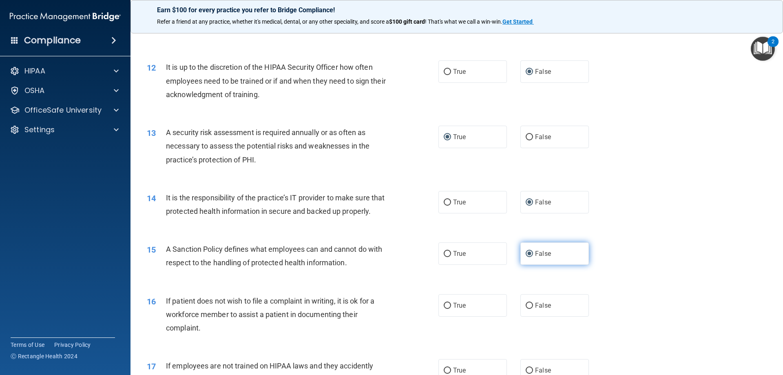
scroll to position [774, 0]
click at [446, 308] on input "True" at bounding box center [446, 305] width 7 height 6
radio input "true"
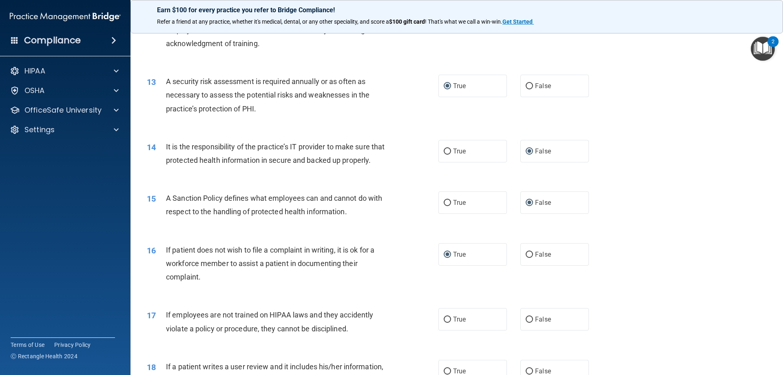
scroll to position [836, 0]
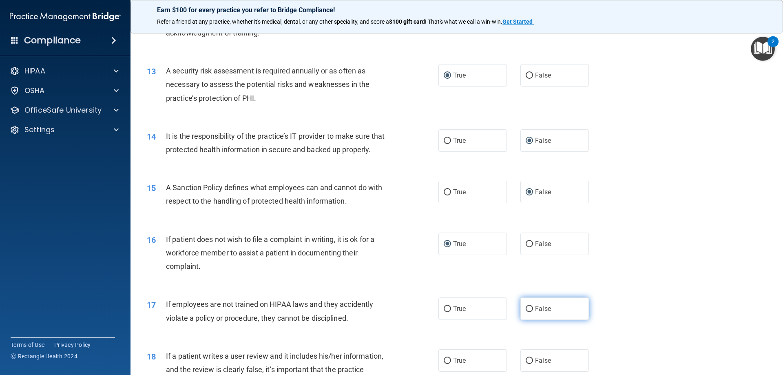
click at [528, 312] on input "False" at bounding box center [528, 309] width 7 height 6
radio input "true"
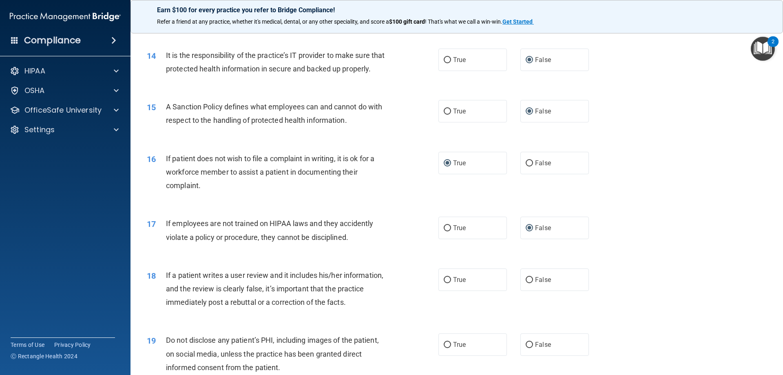
scroll to position [958, 0]
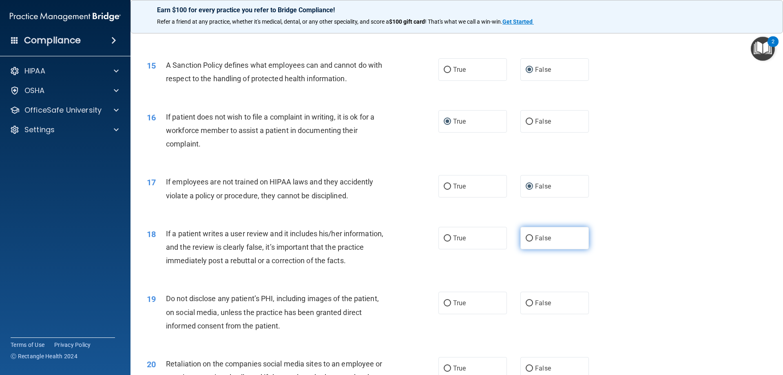
click at [525, 241] on input "False" at bounding box center [528, 238] width 7 height 6
radio input "true"
click at [446, 306] on input "True" at bounding box center [446, 303] width 7 height 6
radio input "true"
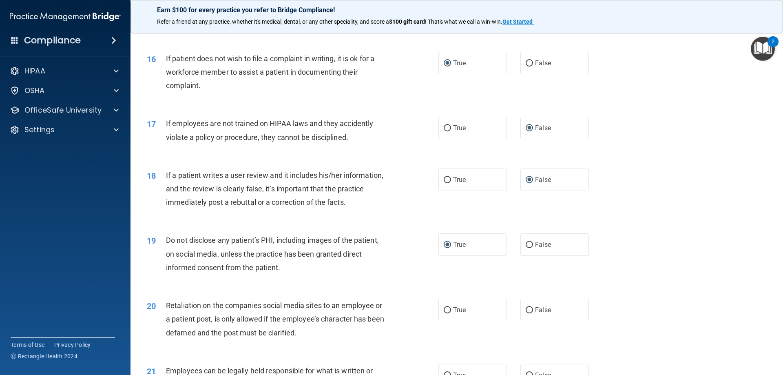
scroll to position [1029, 0]
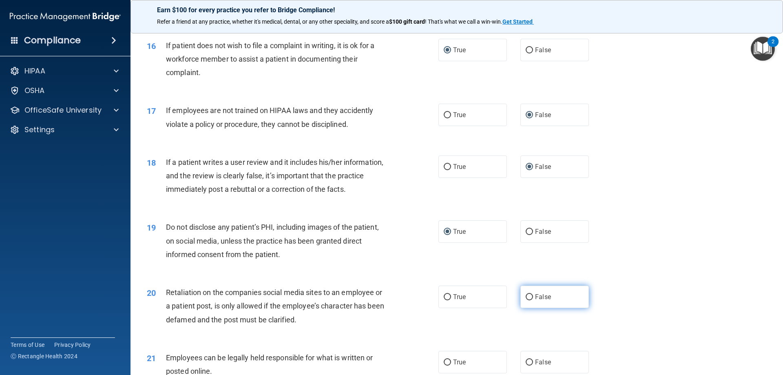
click at [525, 300] on input "False" at bounding box center [528, 297] width 7 height 6
radio input "true"
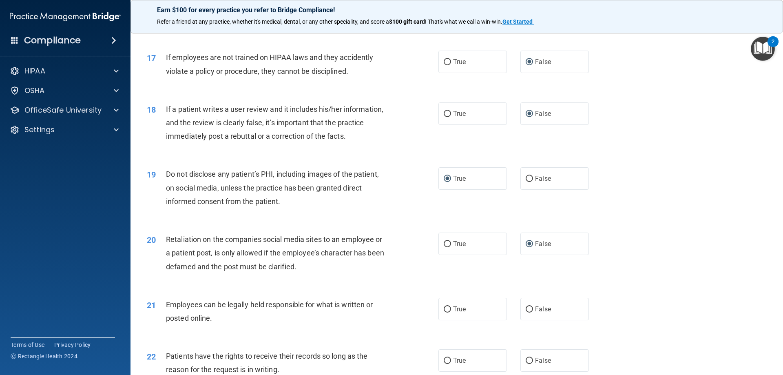
scroll to position [1121, 0]
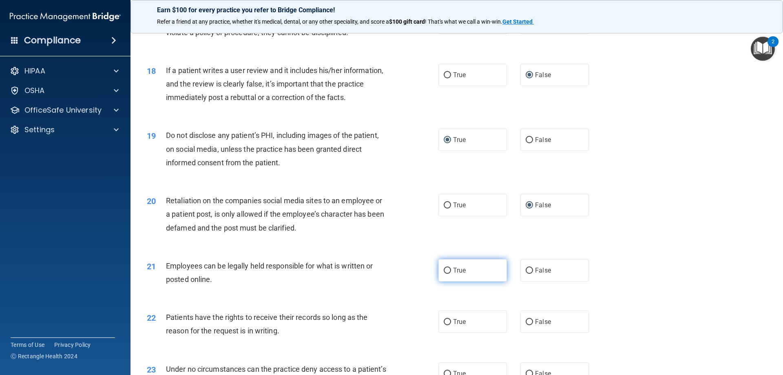
click at [444, 274] on input "True" at bounding box center [446, 270] width 7 height 6
radio input "true"
click at [525, 325] on input "False" at bounding box center [528, 322] width 7 height 6
radio input "true"
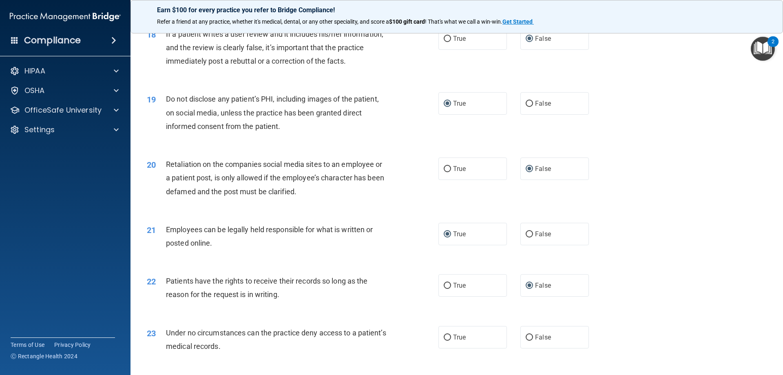
scroll to position [1192, 0]
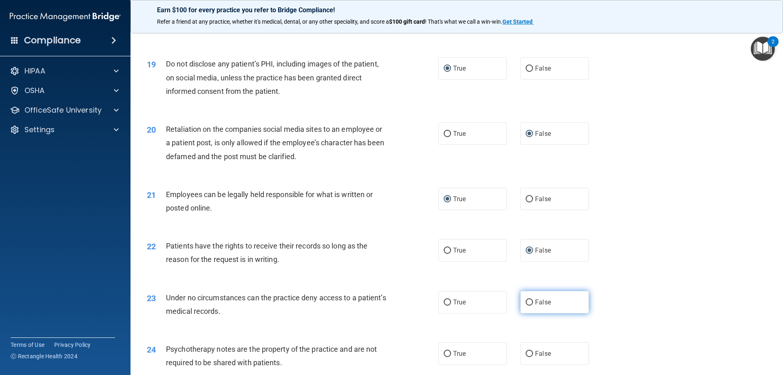
click at [525, 305] on input "False" at bounding box center [528, 302] width 7 height 6
radio input "true"
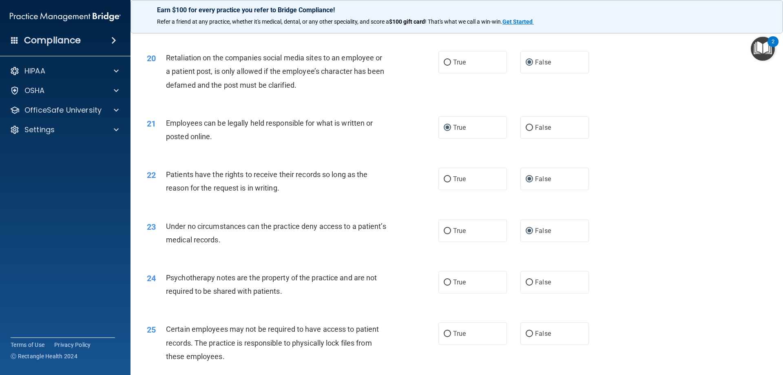
scroll to position [1274, 0]
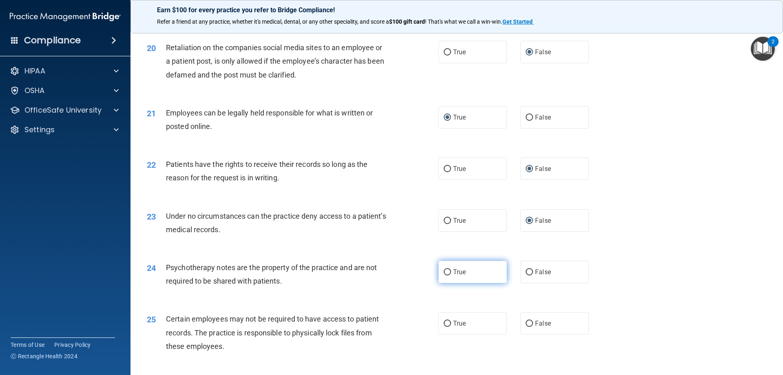
click at [445, 275] on input "True" at bounding box center [446, 272] width 7 height 6
radio input "true"
click at [444, 327] on input "True" at bounding box center [446, 323] width 7 height 6
radio input "true"
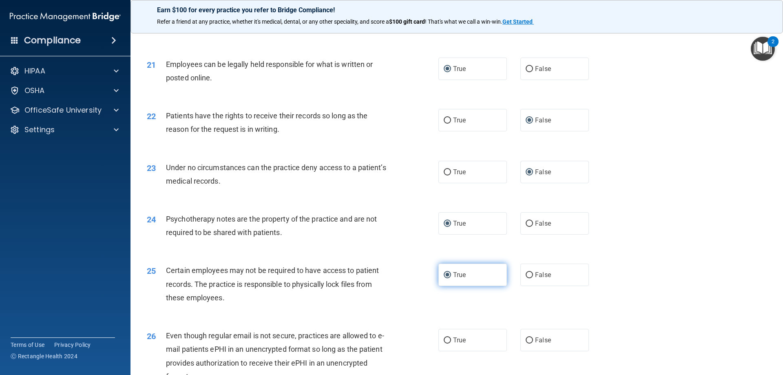
scroll to position [1335, 0]
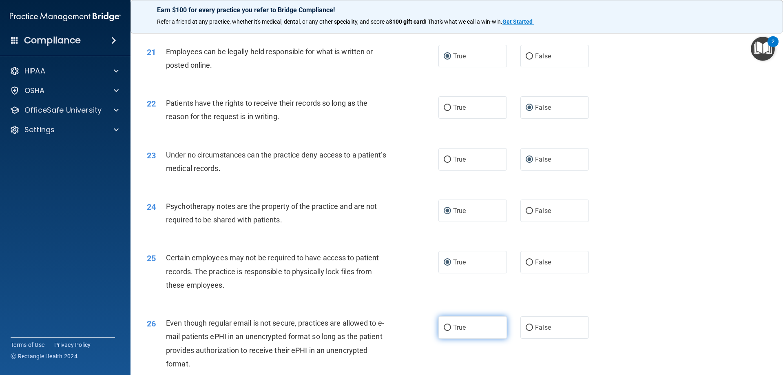
click at [445, 331] on input "True" at bounding box center [446, 327] width 7 height 6
radio input "true"
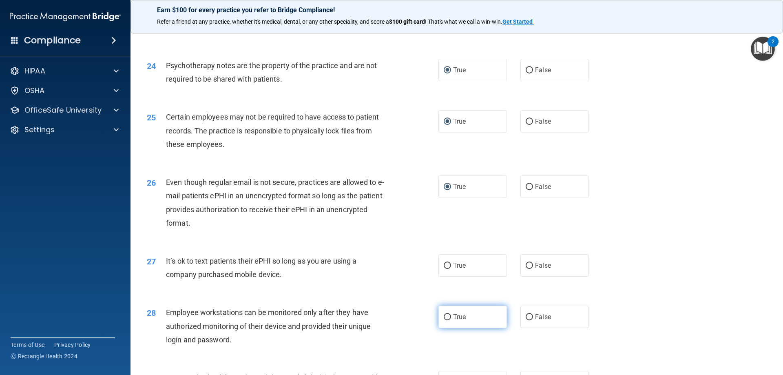
scroll to position [1488, 0]
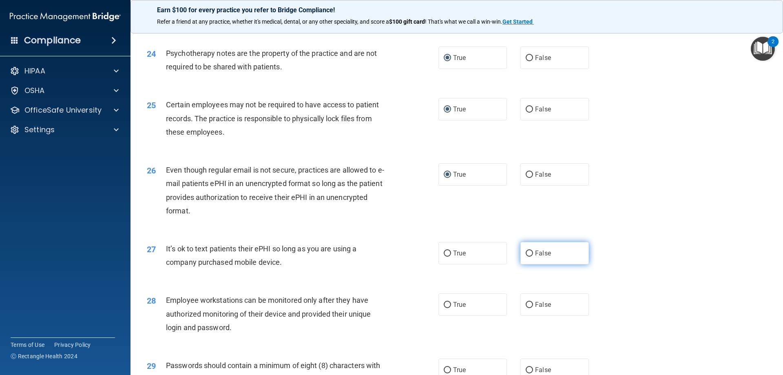
click at [525, 256] on input "False" at bounding box center [528, 253] width 7 height 6
radio input "true"
click at [525, 308] on input "False" at bounding box center [528, 305] width 7 height 6
radio input "true"
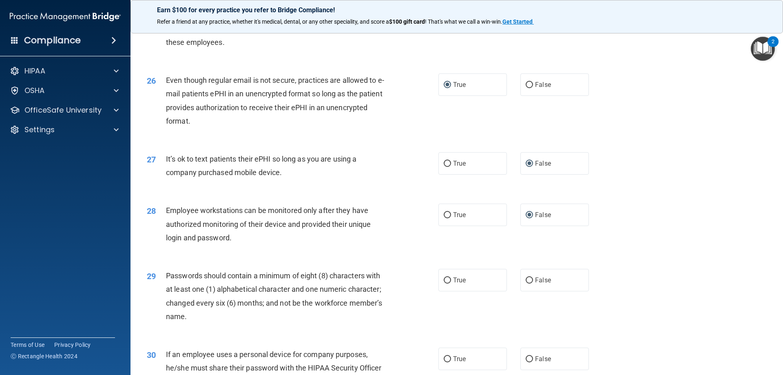
scroll to position [1620, 0]
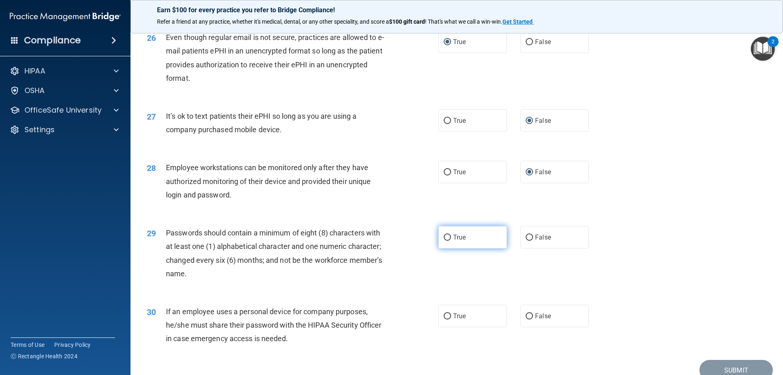
click at [445, 240] on input "True" at bounding box center [446, 237] width 7 height 6
radio input "true"
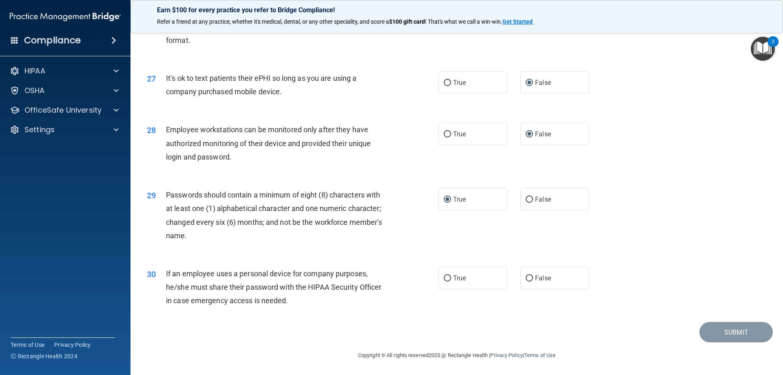
scroll to position [1672, 0]
click at [526, 275] on input "False" at bounding box center [528, 278] width 7 height 6
radio input "true"
click at [726, 331] on button "Submit" at bounding box center [735, 332] width 73 height 21
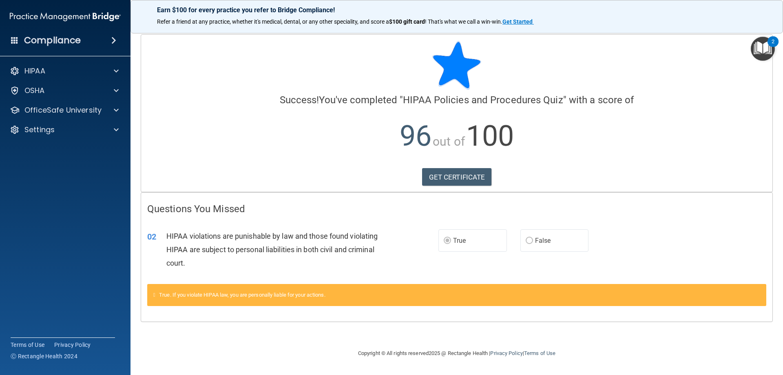
click at [676, 73] on div at bounding box center [456, 65] width 619 height 49
click at [463, 177] on link "GET CERTIFICATE" at bounding box center [457, 177] width 70 height 18
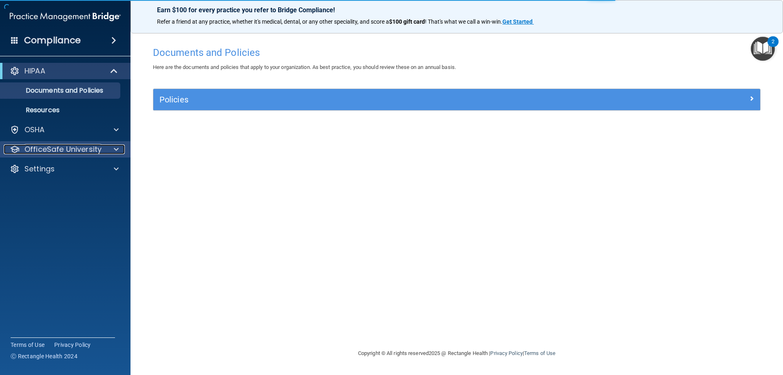
click at [77, 149] on p "OfficeSafe University" at bounding box center [62, 149] width 77 height 10
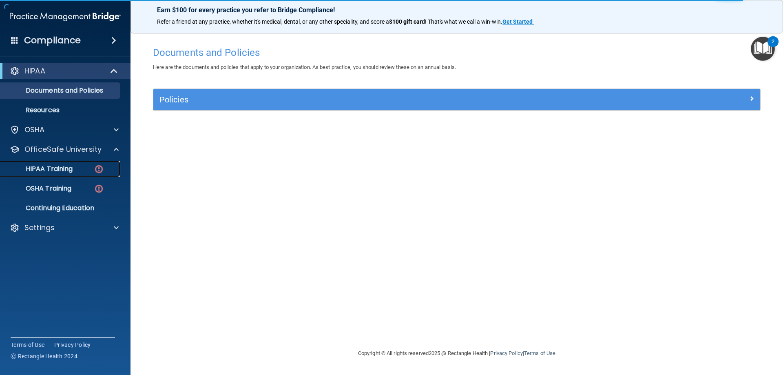
click at [65, 167] on p "HIPAA Training" at bounding box center [38, 169] width 67 height 8
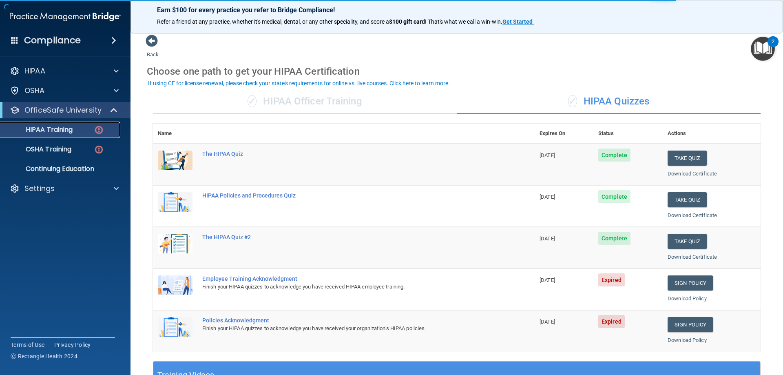
click at [72, 128] on p "HIPAA Training" at bounding box center [38, 130] width 67 height 8
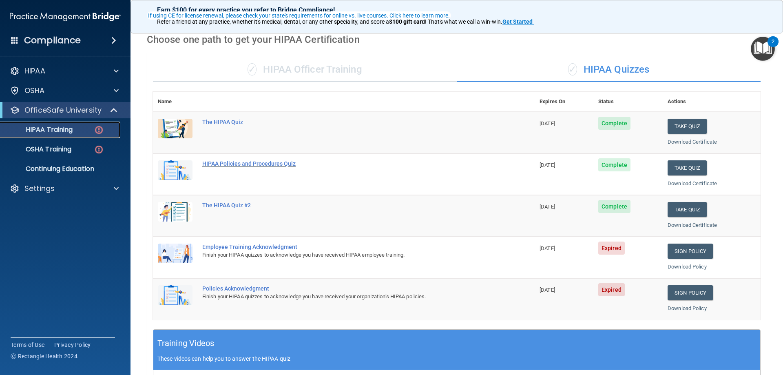
scroll to position [71, 0]
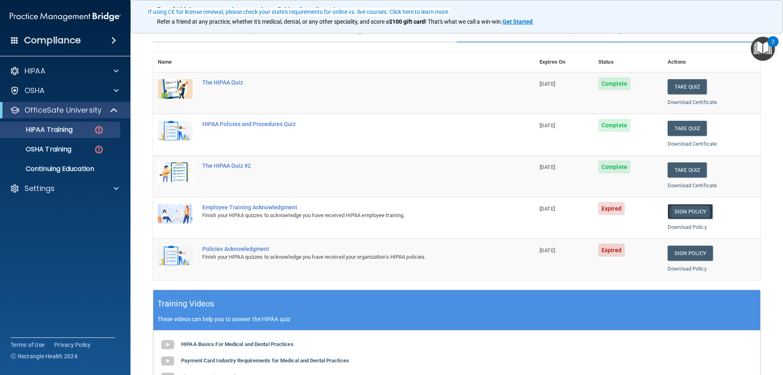
click at [680, 210] on link "Sign Policy" at bounding box center [689, 211] width 45 height 15
click at [684, 225] on link "Download Policy" at bounding box center [686, 227] width 39 height 6
click at [682, 228] on link "Download Policy" at bounding box center [686, 227] width 39 height 6
click at [679, 209] on link "Sign Policy" at bounding box center [689, 211] width 45 height 15
click at [683, 254] on link "Sign Policy" at bounding box center [689, 252] width 45 height 15
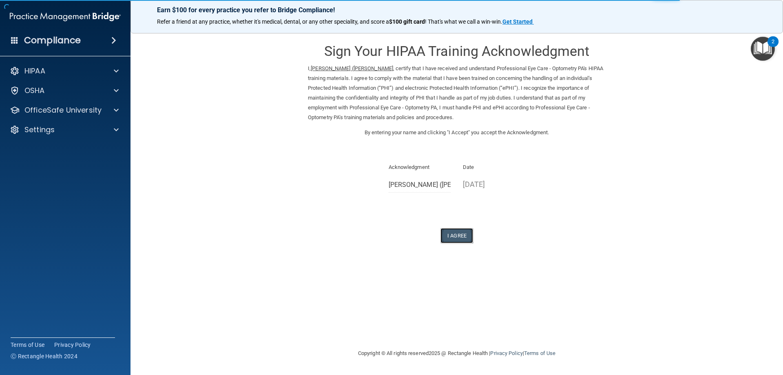
click at [457, 234] on button "I Agree" at bounding box center [456, 235] width 33 height 15
click at [459, 234] on button "I Agree" at bounding box center [456, 235] width 33 height 15
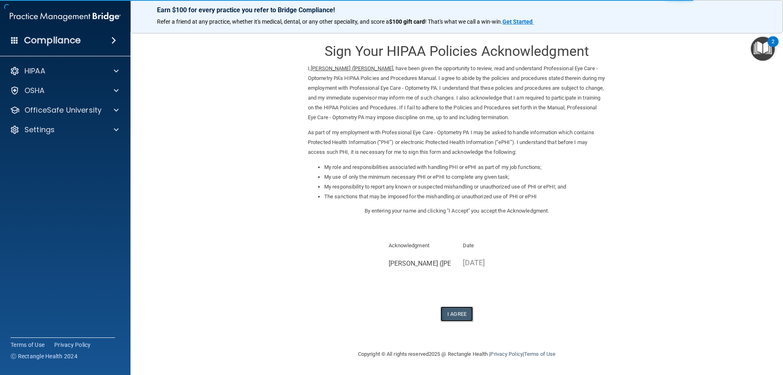
click at [462, 313] on button "I Agree" at bounding box center [456, 313] width 33 height 15
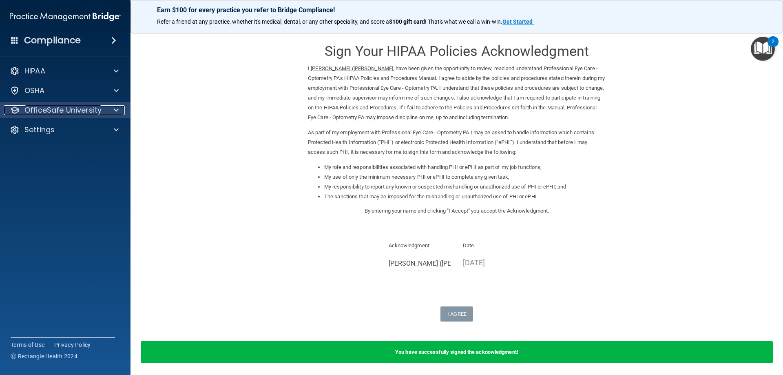
click at [89, 110] on p "OfficeSafe University" at bounding box center [62, 110] width 77 height 10
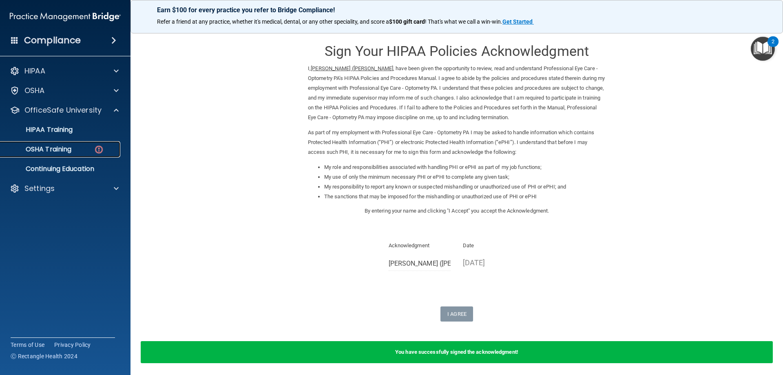
click at [66, 149] on p "OSHA Training" at bounding box center [38, 149] width 66 height 8
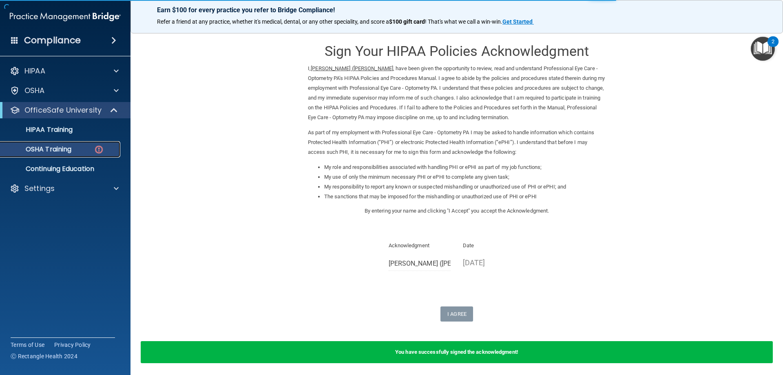
click at [68, 152] on p "OSHA Training" at bounding box center [38, 149] width 66 height 8
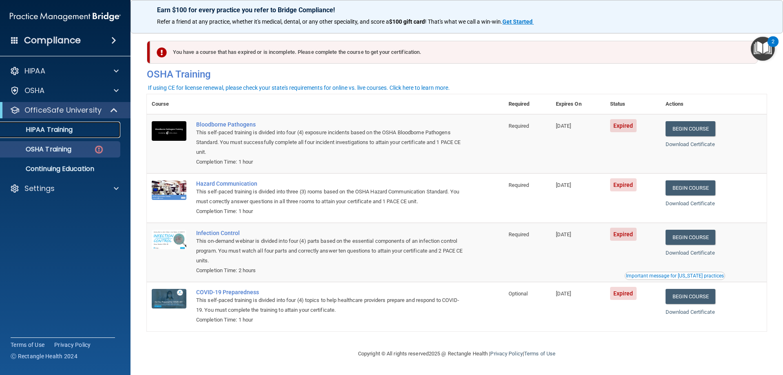
click at [67, 127] on p "HIPAA Training" at bounding box center [38, 130] width 67 height 8
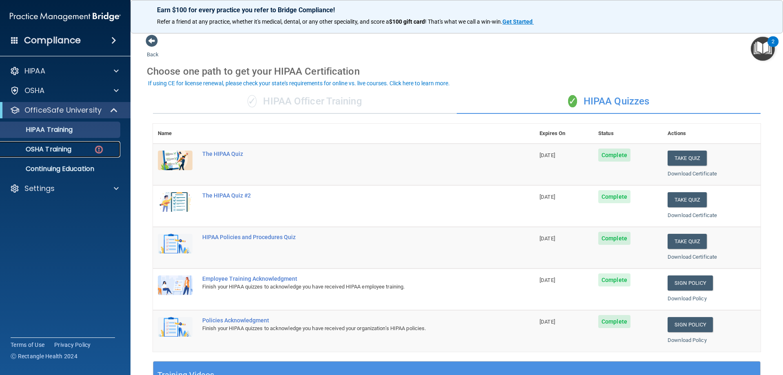
click at [52, 148] on p "OSHA Training" at bounding box center [38, 149] width 66 height 8
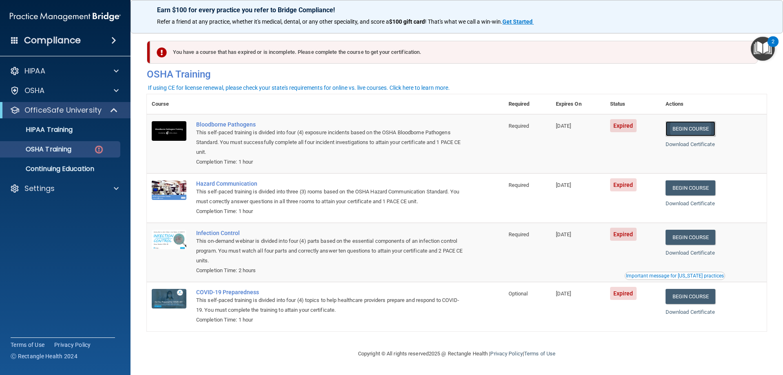
click at [692, 129] on link "Begin Course" at bounding box center [690, 128] width 50 height 15
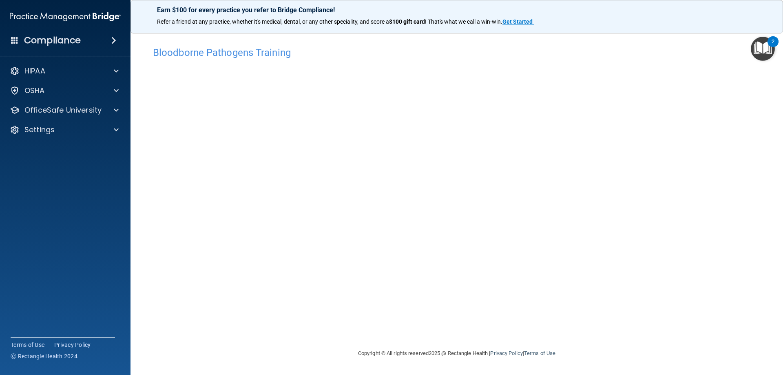
click at [764, 49] on img "Open Resource Center, 2 new notifications" at bounding box center [762, 49] width 24 height 24
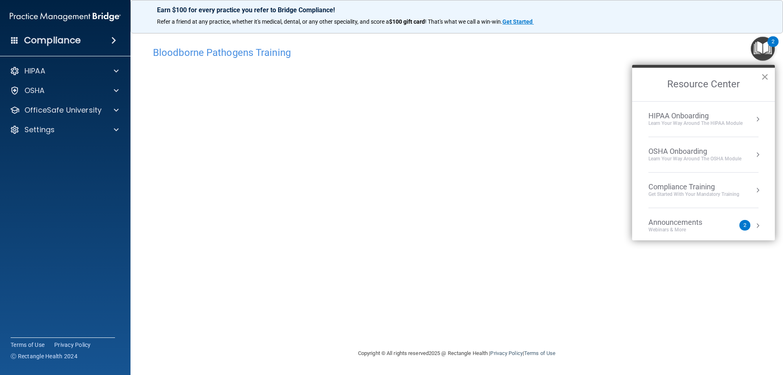
click at [764, 75] on button "×" at bounding box center [765, 76] width 8 height 13
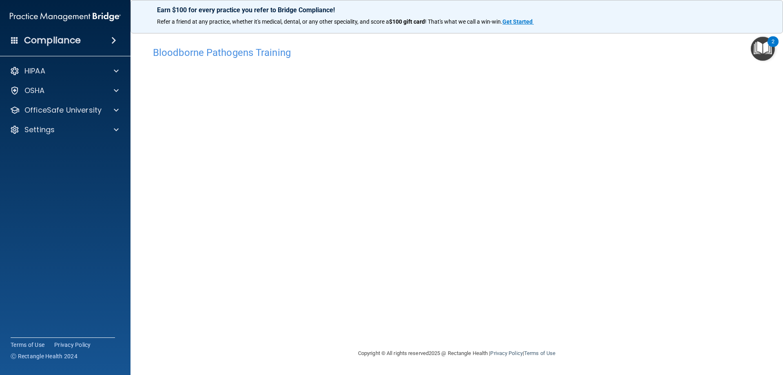
click at [766, 41] on img "Open Resource Center, 2 new notifications" at bounding box center [762, 49] width 24 height 24
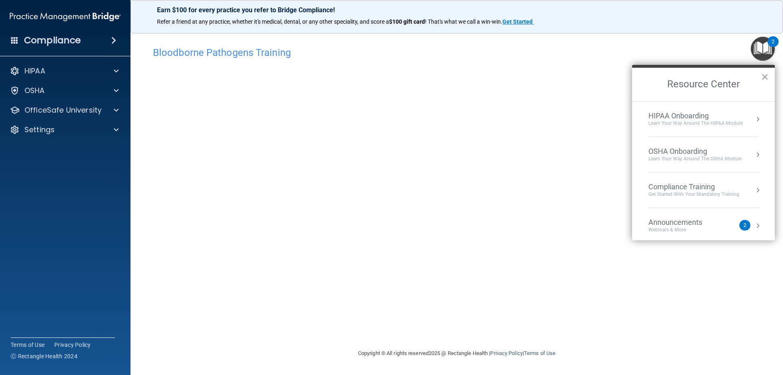
click at [743, 225] on div "2" at bounding box center [744, 225] width 3 height 0
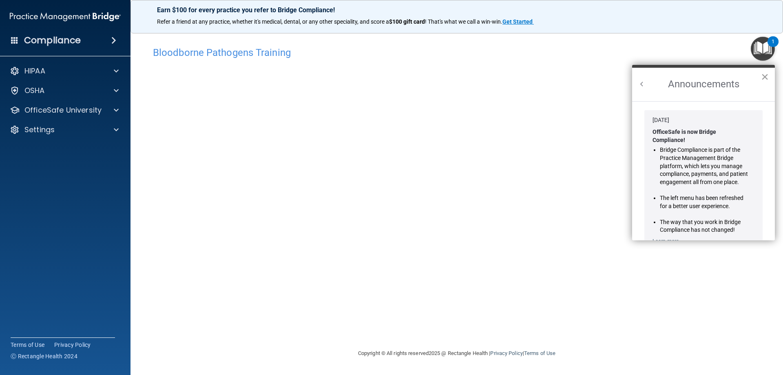
click at [762, 75] on button "×" at bounding box center [765, 76] width 8 height 13
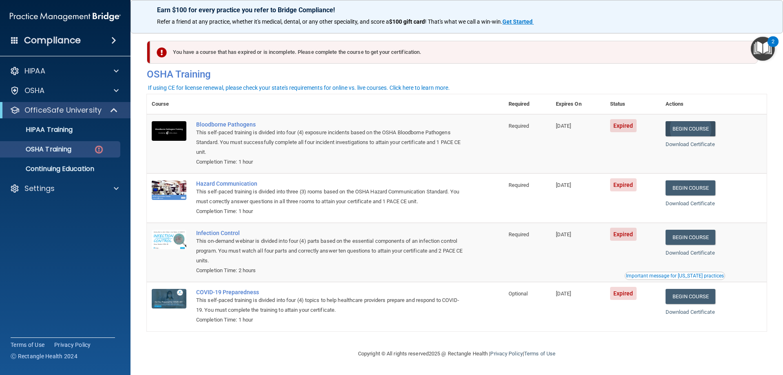
click at [680, 130] on link "Begin Course" at bounding box center [690, 128] width 50 height 15
click at [70, 110] on p "OfficeSafe University" at bounding box center [62, 110] width 77 height 10
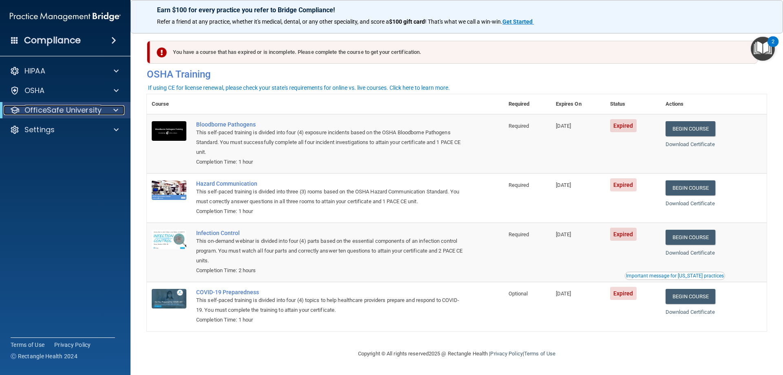
click at [70, 110] on p "OfficeSafe University" at bounding box center [62, 110] width 77 height 10
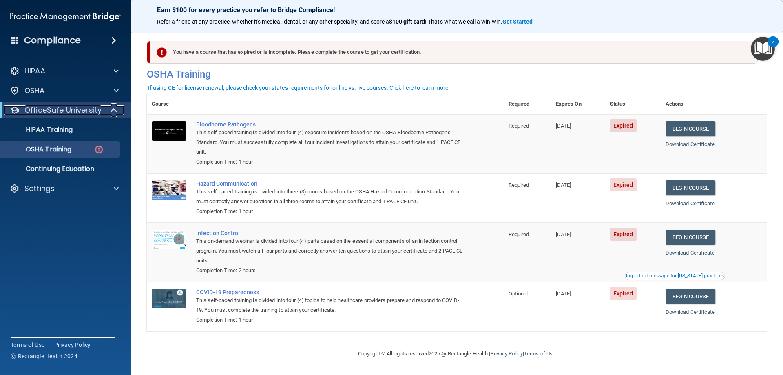
click at [70, 110] on p "OfficeSafe University" at bounding box center [62, 110] width 77 height 10
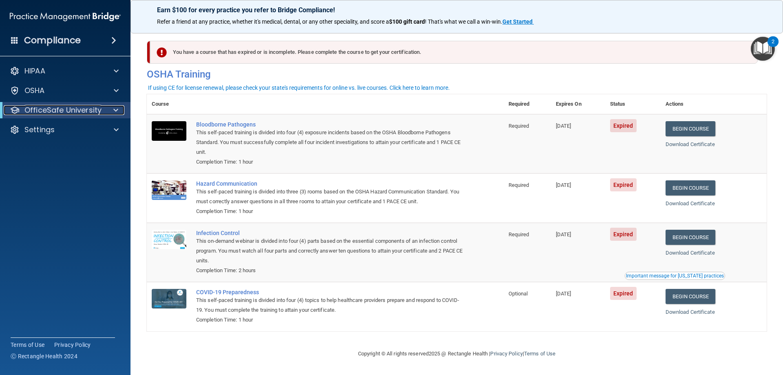
click at [70, 110] on p "OfficeSafe University" at bounding box center [62, 110] width 77 height 10
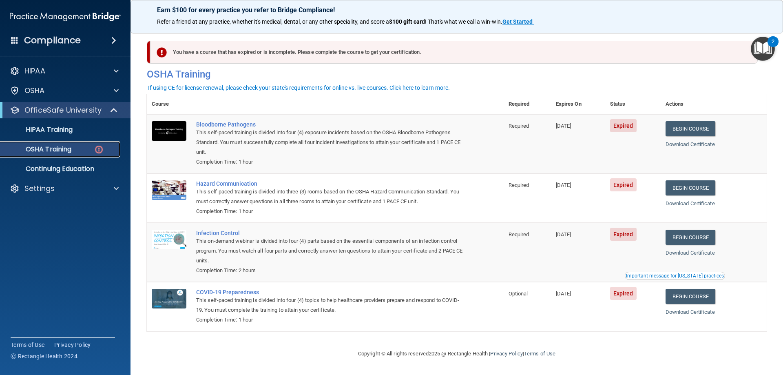
click at [71, 148] on p "OSHA Training" at bounding box center [38, 149] width 66 height 8
click at [689, 128] on link "Begin Course" at bounding box center [690, 128] width 50 height 15
click at [225, 124] on div "Bloodborne Pathogens" at bounding box center [329, 124] width 267 height 7
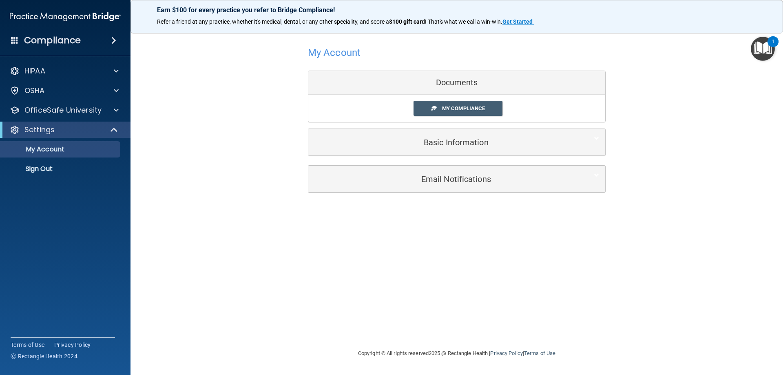
click at [466, 85] on div "Documents" at bounding box center [456, 83] width 297 height 24
click at [472, 108] on span "My Compliance" at bounding box center [463, 108] width 43 height 6
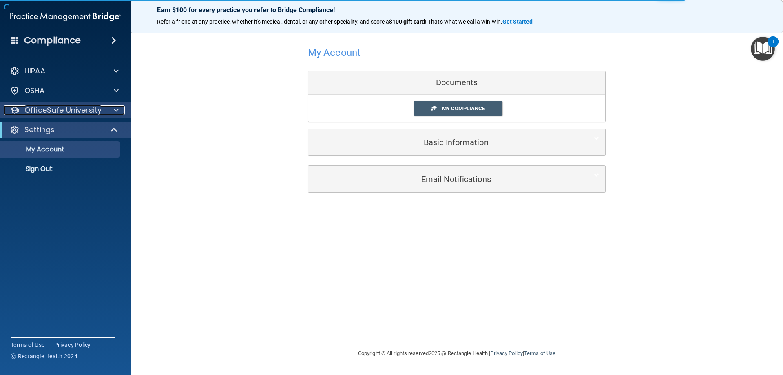
click at [85, 110] on p "OfficeSafe University" at bounding box center [62, 110] width 77 height 10
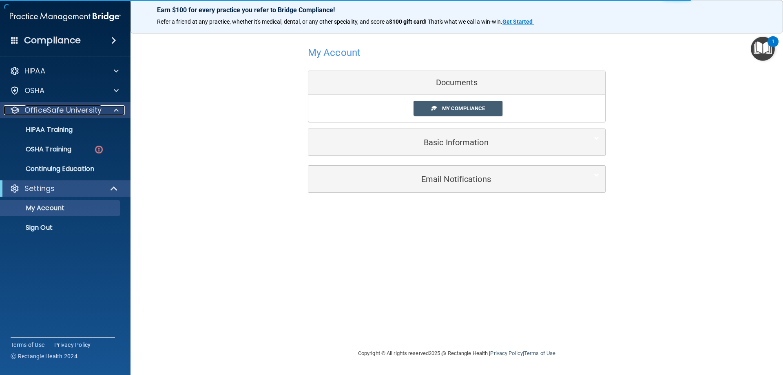
click at [86, 110] on body "Compliance HIPAA Documents and Policies Report an Incident Business Associates …" at bounding box center [391, 187] width 783 height 375
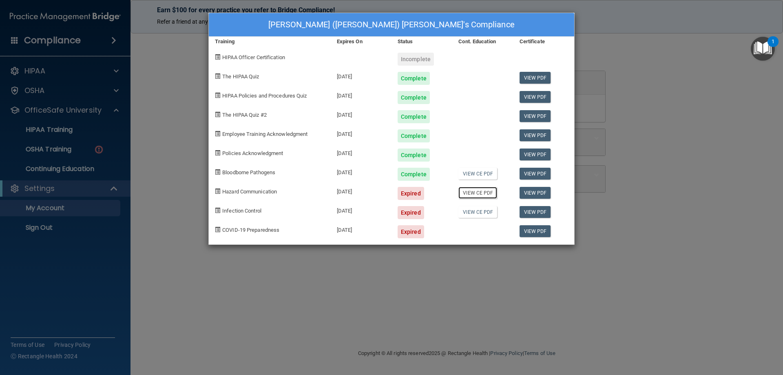
click at [478, 193] on link "View CE PDF" at bounding box center [477, 193] width 39 height 12
click at [538, 190] on link "View PDF" at bounding box center [534, 193] width 31 height 12
click at [417, 194] on div "Expired" at bounding box center [410, 193] width 26 height 13
click at [410, 192] on div "Expired" at bounding box center [410, 193] width 26 height 13
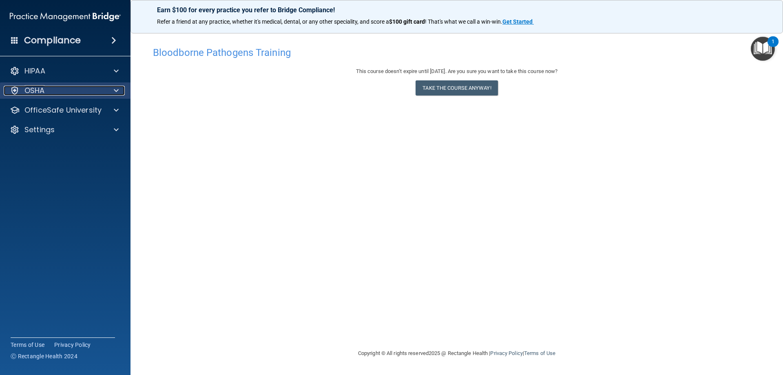
click at [59, 88] on div "OSHA" at bounding box center [54, 91] width 101 height 10
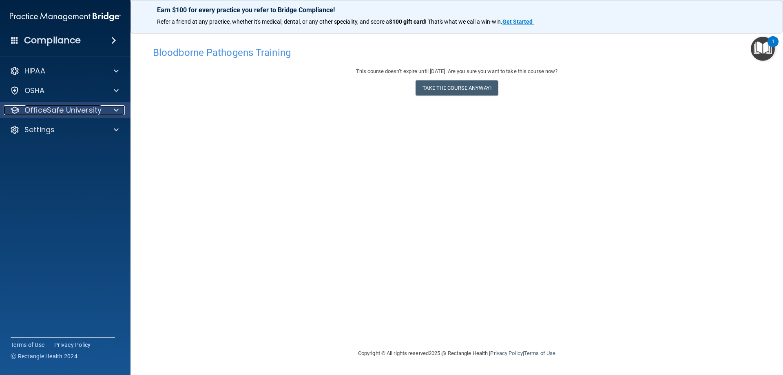
click at [76, 106] on p "OfficeSafe University" at bounding box center [62, 110] width 77 height 10
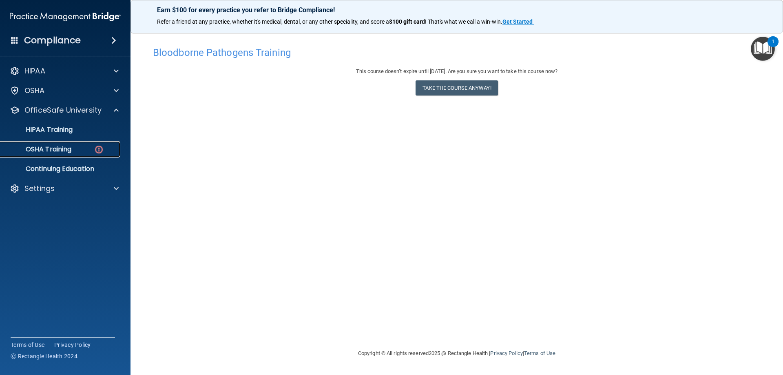
click at [71, 150] on p "OSHA Training" at bounding box center [38, 149] width 66 height 8
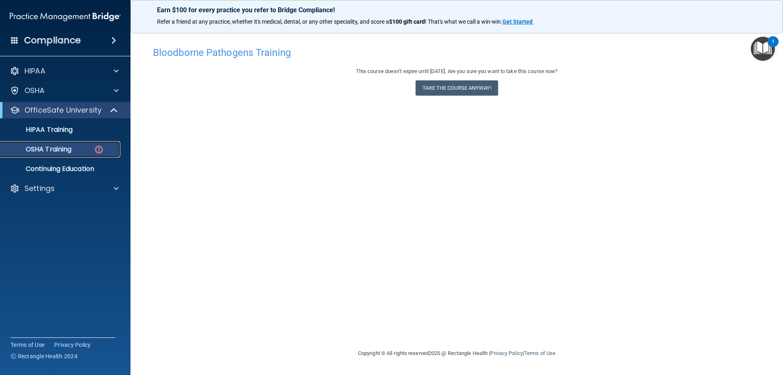
click at [73, 150] on div "OSHA Training" at bounding box center [60, 149] width 111 height 8
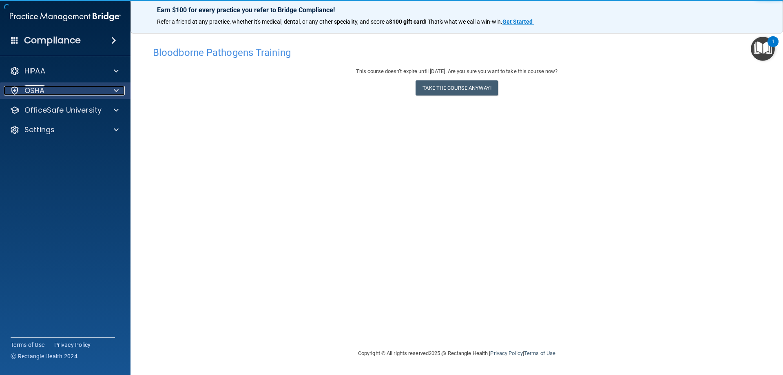
click at [45, 86] on div "OSHA" at bounding box center [54, 91] width 101 height 10
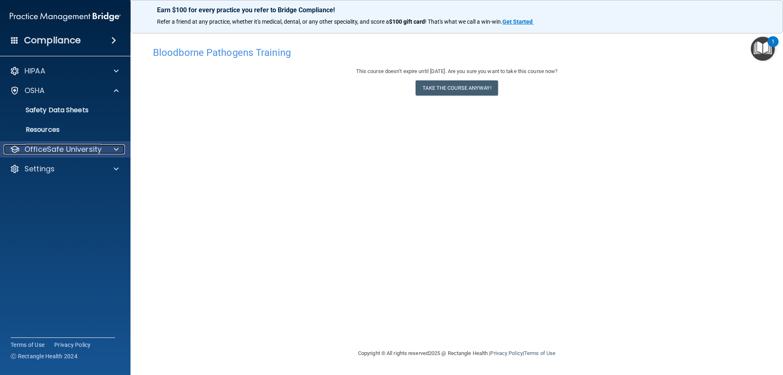
click at [59, 150] on p "OfficeSafe University" at bounding box center [62, 149] width 77 height 10
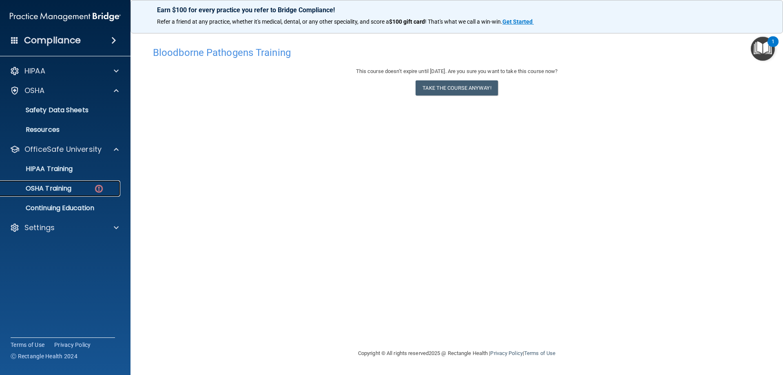
click at [60, 187] on p "OSHA Training" at bounding box center [38, 188] width 66 height 8
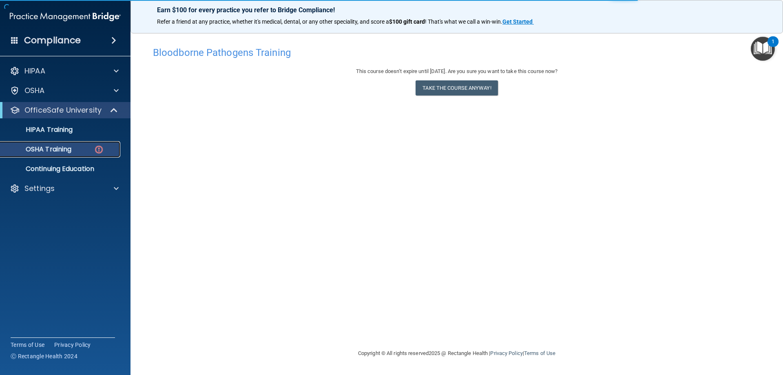
click at [61, 149] on p "OSHA Training" at bounding box center [38, 149] width 66 height 8
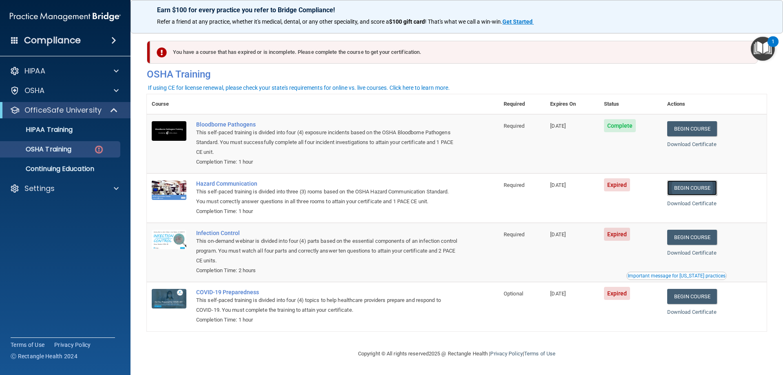
click at [694, 185] on link "Begin Course" at bounding box center [692, 187] width 50 height 15
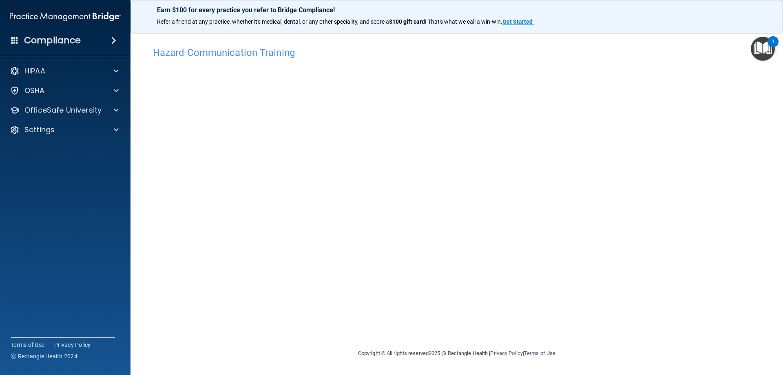
click at [770, 44] on div "1" at bounding box center [772, 41] width 11 height 11
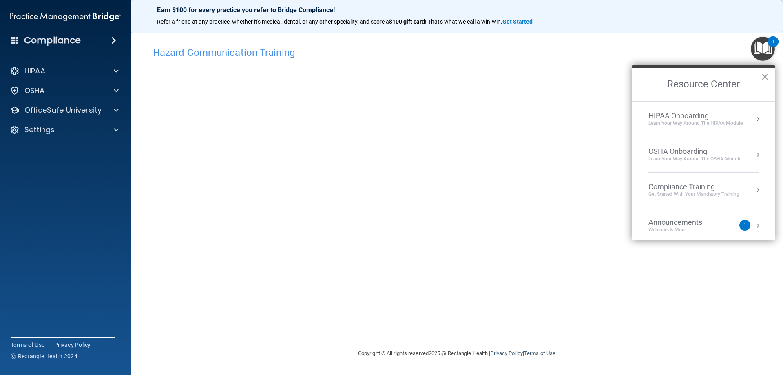
click at [763, 74] on button "×" at bounding box center [765, 76] width 8 height 13
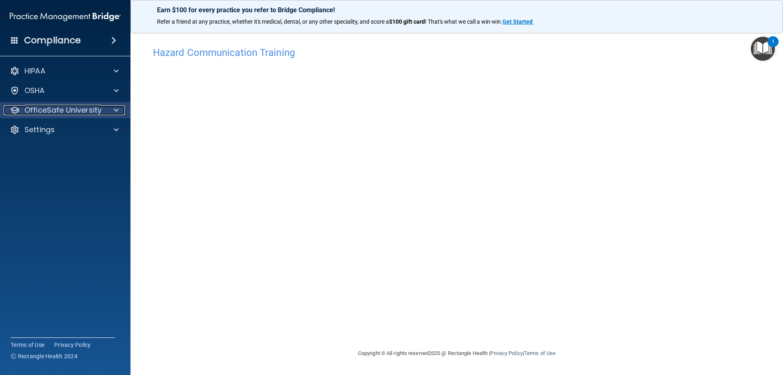
click at [80, 108] on p "OfficeSafe University" at bounding box center [62, 110] width 77 height 10
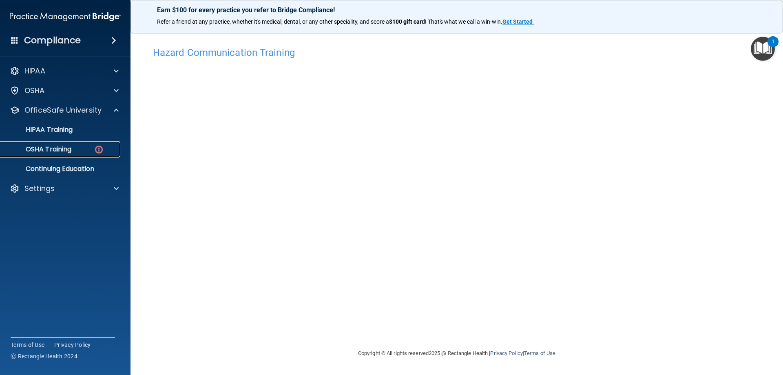
click at [67, 144] on link "OSHA Training" at bounding box center [56, 149] width 128 height 16
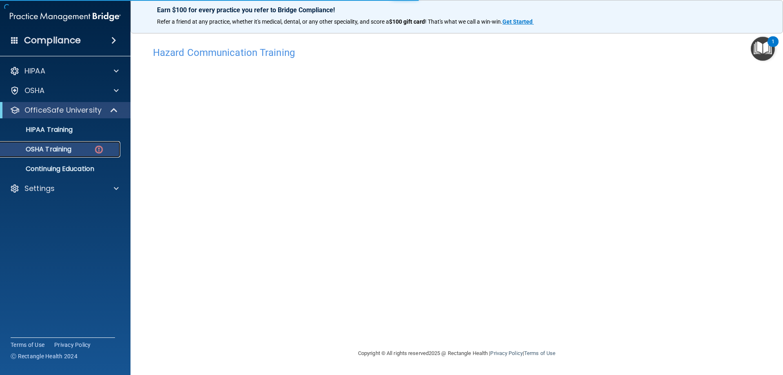
click at [68, 144] on link "OSHA Training" at bounding box center [56, 149] width 128 height 16
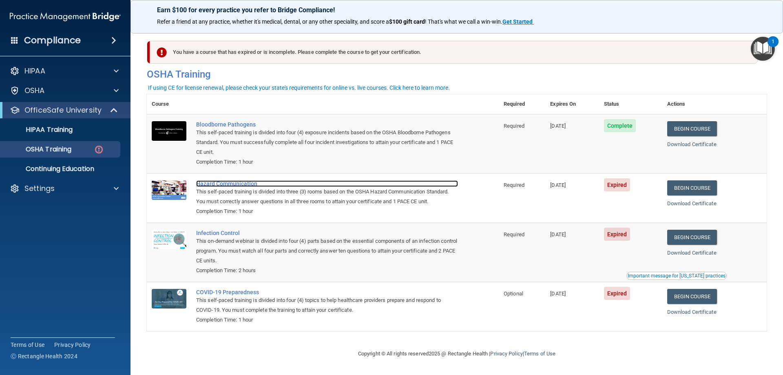
click at [246, 185] on div "Hazard Communication" at bounding box center [327, 183] width 262 height 7
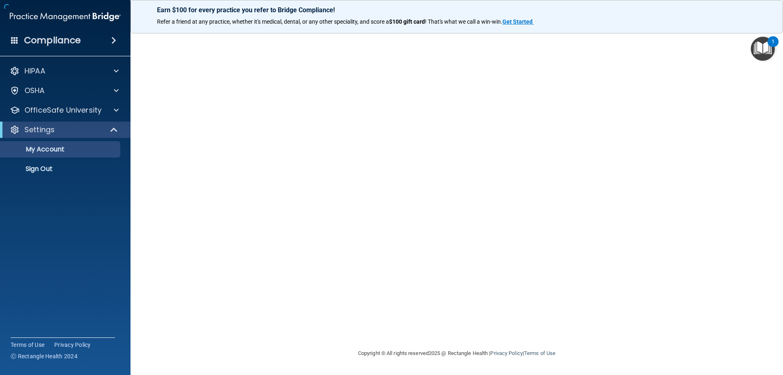
click at [347, 115] on div at bounding box center [457, 187] width 620 height 306
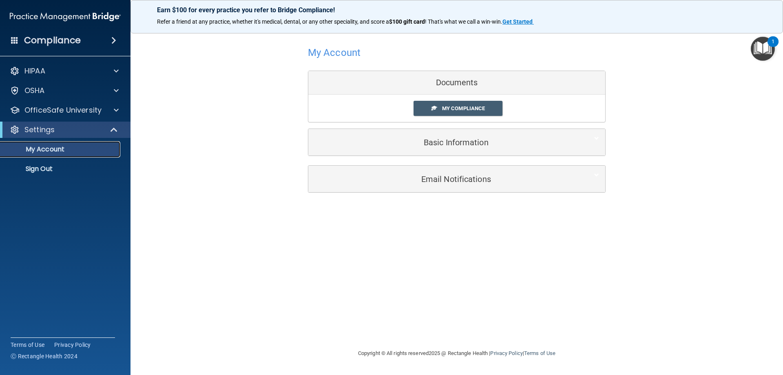
click at [78, 147] on p "My Account" at bounding box center [60, 149] width 111 height 8
click at [65, 109] on p "OfficeSafe University" at bounding box center [62, 110] width 77 height 10
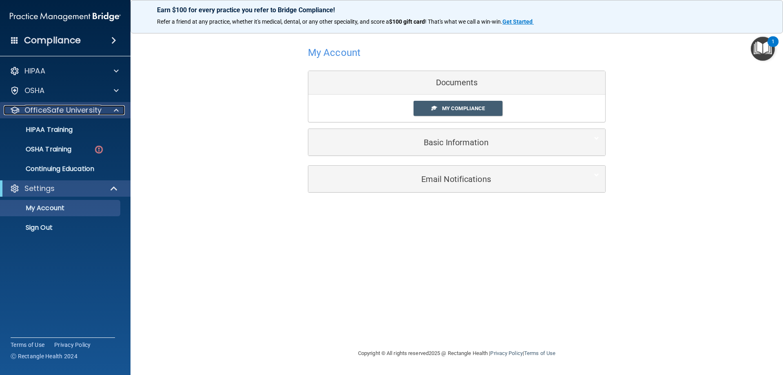
click at [65, 109] on p "OfficeSafe University" at bounding box center [62, 110] width 77 height 10
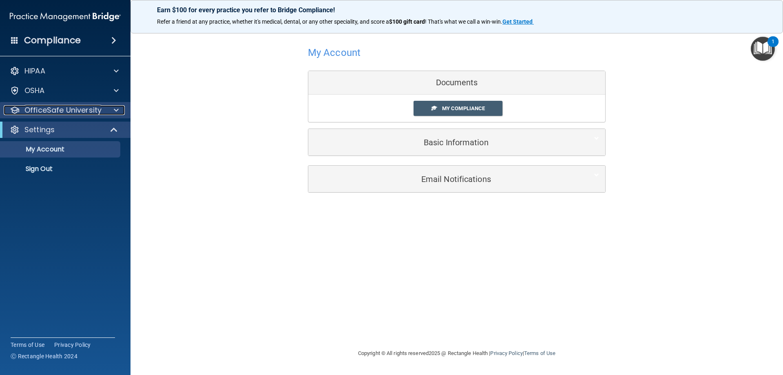
click at [65, 109] on p "OfficeSafe University" at bounding box center [62, 110] width 77 height 10
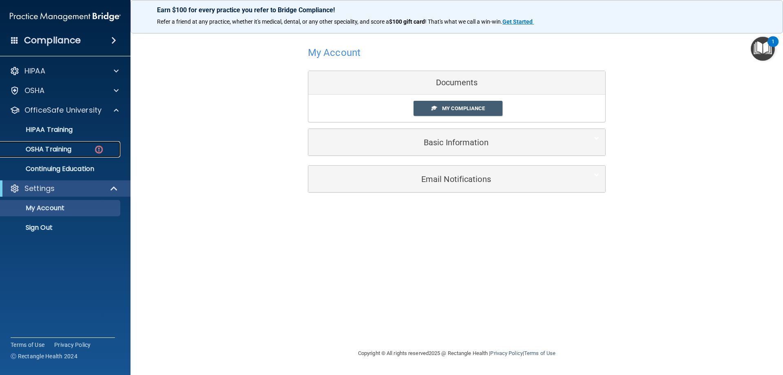
click at [61, 150] on p "OSHA Training" at bounding box center [38, 149] width 66 height 8
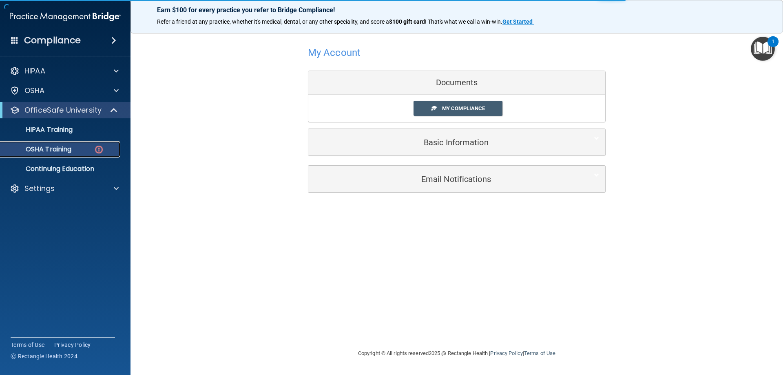
click at [61, 150] on p "OSHA Training" at bounding box center [38, 149] width 66 height 8
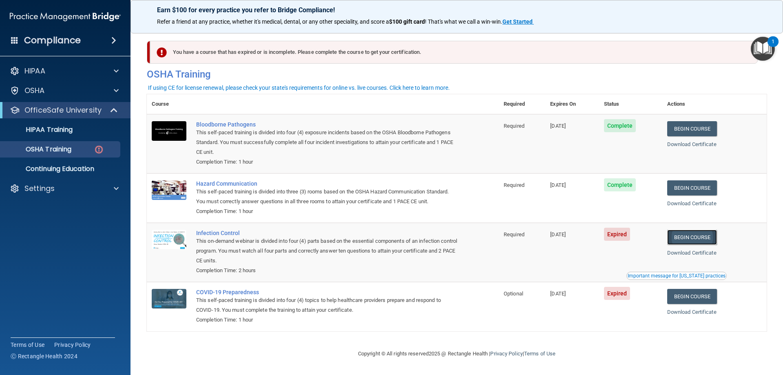
click at [692, 240] on link "Begin Course" at bounding box center [692, 236] width 50 height 15
click at [691, 299] on link "Begin Course" at bounding box center [692, 296] width 50 height 15
click at [86, 108] on p "OfficeSafe University" at bounding box center [62, 110] width 77 height 10
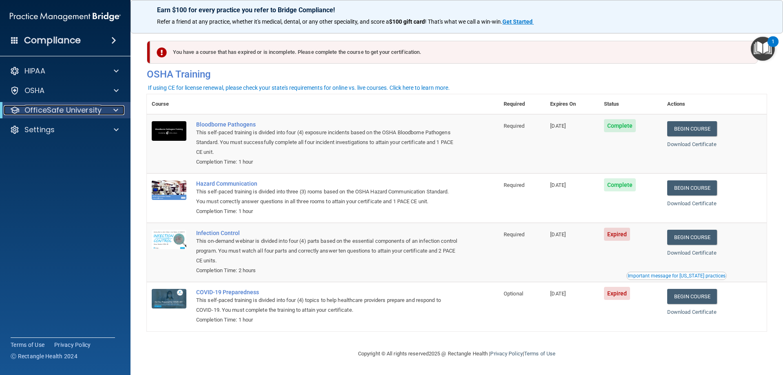
click at [86, 108] on p "OfficeSafe University" at bounding box center [62, 110] width 77 height 10
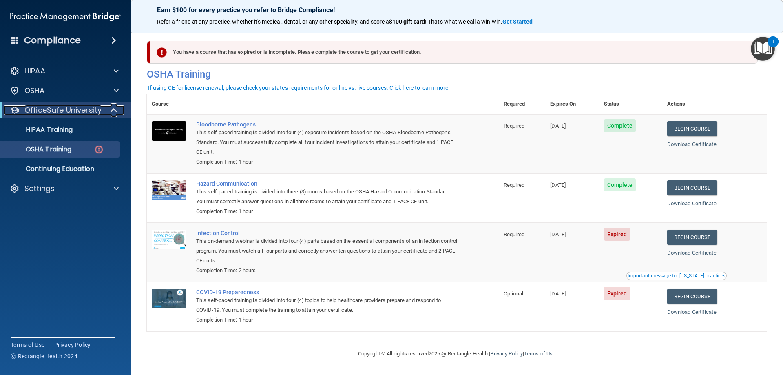
click at [89, 108] on p "OfficeSafe University" at bounding box center [62, 110] width 77 height 10
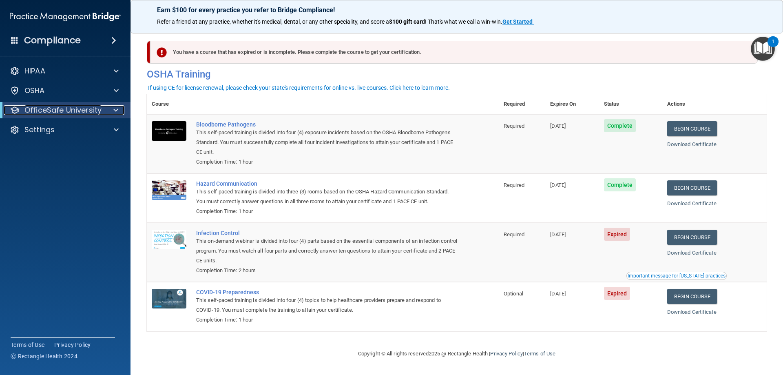
click at [89, 108] on p "OfficeSafe University" at bounding box center [62, 110] width 77 height 10
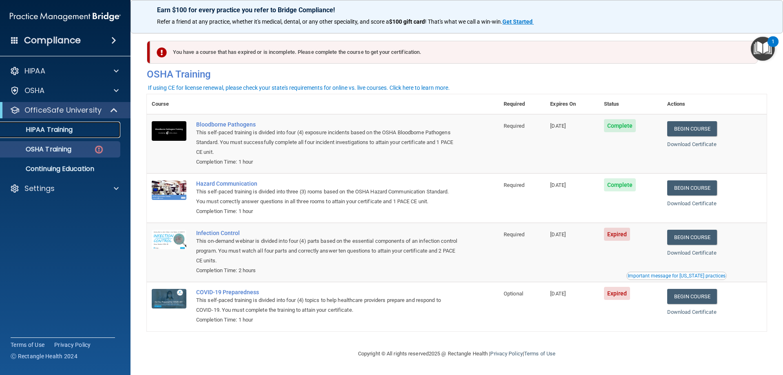
click at [71, 130] on p "HIPAA Training" at bounding box center [38, 130] width 67 height 8
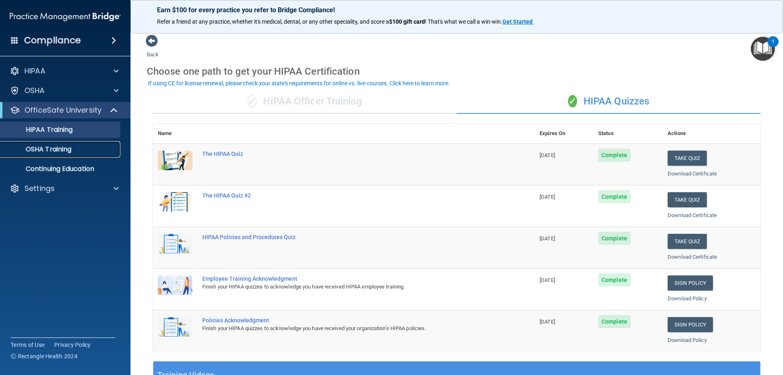
click at [58, 150] on p "OSHA Training" at bounding box center [38, 149] width 66 height 8
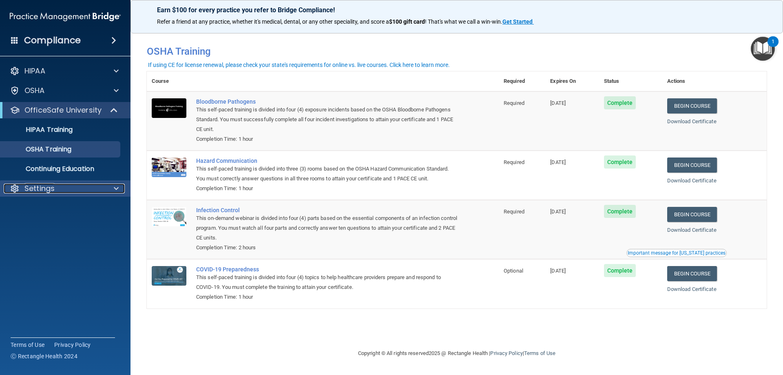
click at [49, 188] on p "Settings" at bounding box center [39, 188] width 30 height 10
click at [45, 225] on p "Sign Out" at bounding box center [60, 227] width 111 height 8
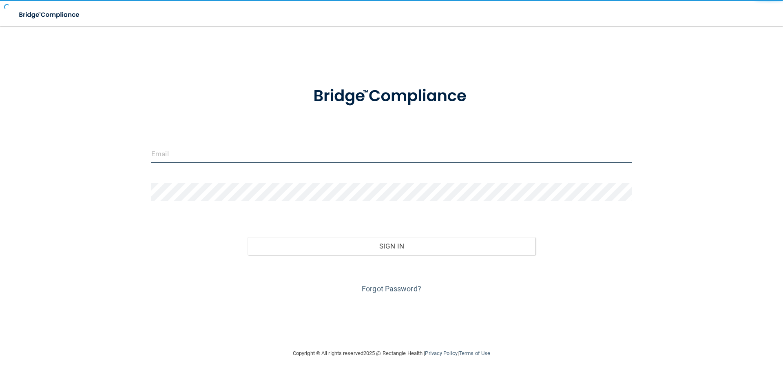
type input "[EMAIL_ADDRESS][DOMAIN_NAME]"
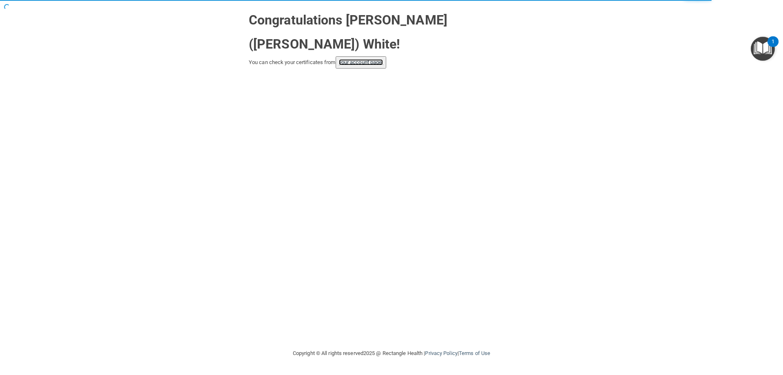
click at [363, 59] on link "your account page!" at bounding box center [361, 62] width 44 height 6
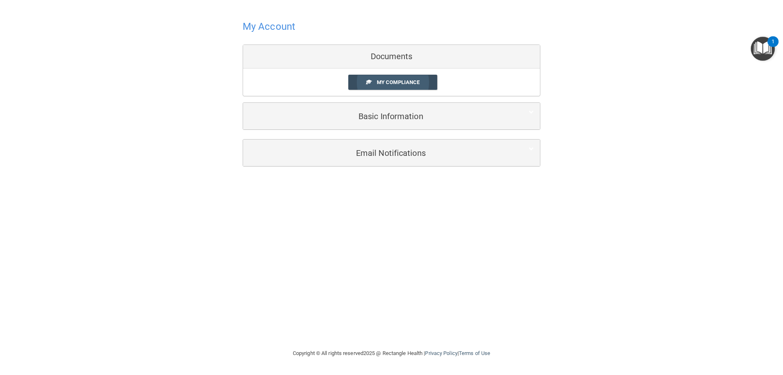
click at [389, 81] on span "My Compliance" at bounding box center [398, 82] width 43 height 6
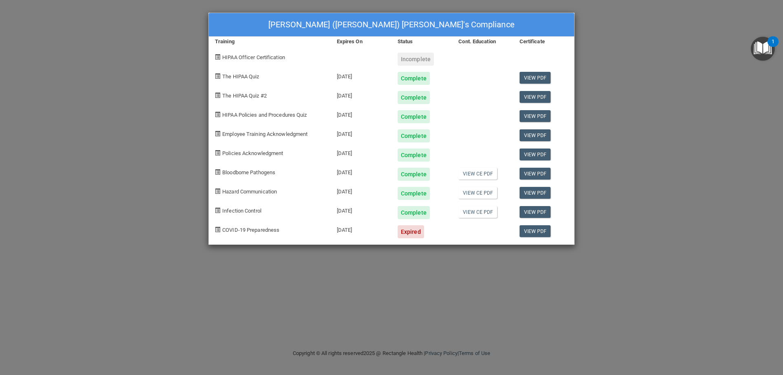
click at [355, 230] on div "[DATE]" at bounding box center [361, 228] width 61 height 19
click at [258, 227] on span "COVID-19 Preparedness" at bounding box center [250, 230] width 57 height 6
click at [263, 231] on span "COVID-19 Preparedness" at bounding box center [250, 230] width 57 height 6
click at [529, 231] on link "View PDF" at bounding box center [534, 231] width 31 height 12
click at [218, 228] on span at bounding box center [217, 229] width 5 height 5
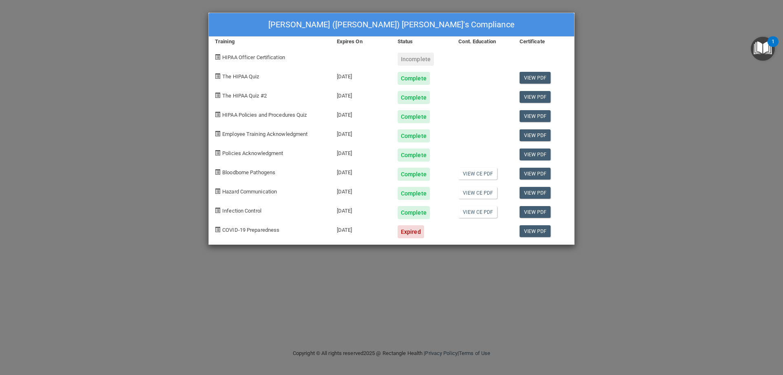
click at [219, 229] on span at bounding box center [217, 229] width 5 height 5
click at [221, 229] on div "COVID-19 Preparedness" at bounding box center [270, 228] width 122 height 19
click at [245, 232] on span "COVID-19 Preparedness" at bounding box center [250, 230] width 57 height 6
click at [408, 232] on div "Expired" at bounding box center [410, 231] width 26 height 13
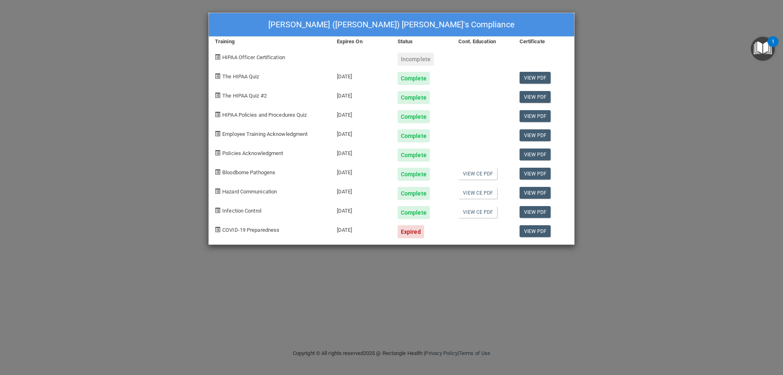
click at [408, 232] on div "Expired" at bounding box center [410, 231] width 26 height 13
click at [418, 235] on div "Expired" at bounding box center [410, 231] width 26 height 13
click at [239, 232] on span "COVID-19 Preparedness" at bounding box center [250, 230] width 57 height 6
click at [419, 229] on div "Expired" at bounding box center [410, 231] width 26 height 13
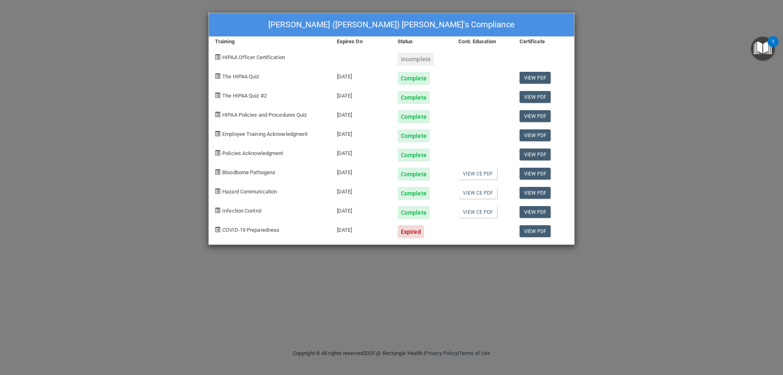
click at [366, 228] on div "[DATE]" at bounding box center [361, 228] width 61 height 19
click at [365, 228] on div "[DATE]" at bounding box center [361, 228] width 61 height 19
drag, startPoint x: 360, startPoint y: 228, endPoint x: 310, endPoint y: 221, distance: 50.2
click at [342, 225] on div "[DATE]" at bounding box center [361, 228] width 61 height 19
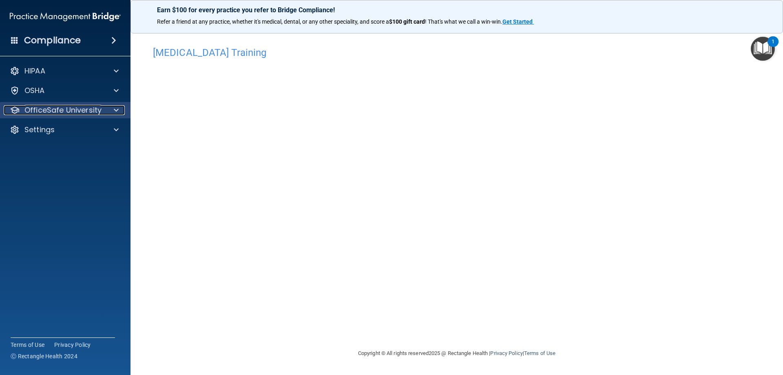
click at [64, 106] on p "OfficeSafe University" at bounding box center [62, 110] width 77 height 10
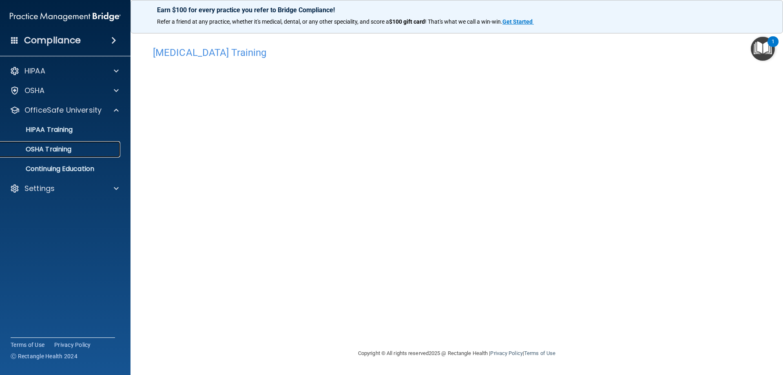
click at [60, 145] on p "OSHA Training" at bounding box center [38, 149] width 66 height 8
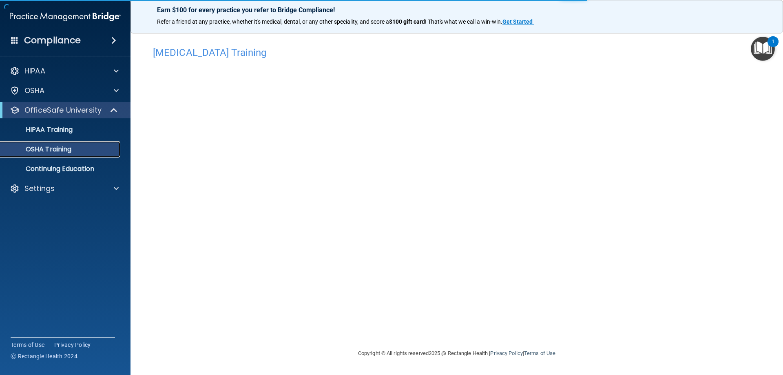
click at [60, 145] on p "OSHA Training" at bounding box center [38, 149] width 66 height 8
click at [62, 149] on p "OSHA Training" at bounding box center [38, 149] width 66 height 8
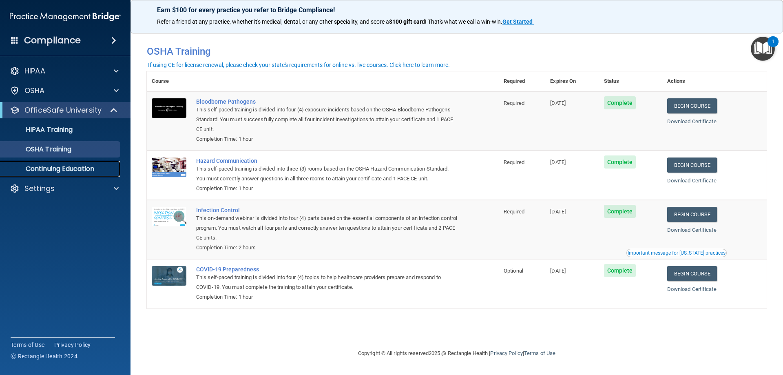
click at [93, 169] on p "Continuing Education" at bounding box center [60, 169] width 111 height 8
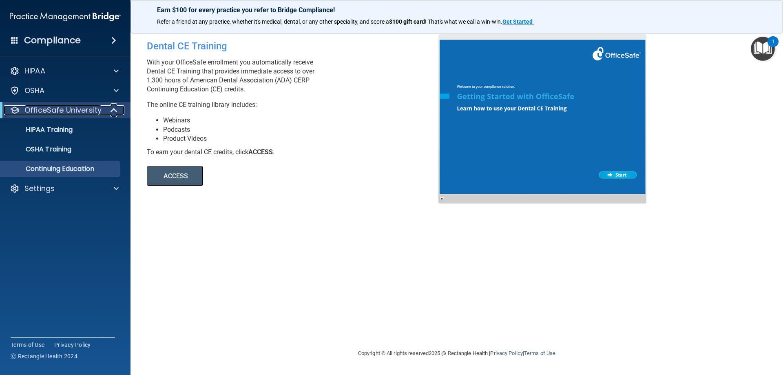
click at [55, 110] on p "OfficeSafe University" at bounding box center [62, 110] width 77 height 10
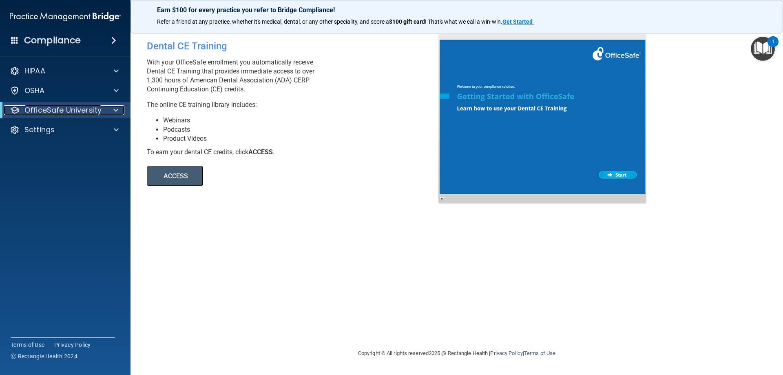
click at [55, 110] on p "OfficeSafe University" at bounding box center [62, 110] width 77 height 10
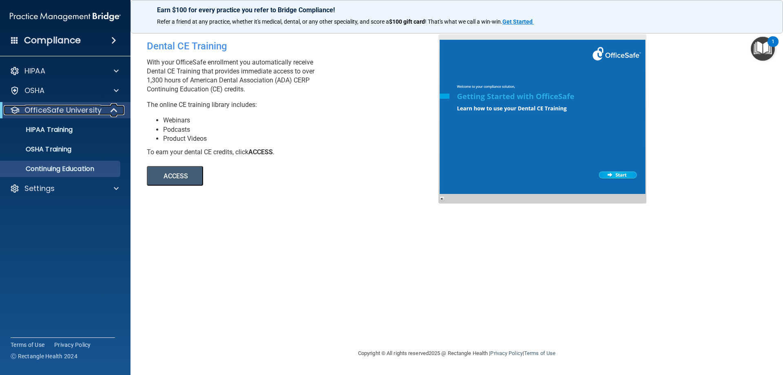
click at [54, 109] on p "OfficeSafe University" at bounding box center [62, 110] width 77 height 10
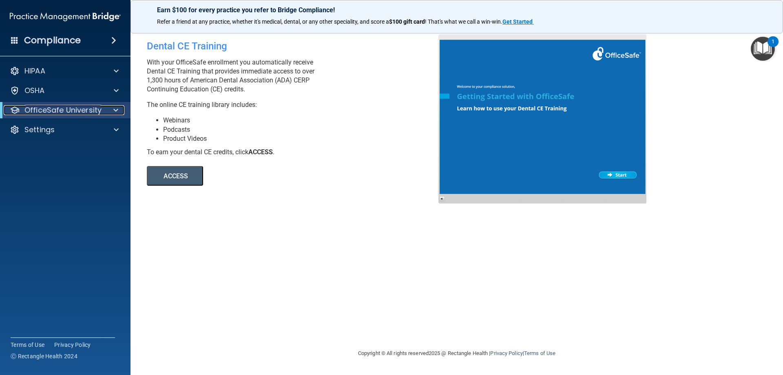
click at [54, 109] on p "OfficeSafe University" at bounding box center [62, 110] width 77 height 10
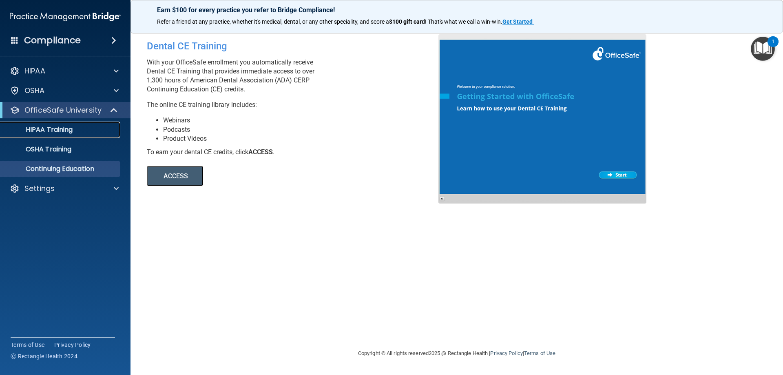
click at [49, 127] on p "HIPAA Training" at bounding box center [38, 130] width 67 height 8
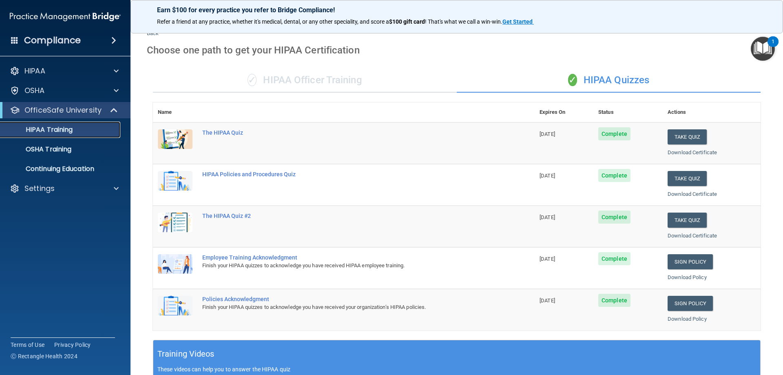
scroll to position [10, 0]
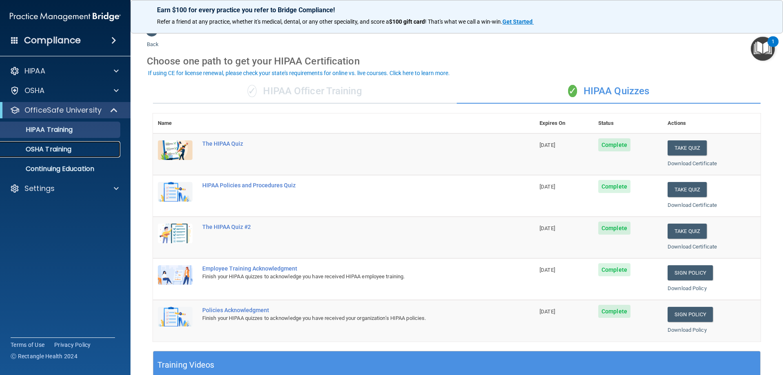
click at [70, 146] on p "OSHA Training" at bounding box center [38, 149] width 66 height 8
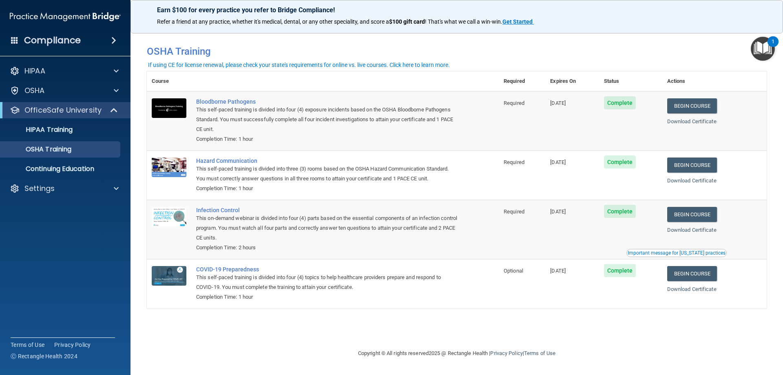
click at [73, 40] on h4 "Compliance" at bounding box center [52, 40] width 57 height 11
